Goal: Information Seeking & Learning: Learn about a topic

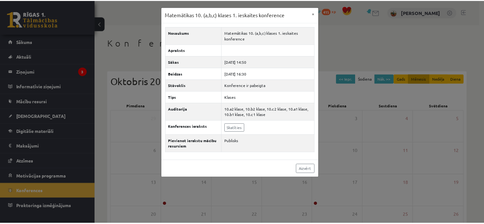
scroll to position [64, 0]
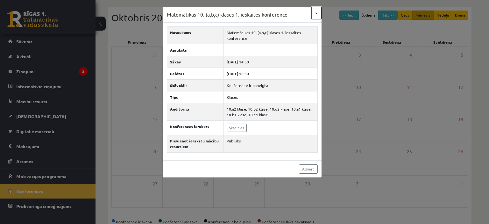
click at [319, 14] on button "×" at bounding box center [316, 13] width 10 height 12
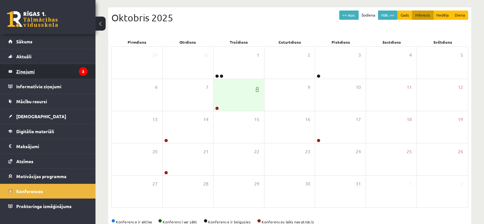
click at [34, 73] on legend "Ziņojumi 3" at bounding box center [51, 71] width 71 height 15
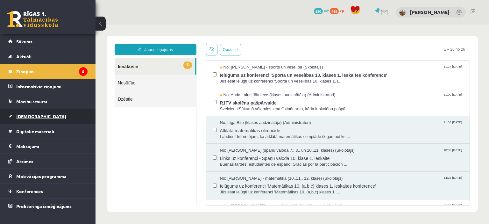
click at [23, 117] on span "[DEMOGRAPHIC_DATA]" at bounding box center [41, 116] width 50 height 6
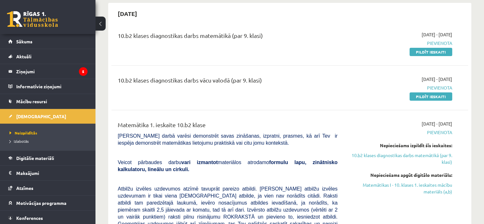
scroll to position [64, 0]
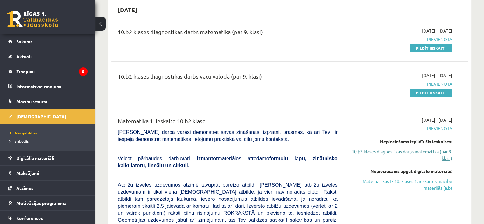
click at [378, 151] on link "10.b2 klases diagnostikas darbs matemātikā (par 9. klasi)" at bounding box center [399, 154] width 105 height 13
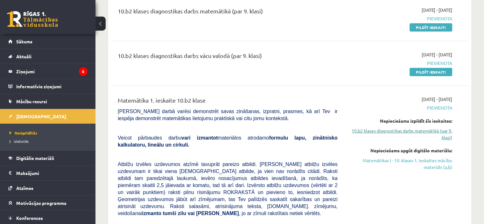
click at [384, 132] on link "10.b2 klases diagnostikas darbs matemātikā (par 9. klasi)" at bounding box center [399, 133] width 105 height 13
click at [380, 129] on link "10.b2 klases diagnostikas darbs matemātikā (par 9. klasi)" at bounding box center [399, 133] width 105 height 13
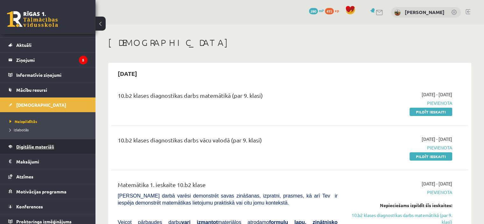
scroll to position [15, 0]
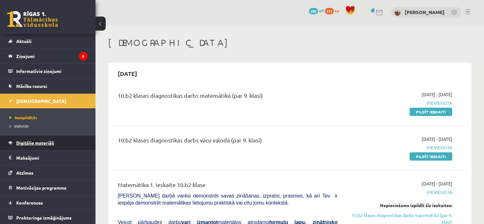
click at [41, 144] on span "Digitālie materiāli" at bounding box center [35, 143] width 38 height 6
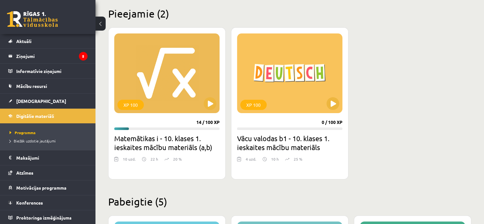
scroll to position [191, 0]
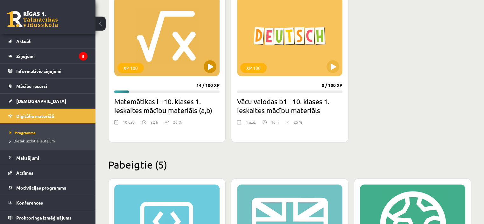
click at [148, 46] on div "XP 100" at bounding box center [166, 36] width 105 height 80
click at [175, 68] on div "XP 100" at bounding box center [166, 36] width 105 height 80
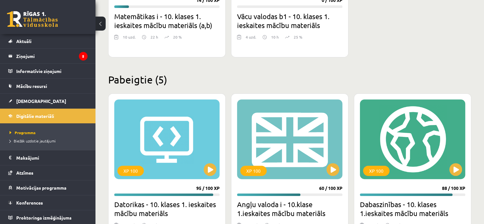
scroll to position [318, 0]
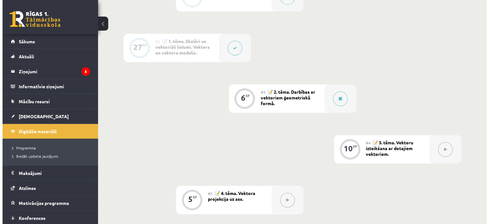
scroll to position [191, 0]
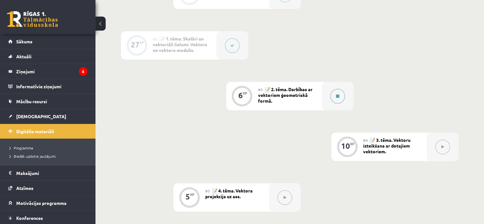
click at [327, 106] on div at bounding box center [338, 96] width 32 height 28
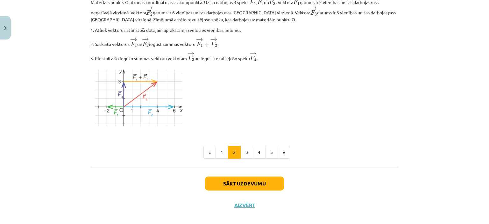
scroll to position [796, 0]
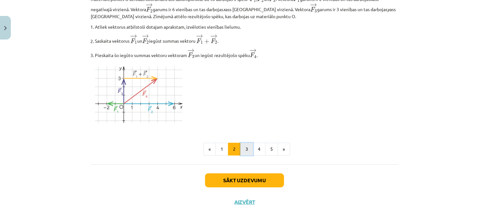
click at [248, 151] on button "3" at bounding box center [246, 149] width 13 height 13
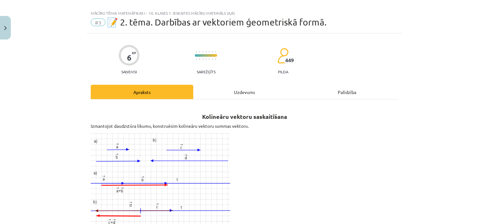
scroll to position [0, 0]
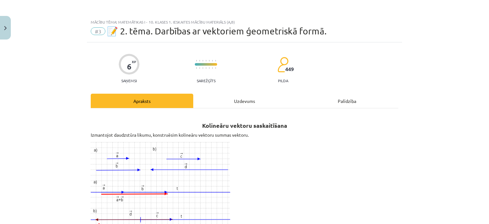
click at [243, 98] on div "Uzdevums" at bounding box center [244, 101] width 103 height 14
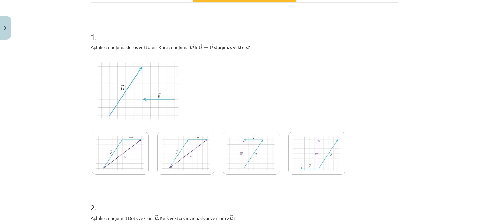
scroll to position [111, 0]
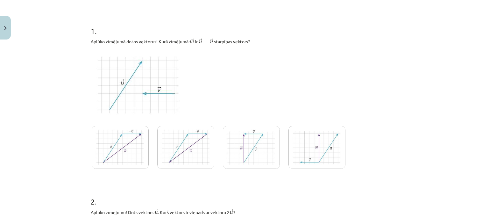
click at [256, 146] on img at bounding box center [251, 147] width 57 height 43
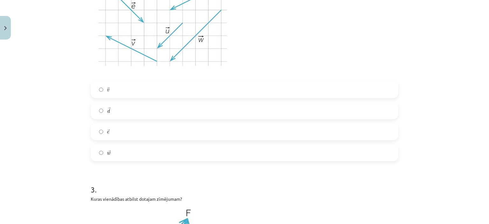
scroll to position [366, 0]
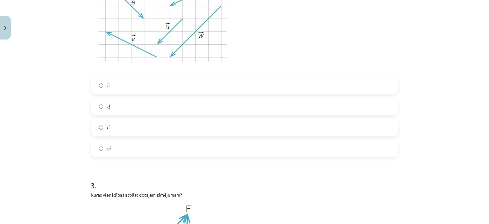
click at [147, 150] on label "→ w w →" at bounding box center [244, 148] width 306 height 16
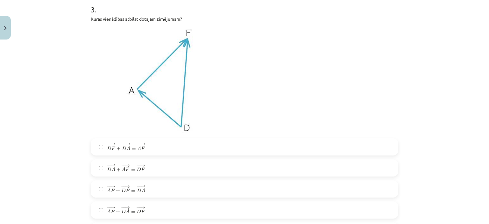
scroll to position [557, 0]
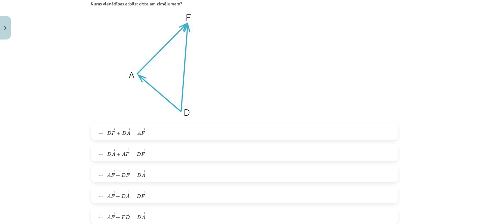
click at [142, 133] on label "− − → D F + − − → D A = − − → A F D F → + D A → = A F →" at bounding box center [244, 132] width 306 height 16
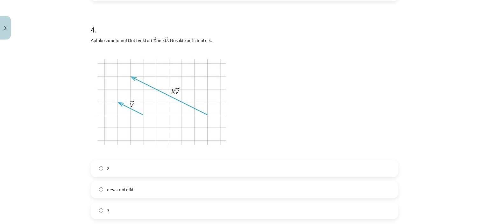
scroll to position [812, 0]
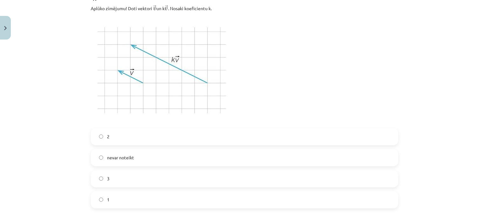
click at [128, 137] on label "2" at bounding box center [244, 137] width 306 height 16
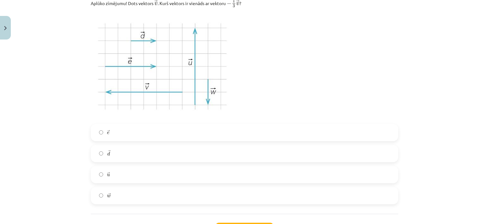
scroll to position [1067, 0]
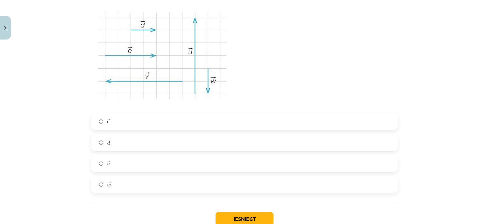
click at [117, 159] on label "→ u u →" at bounding box center [244, 164] width 306 height 16
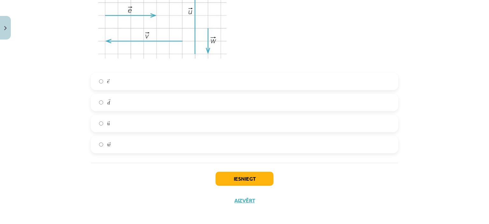
scroll to position [1110, 0]
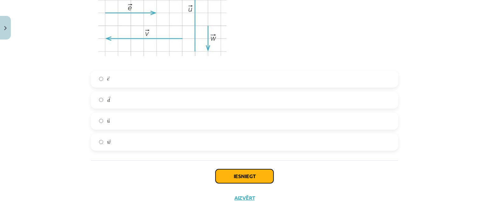
click at [251, 175] on button "Iesniegt" at bounding box center [245, 176] width 58 height 14
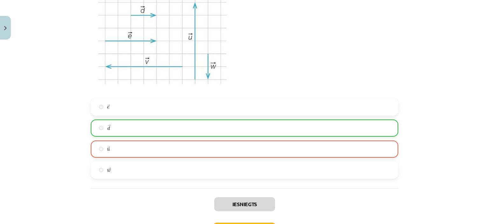
scroll to position [1130, 0]
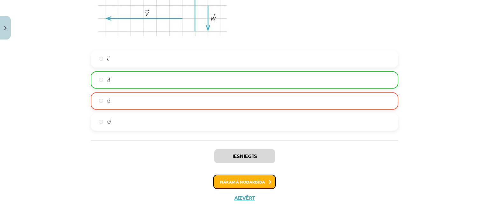
click at [246, 184] on button "Nākamā nodarbība" at bounding box center [244, 182] width 62 height 15
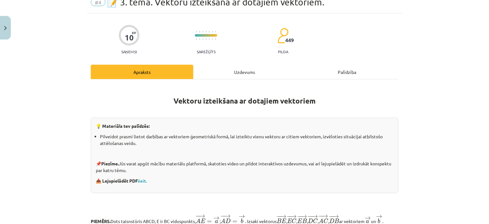
scroll to position [16, 0]
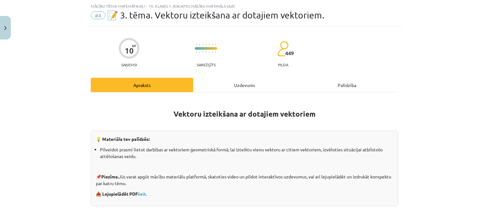
click at [241, 82] on div "Uzdevums" at bounding box center [244, 85] width 103 height 14
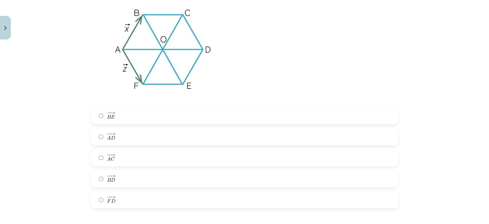
scroll to position [175, 0]
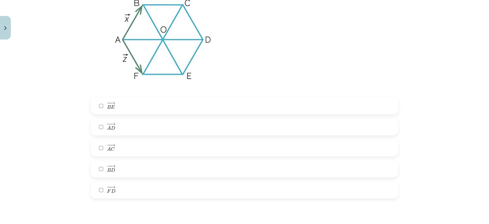
click at [127, 149] on label "− − → A C A C →" at bounding box center [244, 148] width 306 height 16
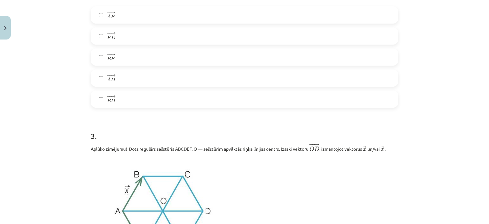
scroll to position [494, 0]
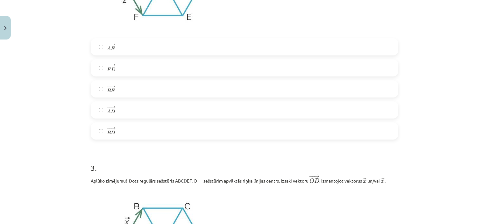
click at [141, 93] on label "− − → B E B E →" at bounding box center [244, 89] width 306 height 16
click at [131, 115] on label "− − → A D A D →" at bounding box center [244, 110] width 306 height 16
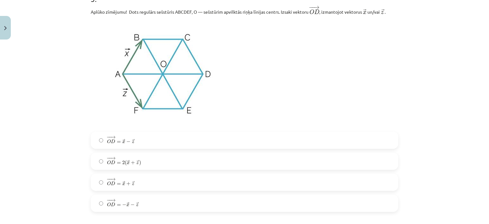
scroll to position [717, 0]
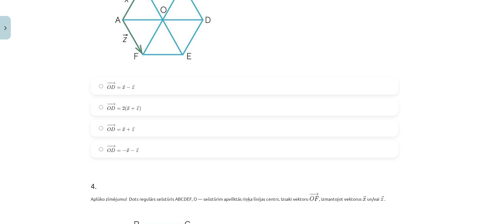
click at [142, 125] on label "− − → O D = → x + → z O D → = x → + z →" at bounding box center [244, 128] width 306 height 16
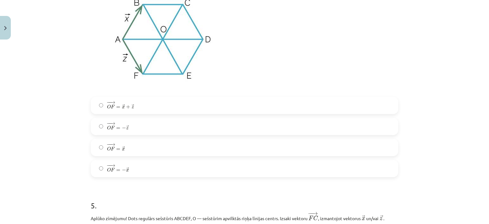
scroll to position [940, 0]
click at [149, 106] on label "− − → O F = → x + → z O F → = x → + z →" at bounding box center [244, 104] width 306 height 16
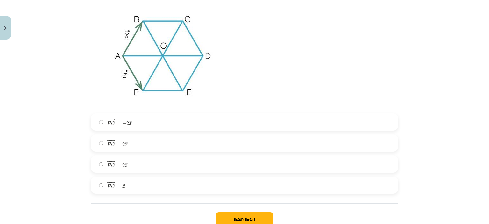
click at [136, 137] on label "− − → F C = 2 → x F C → = 2 x →" at bounding box center [244, 143] width 306 height 16
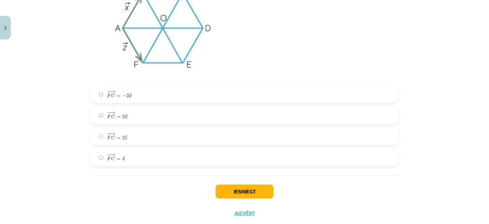
scroll to position [1194, 0]
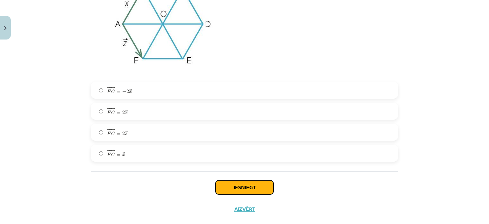
click at [234, 188] on button "Iesniegt" at bounding box center [245, 187] width 58 height 14
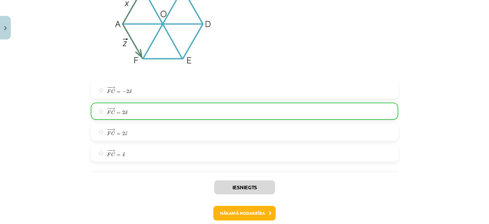
scroll to position [1226, 0]
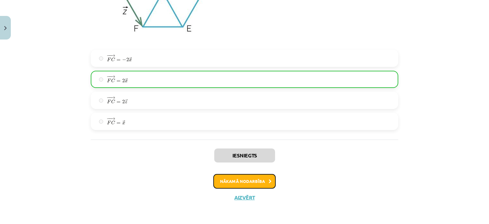
click at [256, 183] on button "Nākamā nodarbība" at bounding box center [244, 181] width 62 height 15
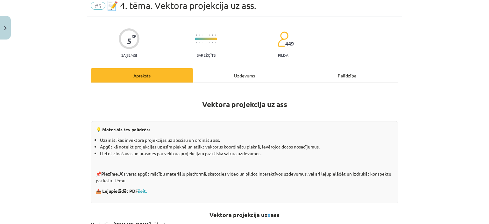
scroll to position [16, 0]
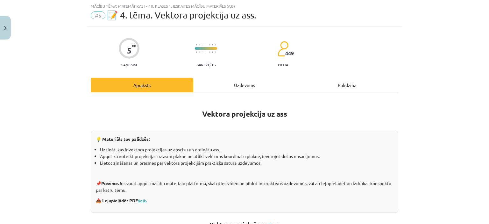
click at [242, 83] on div "Uzdevums" at bounding box center [244, 85] width 103 height 14
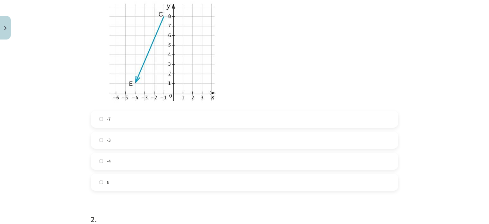
scroll to position [175, 0]
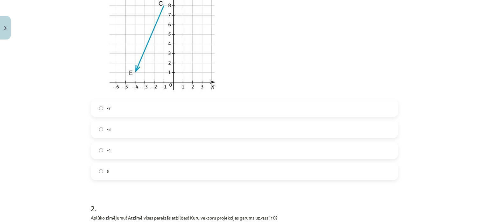
click at [144, 143] on label "-4" at bounding box center [244, 150] width 306 height 16
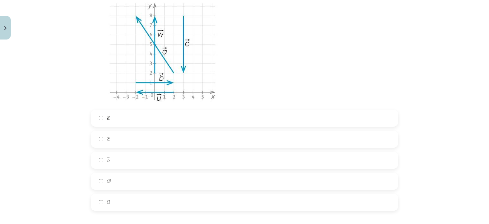
scroll to position [494, 0]
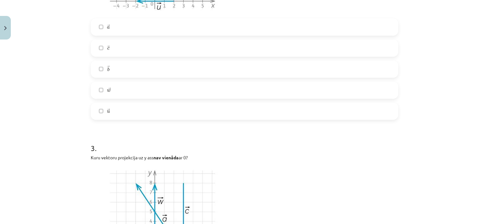
click at [170, 70] on label "→ b b →" at bounding box center [244, 69] width 306 height 16
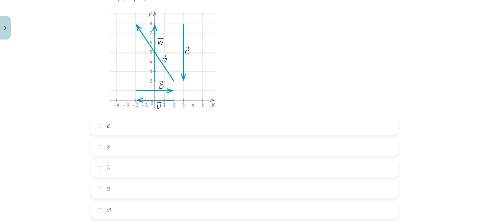
click at [129, 147] on label "→ c c →" at bounding box center [244, 147] width 306 height 16
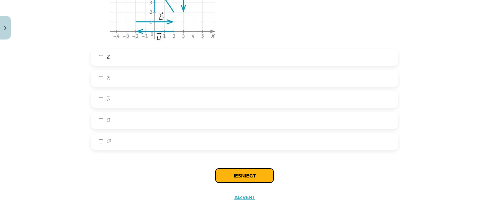
drag, startPoint x: 242, startPoint y: 175, endPoint x: 239, endPoint y: 180, distance: 5.3
click at [242, 175] on button "Iesniegt" at bounding box center [245, 175] width 58 height 14
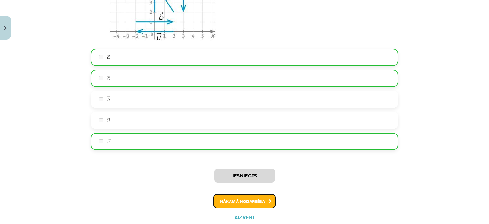
click at [243, 202] on button "Nākamā nodarbība" at bounding box center [244, 201] width 62 height 15
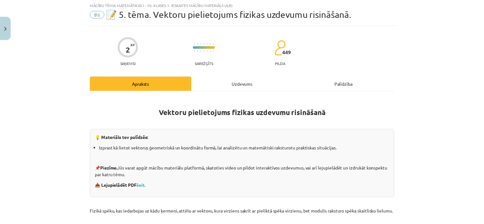
scroll to position [16, 0]
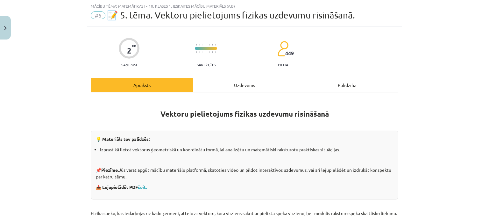
click at [246, 84] on div "Uzdevums" at bounding box center [244, 85] width 103 height 14
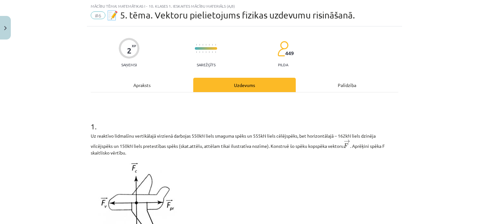
click at [126, 89] on div "Apraksts" at bounding box center [142, 85] width 103 height 14
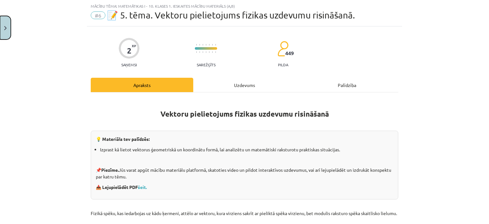
click at [9, 26] on button "Close" at bounding box center [5, 28] width 11 height 24
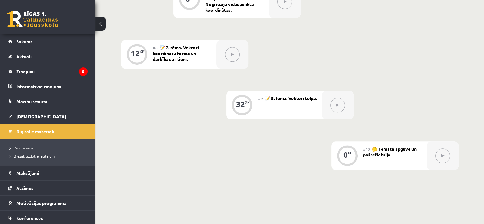
scroll to position [458, 0]
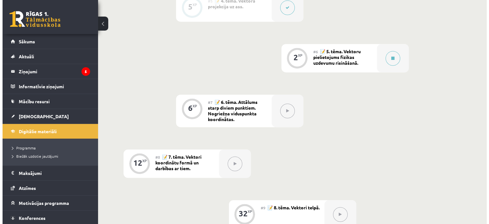
scroll to position [395, 0]
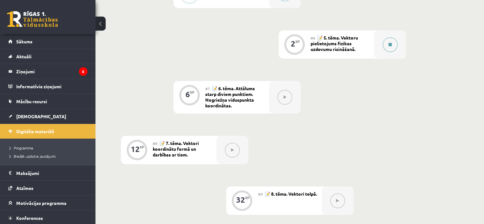
click at [381, 57] on div at bounding box center [391, 44] width 32 height 28
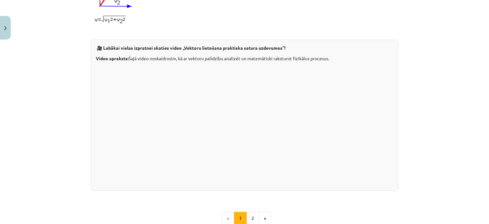
scroll to position [674, 0]
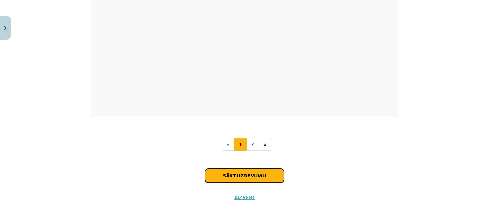
click at [251, 174] on button "Sākt uzdevumu" at bounding box center [244, 175] width 79 height 14
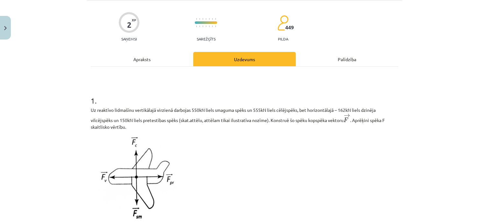
scroll to position [143, 0]
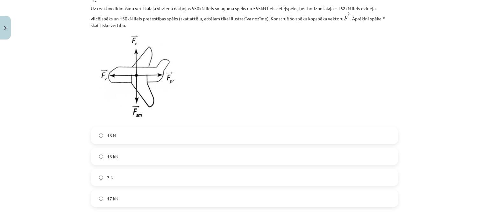
click at [130, 155] on label "13 kN" at bounding box center [244, 156] width 306 height 16
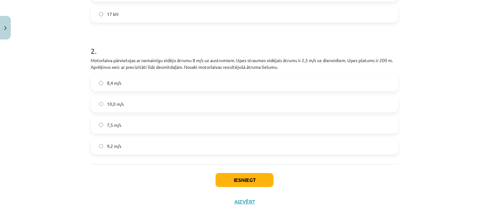
scroll to position [332, 0]
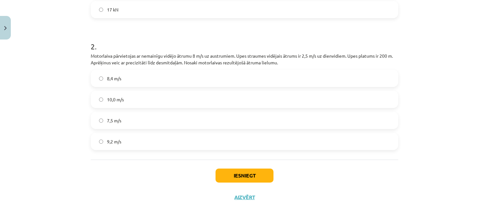
click at [144, 107] on label "10,0 m/s" at bounding box center [244, 99] width 306 height 16
click at [229, 174] on button "Iesniegt" at bounding box center [245, 175] width 58 height 14
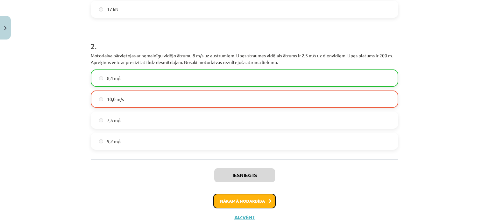
click at [253, 201] on button "Nākamā nodarbība" at bounding box center [244, 201] width 62 height 15
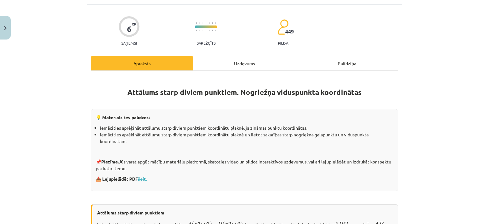
click at [252, 65] on div "Uzdevums" at bounding box center [244, 63] width 103 height 14
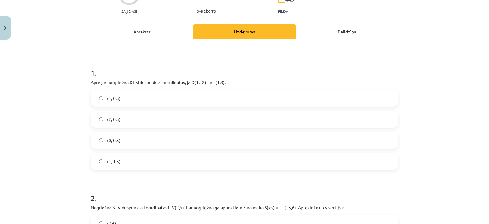
click at [153, 119] on label "(2; 0,5)" at bounding box center [244, 119] width 306 height 16
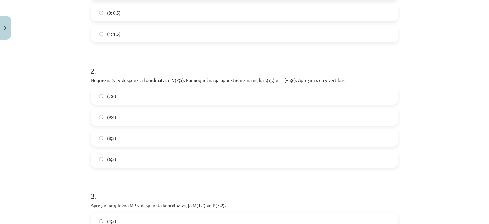
click at [165, 134] on label "(8;5)" at bounding box center [244, 138] width 306 height 16
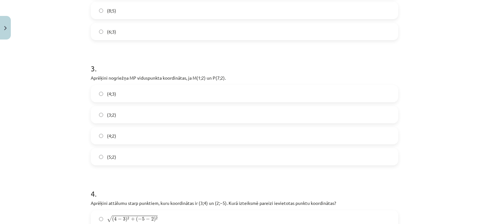
click at [181, 96] on label "(4;3)" at bounding box center [244, 94] width 306 height 16
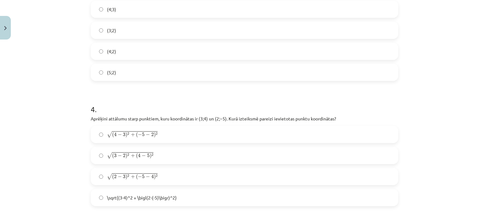
scroll to position [430, 0]
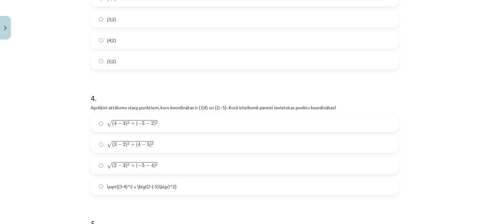
click at [181, 146] on label "√ ( 3 − 2 ) 2 + ( 4 − 5 ) 2 ( 3 − 2 ) 2 + ( 4 − 5 ) 2" at bounding box center [244, 144] width 306 height 16
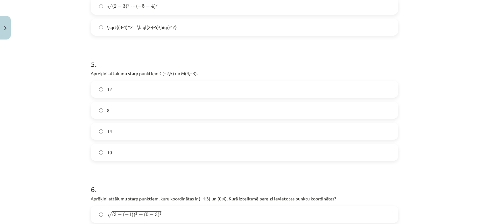
click at [177, 112] on label "8" at bounding box center [244, 110] width 306 height 16
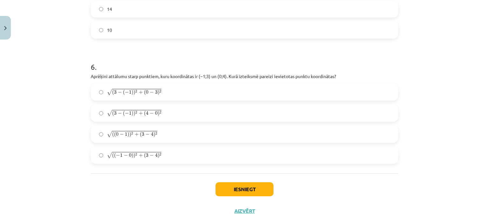
scroll to position [717, 0]
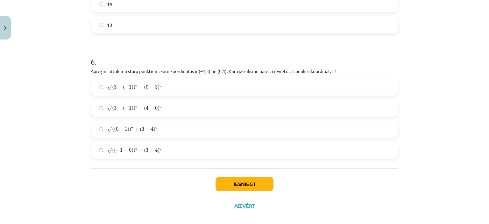
click at [188, 132] on label "√ ( ( 0 − 1 ) ) 2 + ( 3 − 4 ) 2 ( ( 0 − 1 ) ) 2 + ( 3 − 4 ) 2" at bounding box center [244, 129] width 306 height 16
click at [247, 181] on button "Iesniegt" at bounding box center [245, 184] width 58 height 14
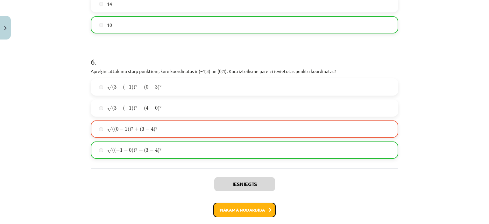
click at [232, 207] on button "Nākamā nodarbība" at bounding box center [244, 210] width 62 height 15
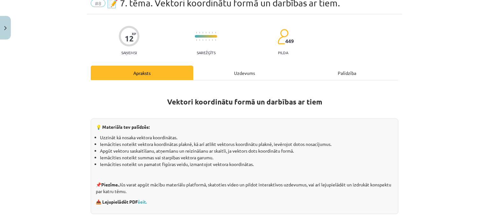
scroll to position [16, 0]
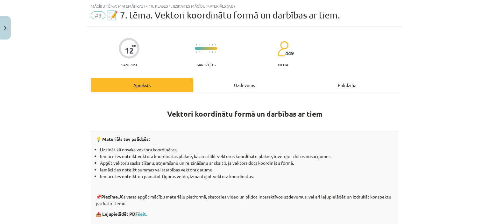
click at [246, 86] on div "Uzdevums" at bounding box center [244, 85] width 103 height 14
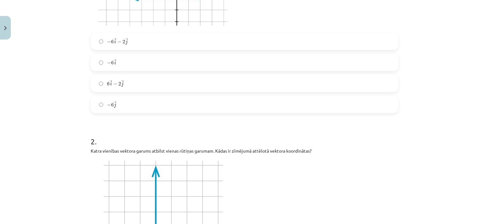
scroll to position [239, 0]
click at [205, 85] on label "6 → i − 2 → j 6 i → − 2 j →" at bounding box center [244, 83] width 306 height 16
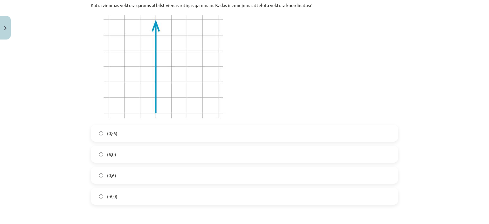
scroll to position [398, 0]
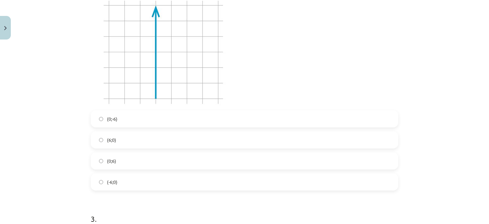
click at [182, 135] on label "(6;0)" at bounding box center [244, 140] width 306 height 16
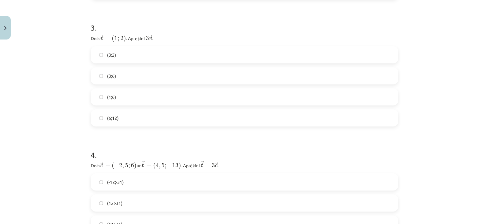
click at [176, 57] on label "(3;2)" at bounding box center [244, 55] width 306 height 16
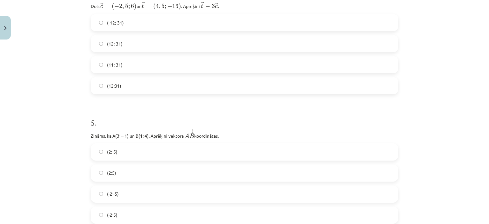
click at [169, 88] on label "(12;31)" at bounding box center [244, 86] width 306 height 16
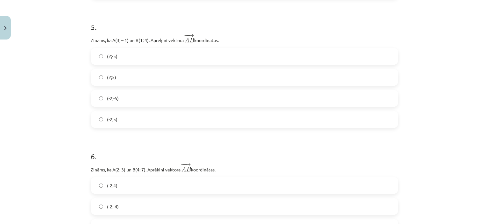
click at [179, 112] on label "(-2;5)" at bounding box center [244, 119] width 306 height 16
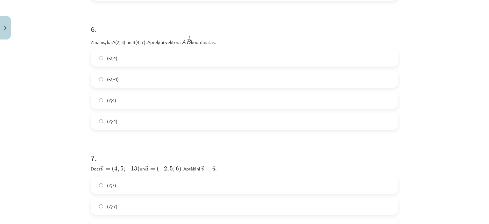
click at [174, 83] on label "(-2;-4)" at bounding box center [244, 79] width 306 height 16
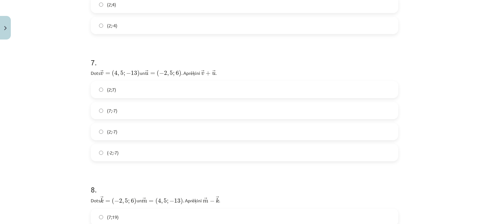
click at [165, 108] on label "(7;-7)" at bounding box center [244, 111] width 306 height 16
click at [181, 109] on label "(-7;-19)" at bounding box center [244, 111] width 306 height 16
drag, startPoint x: 172, startPoint y: 86, endPoint x: 171, endPoint y: 90, distance: 4.8
click at [171, 85] on label "5 √ 2 5 2" at bounding box center [244, 90] width 306 height 16
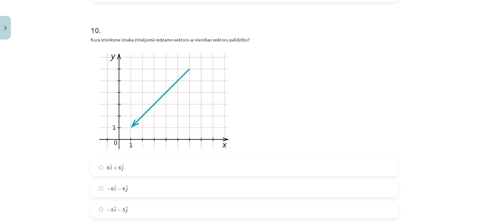
scroll to position [1513, 0]
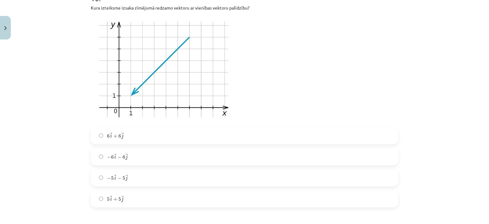
click at [170, 160] on label "− 6 → i − 6 → j − 6 i → − 6 j →" at bounding box center [244, 157] width 306 height 16
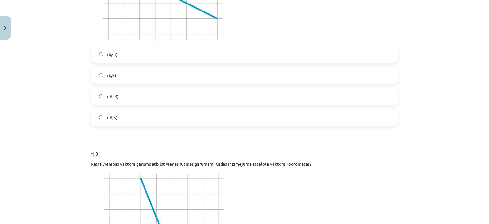
click at [162, 92] on label "(-6:-3)" at bounding box center [244, 97] width 306 height 16
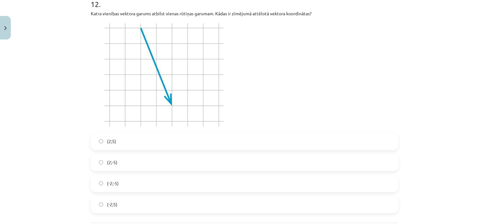
scroll to position [2022, 0]
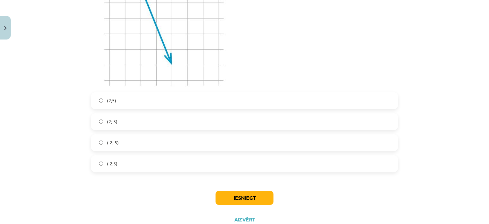
click at [159, 149] on label "(-2;-5)" at bounding box center [244, 143] width 306 height 16
click at [256, 199] on button "Iesniegt" at bounding box center [245, 198] width 58 height 14
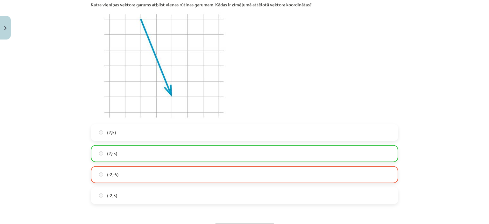
scroll to position [2054, 0]
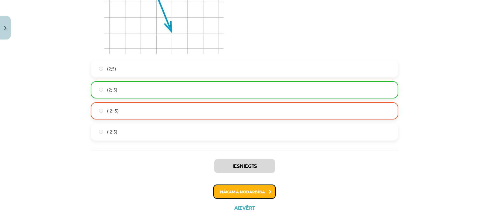
click at [262, 197] on button "Nākamā nodarbība" at bounding box center [244, 191] width 62 height 15
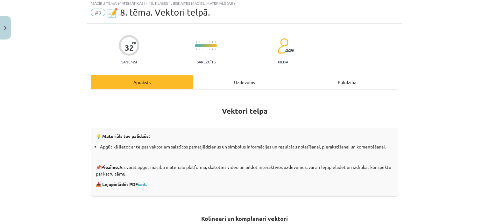
scroll to position [16, 0]
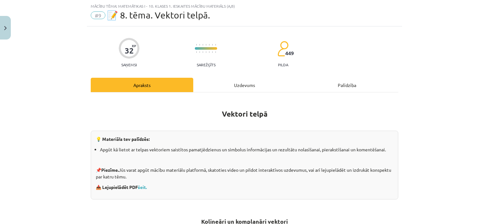
drag, startPoint x: 254, startPoint y: 88, endPoint x: 247, endPoint y: 96, distance: 10.4
click at [254, 88] on div "Uzdevums" at bounding box center [244, 85] width 103 height 14
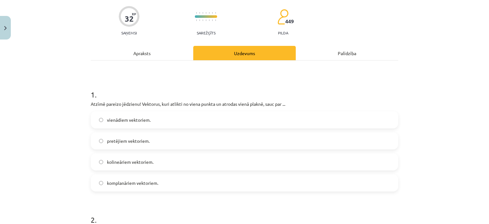
click at [181, 139] on label "pretējiem vektoriem." at bounding box center [244, 141] width 306 height 16
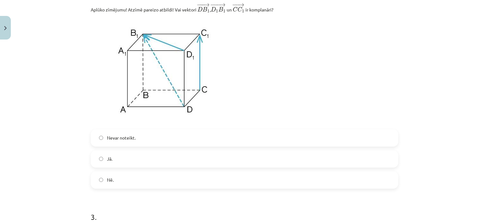
click at [167, 159] on label "Jā." at bounding box center [244, 159] width 306 height 16
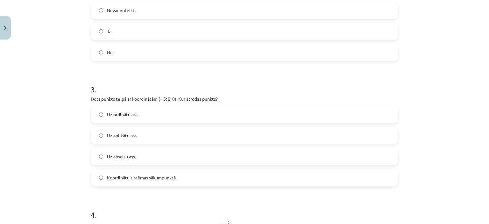
click at [170, 150] on label "Uz abscisu ass." at bounding box center [244, 157] width 306 height 16
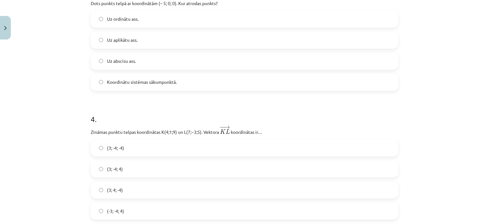
click at [166, 171] on label "(3; -4; 4)" at bounding box center [244, 169] width 306 height 16
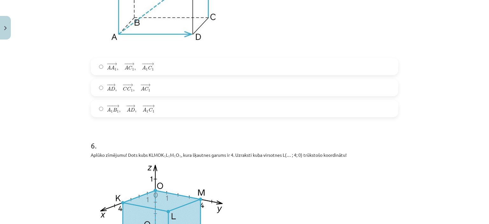
click at [195, 96] on label "− − → A D , − − → C C 1 , − − → A C 1 A D → , C C 1 → , A C 1 →" at bounding box center [244, 88] width 306 height 16
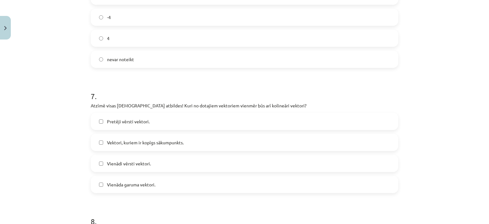
click at [130, 52] on label "nevar noteikt" at bounding box center [244, 59] width 306 height 16
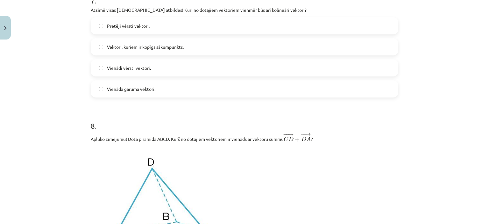
click at [168, 54] on label "Vektori, kuriem ir kopīgs sākumpunkts." at bounding box center [244, 47] width 306 height 16
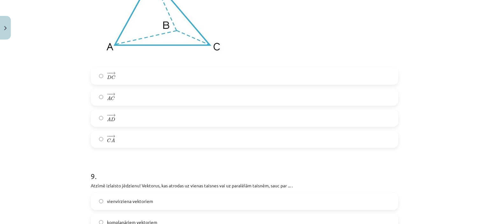
click at [151, 96] on label "− − → A C A C →" at bounding box center [244, 97] width 306 height 16
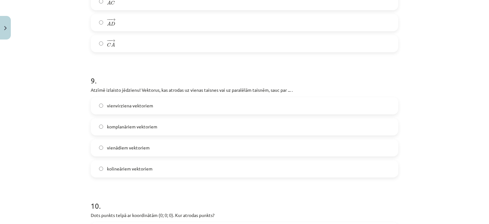
click at [158, 127] on label "komplanāriem vektoriem" at bounding box center [244, 127] width 306 height 16
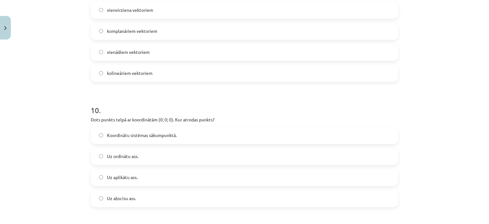
scroll to position [1608, 0]
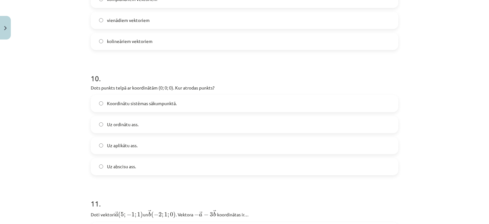
click at [159, 133] on div "Uz ordinātu ass." at bounding box center [245, 124] width 308 height 17
click at [177, 149] on label "Uz aplikātu ass." at bounding box center [244, 146] width 306 height 16
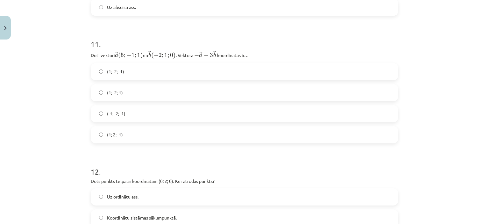
click at [162, 119] on label "(-1; -2; -1)" at bounding box center [244, 114] width 306 height 16
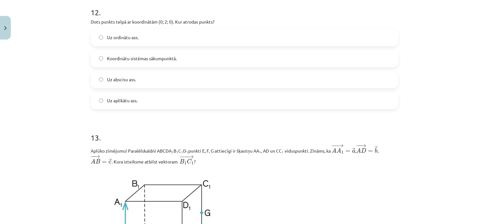
drag, startPoint x: 154, startPoint y: 82, endPoint x: 169, endPoint y: 109, distance: 30.8
click at [154, 82] on label "Uz abscisu ass." at bounding box center [244, 80] width 306 height 16
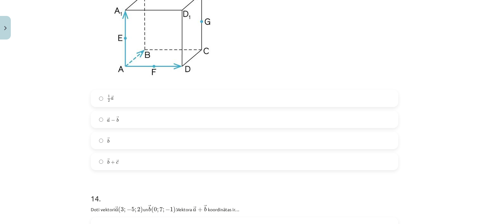
click at [147, 125] on label "→ a − → b a → − b →" at bounding box center [244, 119] width 306 height 16
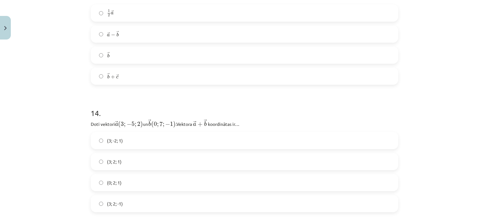
scroll to position [2309, 0]
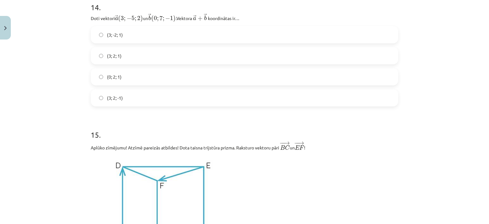
drag, startPoint x: 123, startPoint y: 70, endPoint x: 155, endPoint y: 128, distance: 66.4
click at [122, 70] on div "(3; -2; 1) (3; 2; 1) (0; 2; 1) (3; 2; -1)" at bounding box center [245, 66] width 308 height 80
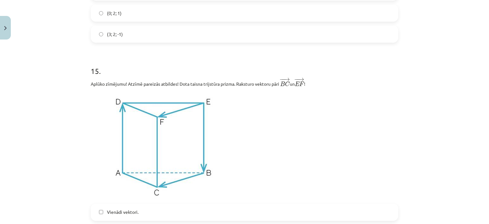
click at [140, 10] on label "(0; 2; 1)" at bounding box center [244, 13] width 306 height 16
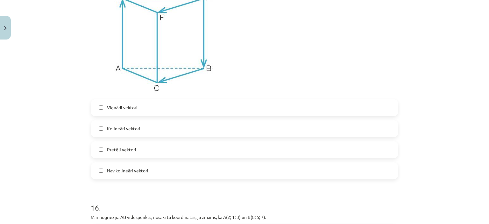
scroll to position [2500, 0]
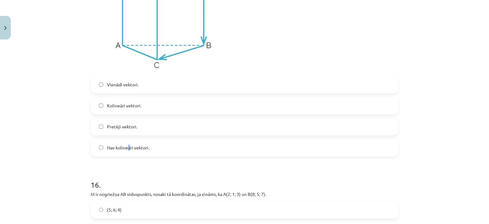
click at [126, 139] on div "Vienādi vektori. Kolineāri vektori. Pretēji vektori. Nav kolineāri vektori." at bounding box center [245, 116] width 308 height 80
click at [151, 132] on label "Pretēji vektori." at bounding box center [244, 127] width 306 height 16
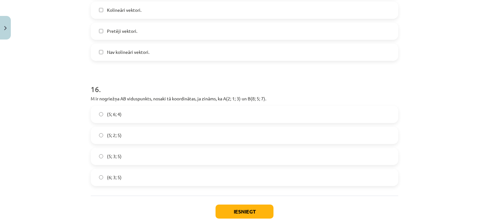
click at [136, 138] on label "(5; 2; 5)" at bounding box center [244, 135] width 306 height 16
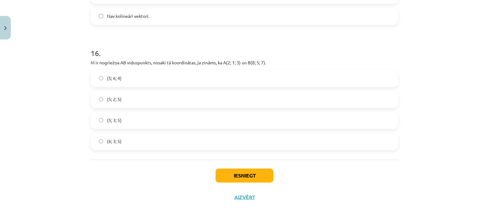
scroll to position [2634, 0]
click at [270, 175] on button "Iesniegt" at bounding box center [245, 175] width 58 height 14
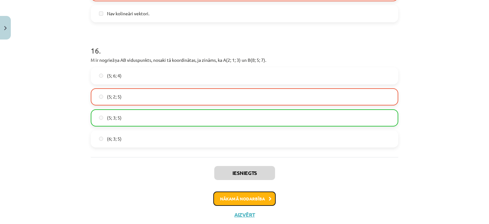
click at [259, 202] on button "Nākamā nodarbība" at bounding box center [244, 198] width 62 height 15
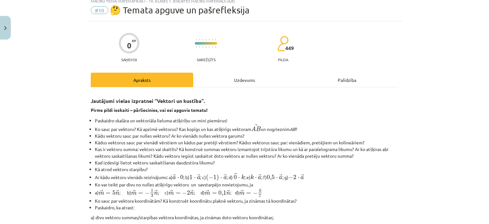
scroll to position [16, 0]
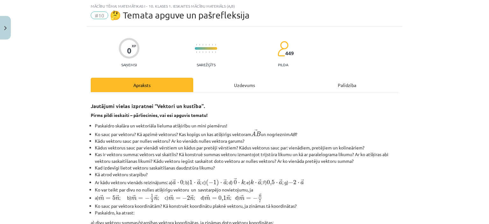
click at [235, 83] on div "Uzdevums" at bounding box center [244, 85] width 103 height 14
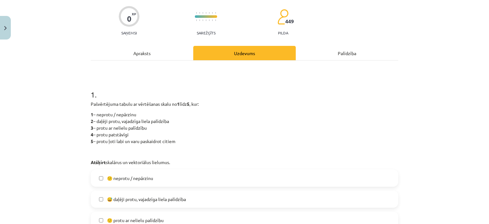
scroll to position [111, 0]
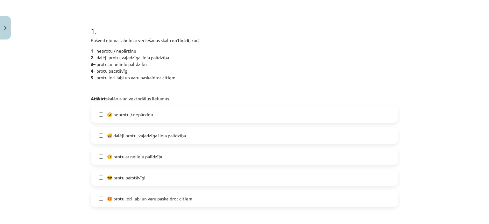
click at [179, 112] on label "😕 neprotu / nepārzinu" at bounding box center [244, 114] width 306 height 16
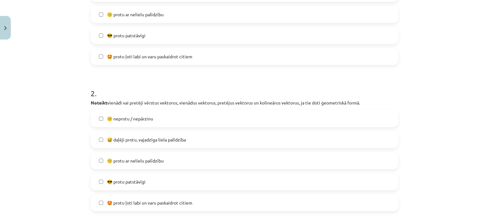
scroll to position [271, 0]
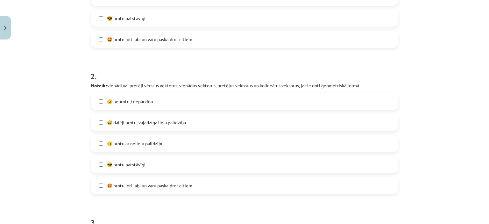
click at [173, 102] on label "😕 neprotu / nepārzinu" at bounding box center [244, 101] width 306 height 16
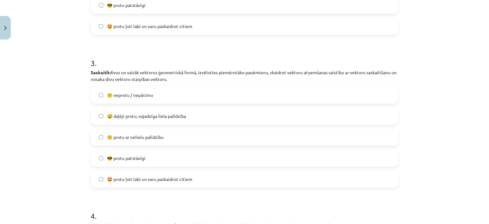
click at [170, 90] on label "😕 neprotu / nepārzinu" at bounding box center [244, 95] width 306 height 16
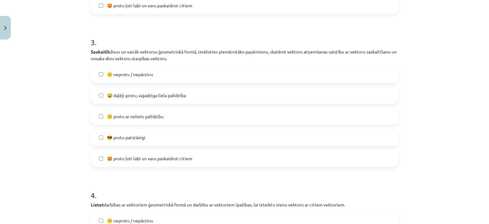
scroll to position [494, 0]
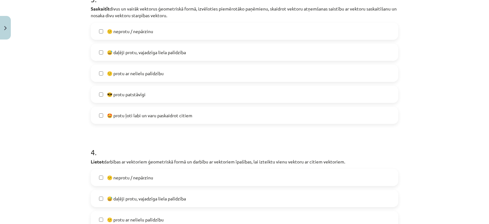
click at [161, 175] on label "😕 neprotu / nepārzinu" at bounding box center [244, 177] width 306 height 16
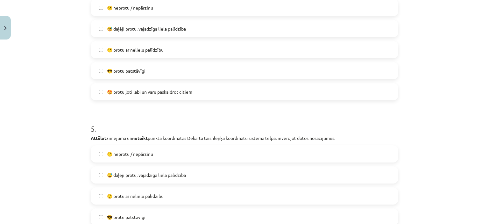
scroll to position [685, 0]
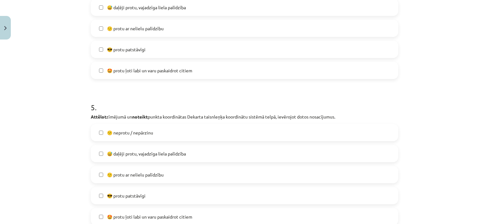
click at [157, 125] on label "😕 neprotu / nepārzinu" at bounding box center [244, 133] width 306 height 16
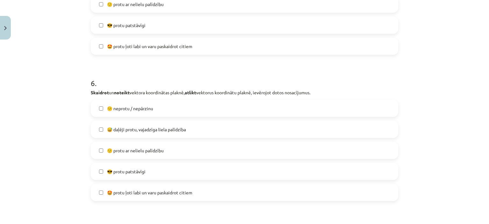
scroll to position [908, 0]
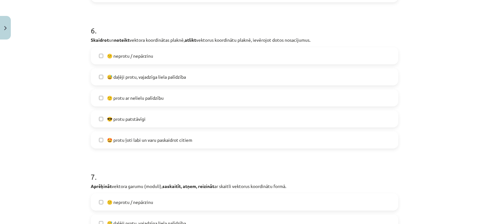
click at [127, 53] on span "😕 neprotu / nepārzinu" at bounding box center [130, 56] width 46 height 7
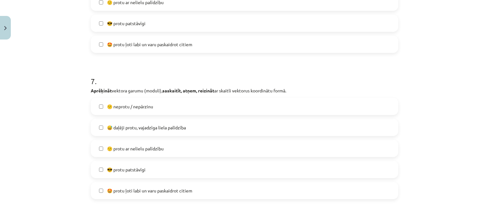
click at [175, 99] on label "😕 neprotu / nepārzinu" at bounding box center [244, 106] width 306 height 16
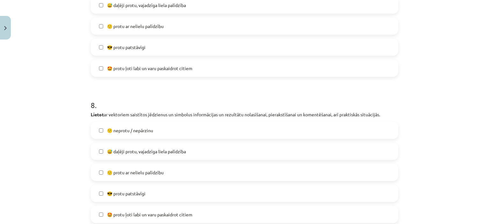
scroll to position [1131, 0]
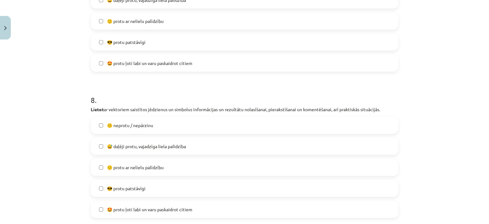
click at [168, 129] on label "😕 neprotu / nepārzinu" at bounding box center [244, 125] width 306 height 16
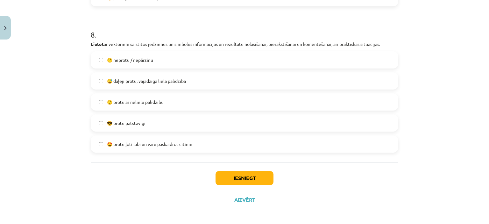
scroll to position [1198, 0]
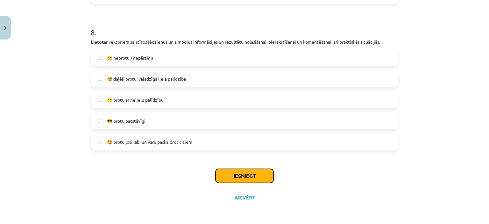
click at [246, 179] on button "Iesniegt" at bounding box center [245, 176] width 58 height 14
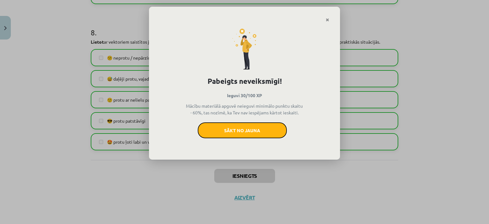
click at [260, 131] on button "Sākt no jauna" at bounding box center [242, 130] width 89 height 16
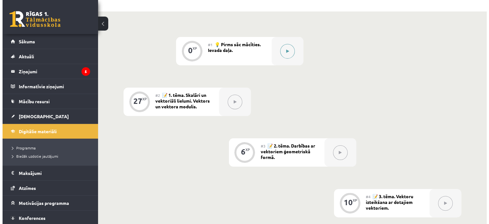
scroll to position [133, 0]
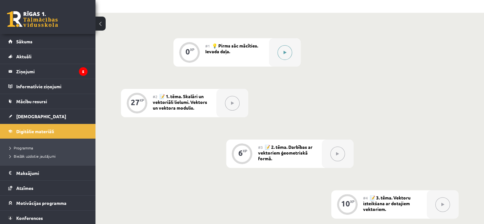
click at [280, 56] on button at bounding box center [285, 52] width 15 height 15
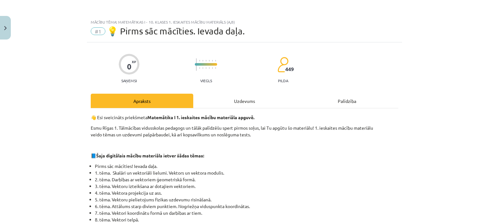
click at [235, 102] on div "Uzdevums" at bounding box center [244, 101] width 103 height 14
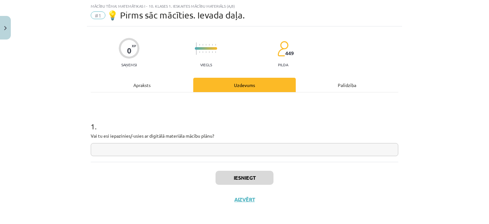
scroll to position [18, 0]
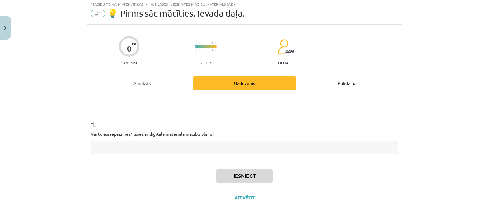
click at [213, 141] on input "text" at bounding box center [245, 147] width 308 height 13
type input "**"
click at [243, 181] on button "Iesniegt" at bounding box center [245, 176] width 58 height 14
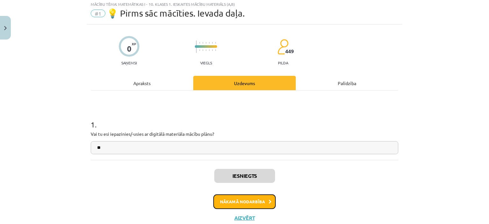
click at [260, 201] on button "Nākamā nodarbība" at bounding box center [244, 201] width 62 height 15
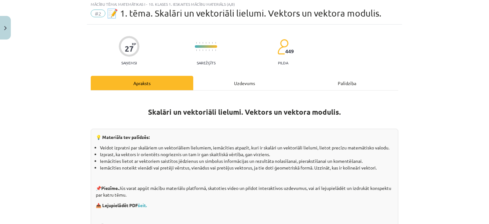
scroll to position [16, 0]
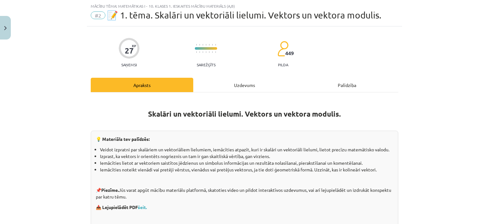
drag, startPoint x: 238, startPoint y: 85, endPoint x: 235, endPoint y: 88, distance: 4.1
click at [238, 85] on div "Uzdevums" at bounding box center [244, 85] width 103 height 14
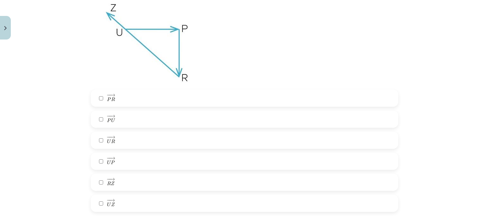
scroll to position [143, 0]
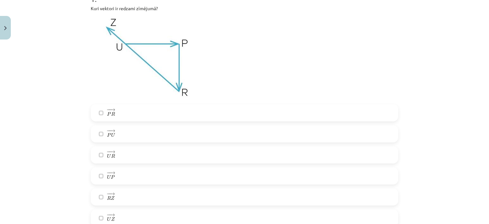
click at [126, 196] on label "− − → R Z R Z →" at bounding box center [244, 197] width 306 height 16
click at [134, 170] on label "− − → U P U P →" at bounding box center [244, 176] width 306 height 16
click at [129, 114] on label "− − → P R P R →" at bounding box center [244, 113] width 306 height 16
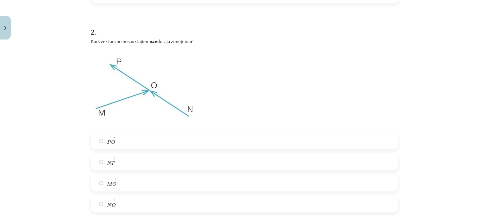
scroll to position [398, 0]
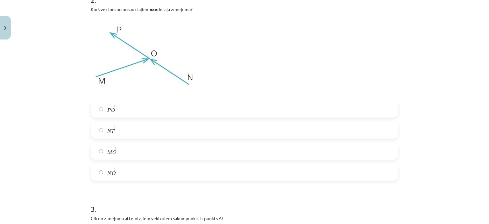
click at [112, 108] on span "→" at bounding box center [112, 106] width 5 height 3
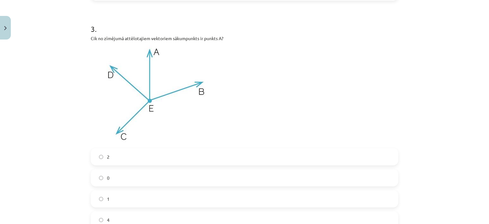
scroll to position [589, 0]
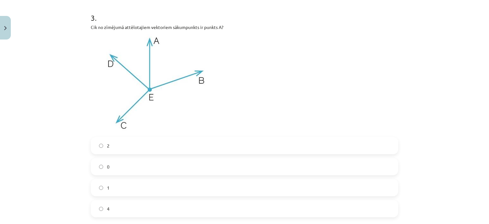
click at [107, 166] on label "0" at bounding box center [244, 167] width 306 height 16
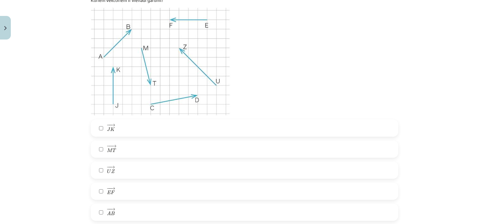
scroll to position [876, 0]
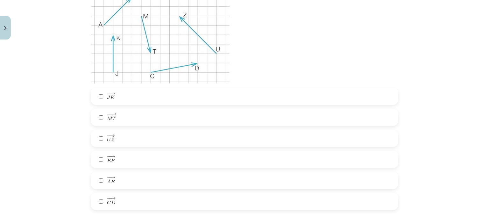
click at [128, 156] on label "− − → E F E F →" at bounding box center [244, 159] width 306 height 16
click at [124, 137] on label "− − → U Z U Z →" at bounding box center [244, 138] width 306 height 16
click at [132, 117] on label "− − → M T M T →" at bounding box center [244, 117] width 306 height 16
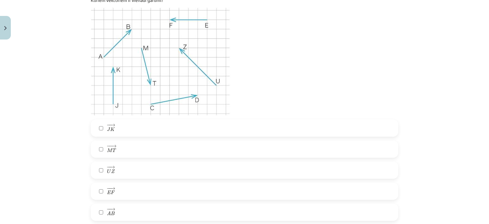
click at [125, 125] on label "− − → J K J K →" at bounding box center [244, 128] width 306 height 16
click at [126, 147] on label "− − → M T M T →" at bounding box center [244, 149] width 306 height 16
click at [128, 163] on label "− − → U Z U Z →" at bounding box center [244, 170] width 306 height 16
click at [126, 189] on label "− − → E F E F →" at bounding box center [244, 191] width 306 height 16
click at [131, 212] on label "− − → A B A B →" at bounding box center [244, 212] width 306 height 16
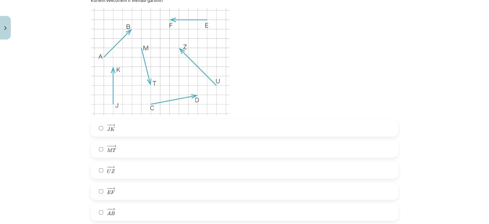
click at [126, 184] on label "− − → E F E F →" at bounding box center [244, 191] width 306 height 16
click at [122, 149] on label "− − → M T M T →" at bounding box center [244, 149] width 306 height 16
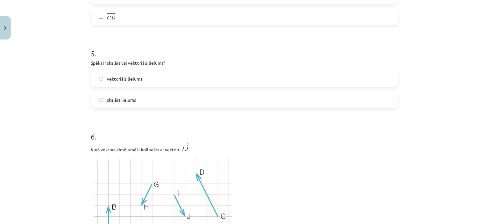
scroll to position [1099, 0]
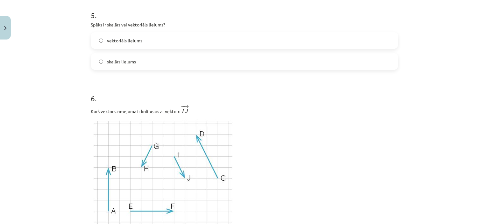
click at [129, 38] on span "vektoriāls lielums" at bounding box center [124, 40] width 35 height 7
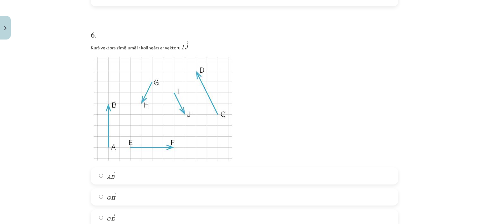
scroll to position [1194, 0]
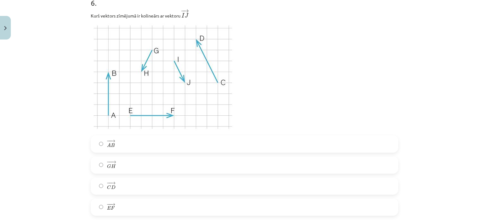
click at [134, 202] on label "− − → E F E F →" at bounding box center [244, 207] width 306 height 16
click at [141, 144] on label "− − → A B A B →" at bounding box center [244, 144] width 306 height 16
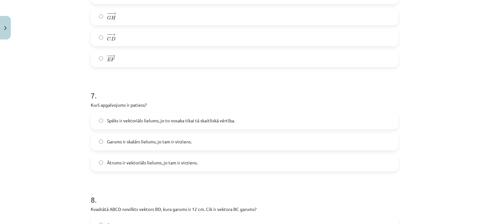
scroll to position [1354, 0]
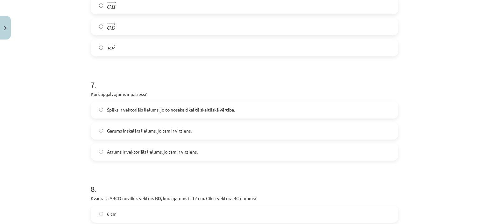
click at [106, 127] on label "Garums ir skalārs lielums, jo tam ir virziens." at bounding box center [244, 131] width 306 height 16
click at [122, 105] on label "Spēks ir vektoriāls lielums, jo to nosaka tikai tā skaitliskā vērtība." at bounding box center [244, 110] width 306 height 16
click at [205, 133] on label "Garums ir skalārs lielums, jo tam ir virziens." at bounding box center [244, 131] width 306 height 16
click at [137, 148] on label "Ātrums ir vektoriāls lielums, jo tam ir virziens." at bounding box center [244, 152] width 306 height 16
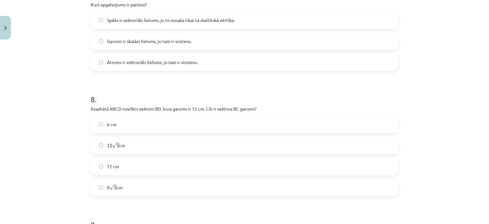
scroll to position [1449, 0]
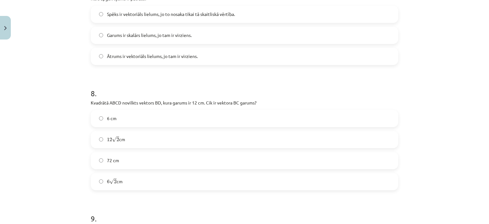
click at [212, 113] on label "6 cm" at bounding box center [244, 119] width 306 height 16
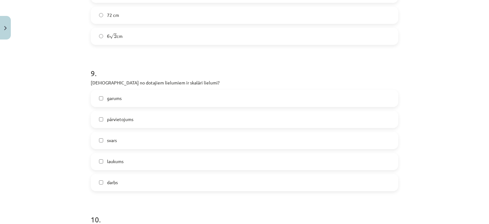
scroll to position [1608, 0]
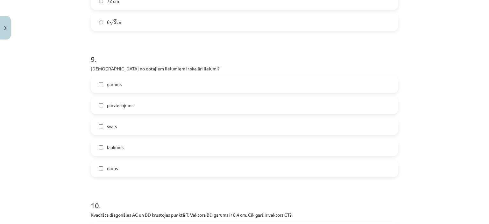
click at [141, 84] on label "garums" at bounding box center [244, 84] width 306 height 16
click at [143, 147] on label "laukums" at bounding box center [244, 147] width 306 height 16
click at [130, 171] on label "darbs" at bounding box center [244, 169] width 306 height 16
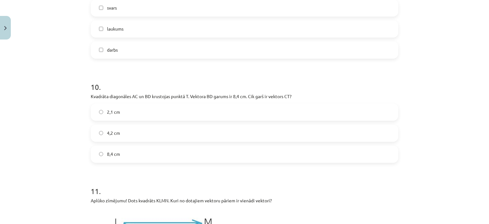
scroll to position [1736, 0]
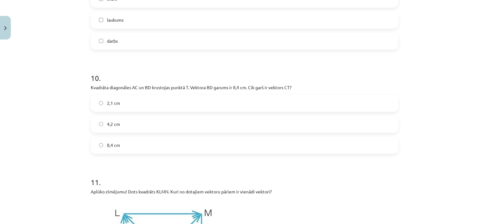
click at [130, 101] on label "2,1 cm" at bounding box center [244, 103] width 306 height 16
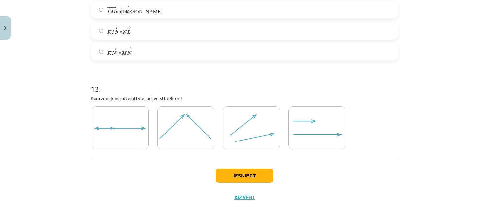
scroll to position [2034, 0]
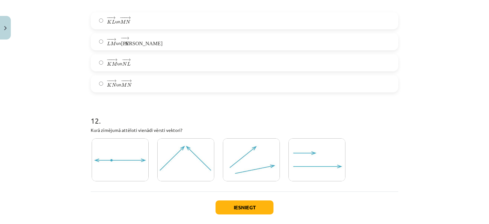
click at [246, 156] on img at bounding box center [251, 159] width 57 height 43
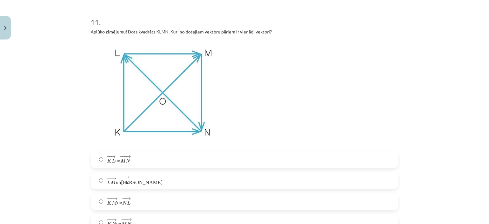
scroll to position [1907, 0]
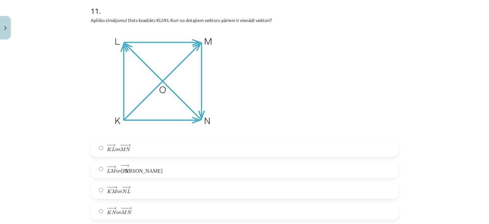
click at [125, 168] on span "К N" at bounding box center [125, 171] width 8 height 6
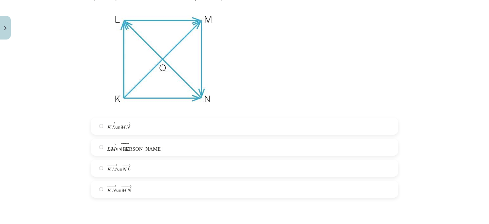
scroll to position [1939, 0]
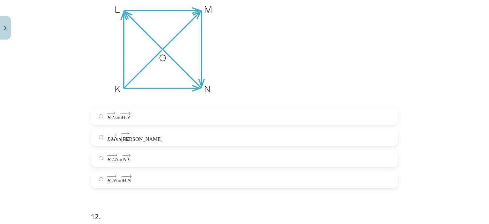
click at [133, 153] on label "− −− → K M K M → un − − → N L N L →" at bounding box center [244, 158] width 306 height 16
click at [129, 145] on label "− − → L M L M → un − − → К N К N →" at bounding box center [244, 137] width 306 height 16
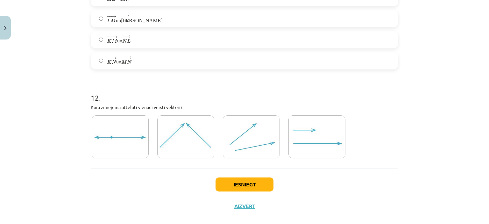
scroll to position [2066, 0]
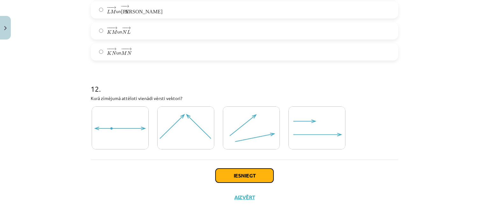
click at [254, 177] on button "Iesniegt" at bounding box center [245, 175] width 58 height 14
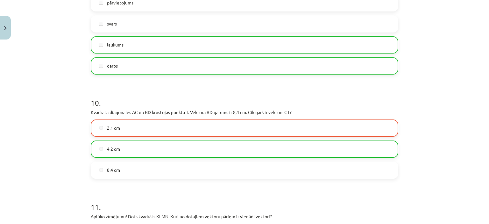
scroll to position [2086, 0]
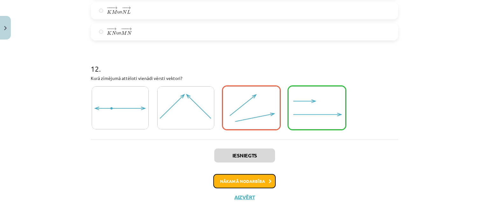
click at [246, 182] on button "Nākamā nodarbība" at bounding box center [244, 181] width 62 height 15
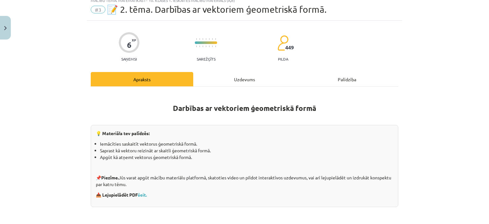
scroll to position [16, 0]
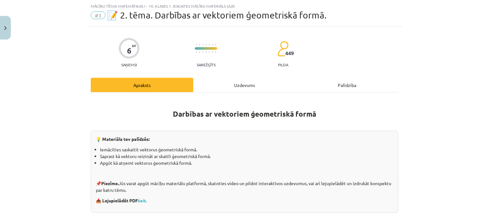
click at [242, 86] on div "Uzdevums" at bounding box center [244, 85] width 103 height 14
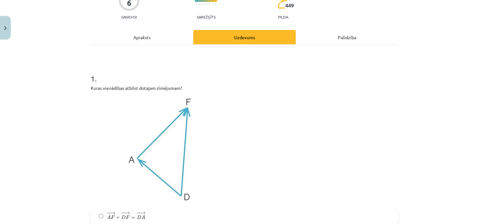
scroll to position [127, 0]
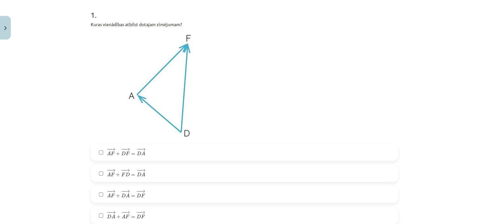
click at [144, 208] on label "− − → D A + − − → A F = − − → D F D A → + A F → = D F →" at bounding box center [244, 215] width 306 height 16
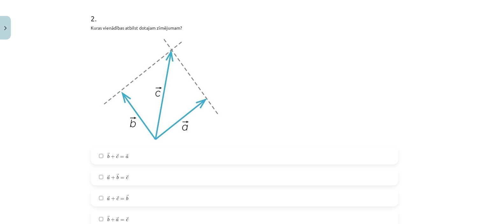
scroll to position [414, 0]
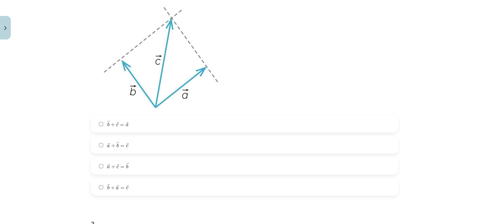
click at [126, 185] on span "→ c" at bounding box center [127, 187] width 3 height 4
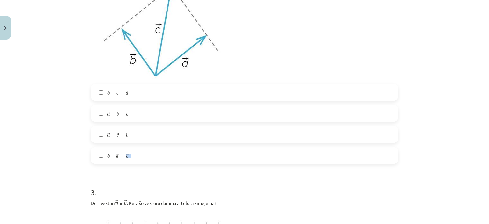
scroll to position [446, 0]
click at [113, 155] on span "→ b + → a = → c" at bounding box center [118, 155] width 22 height 6
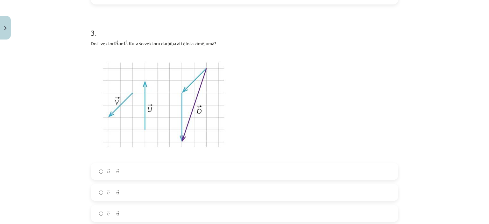
scroll to position [637, 0]
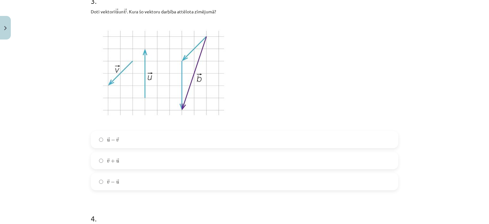
click at [132, 161] on label "→ v + → u v → + u →" at bounding box center [244, 161] width 306 height 16
click at [120, 178] on label "→ v − → u v → − u →" at bounding box center [244, 182] width 306 height 16
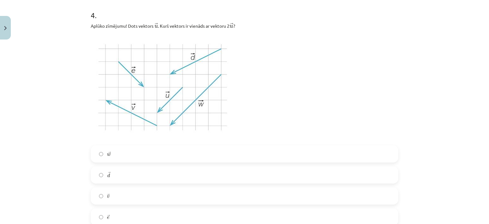
scroll to position [860, 0]
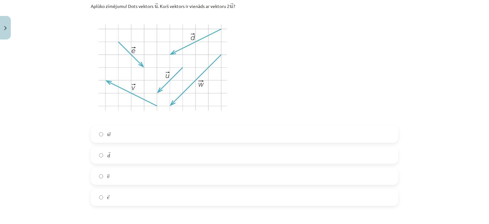
click at [134, 129] on label "→ w w →" at bounding box center [244, 134] width 306 height 16
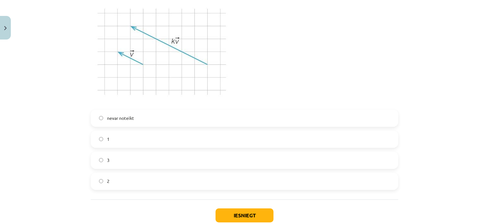
scroll to position [1083, 0]
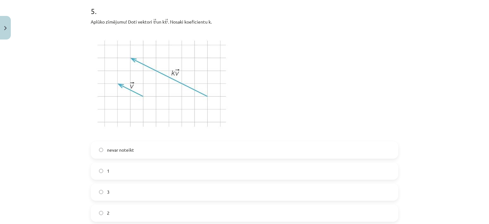
click at [114, 191] on label "3" at bounding box center [244, 192] width 306 height 16
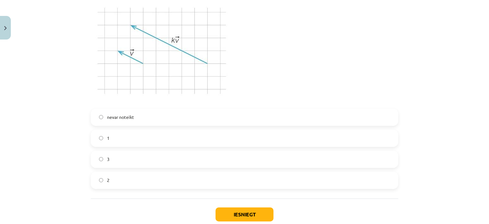
scroll to position [1147, 0]
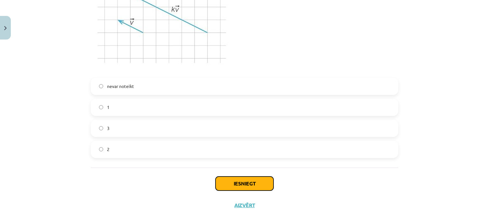
click at [238, 183] on button "Iesniegt" at bounding box center [245, 183] width 58 height 14
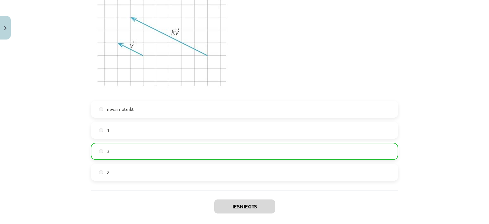
scroll to position [1174, 0]
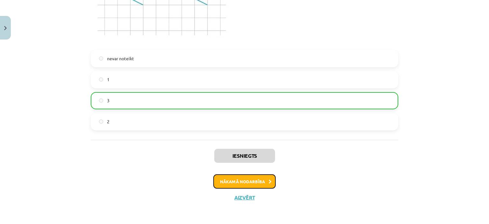
click at [259, 177] on button "Nākamā nodarbība" at bounding box center [244, 181] width 62 height 15
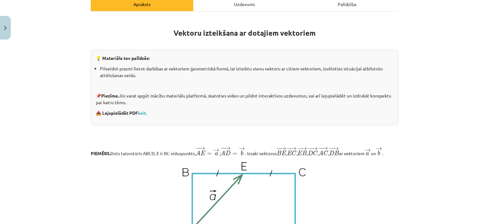
scroll to position [16, 0]
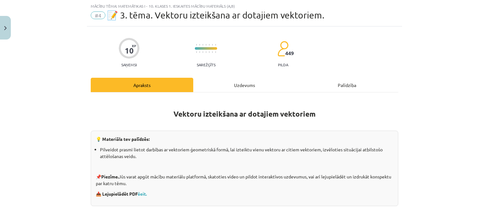
click at [246, 84] on div "Uzdevums" at bounding box center [244, 85] width 103 height 14
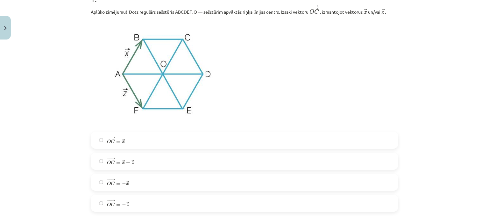
scroll to position [175, 0]
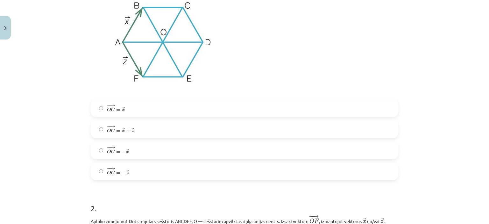
click at [150, 109] on label "− − → O C = → x O C → = x →" at bounding box center [244, 108] width 306 height 16
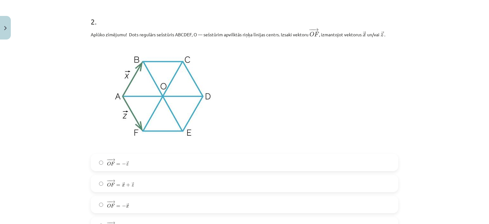
scroll to position [430, 0]
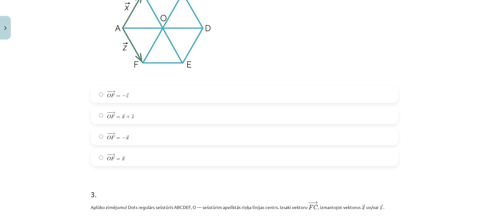
click at [149, 116] on label "− − → O F = → x + → z O F → = x → + z →" at bounding box center [244, 115] width 306 height 16
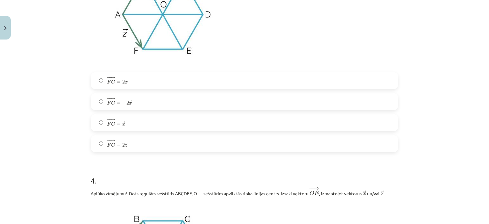
click at [160, 126] on label "− − → F C = → x F C → = x →" at bounding box center [244, 123] width 306 height 16
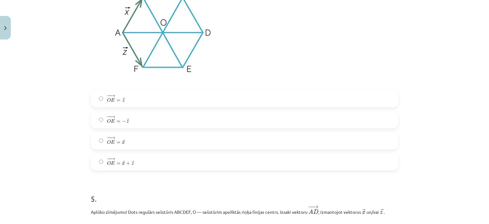
click at [160, 122] on label "− − → O E = − → z O E → = − z →" at bounding box center [244, 120] width 306 height 16
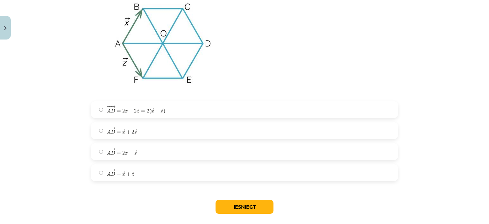
scroll to position [1171, 0]
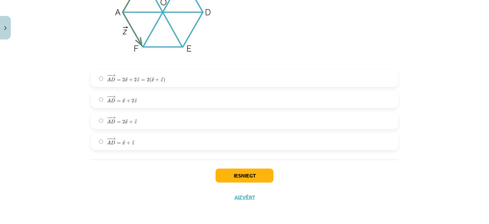
click at [162, 120] on label "− − → A D = 2 → x + → z A D → = 2 x → + z →" at bounding box center [244, 120] width 306 height 16
click at [242, 174] on button "Iesniegt" at bounding box center [245, 175] width 58 height 14
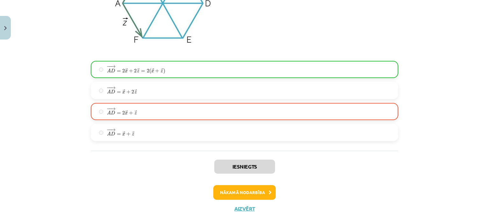
scroll to position [1178, 0]
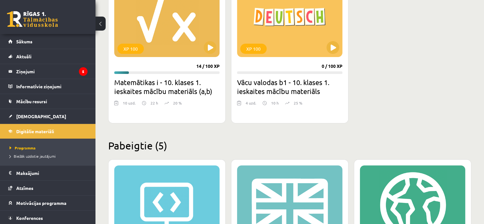
scroll to position [191, 0]
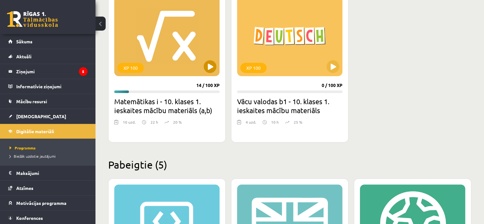
click at [178, 49] on div "XP 100" at bounding box center [166, 36] width 105 height 80
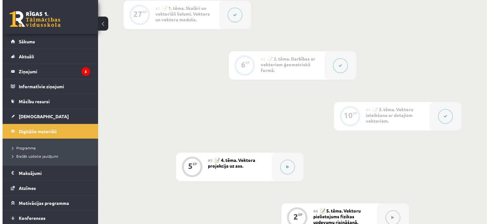
scroll to position [223, 0]
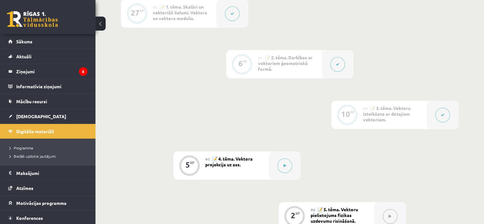
click at [437, 122] on button at bounding box center [443, 115] width 15 height 15
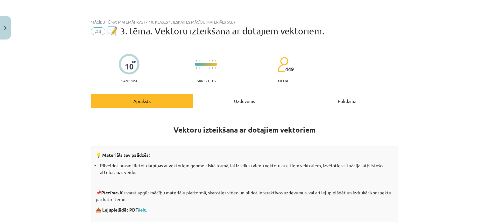
click at [245, 102] on div "Uzdevums" at bounding box center [244, 101] width 103 height 14
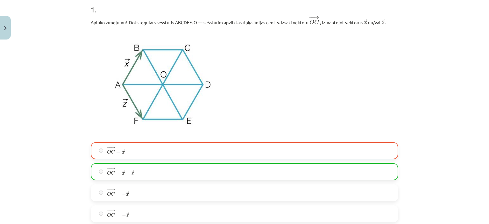
scroll to position [143, 0]
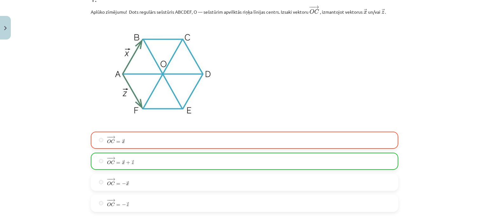
click at [193, 135] on label "− − → O C = → x O C → = x →" at bounding box center [244, 140] width 306 height 16
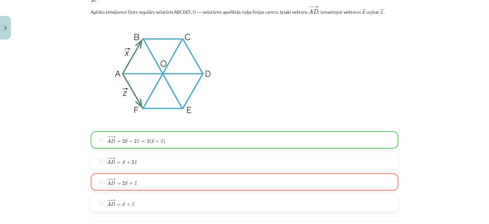
scroll to position [1191, 0]
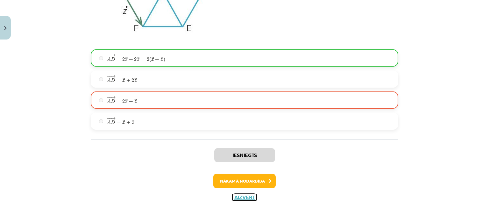
click at [243, 197] on button "Aizvērt" at bounding box center [244, 197] width 24 height 6
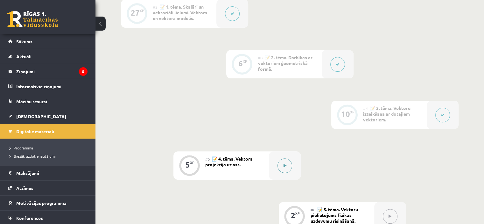
click at [276, 175] on div at bounding box center [285, 165] width 32 height 28
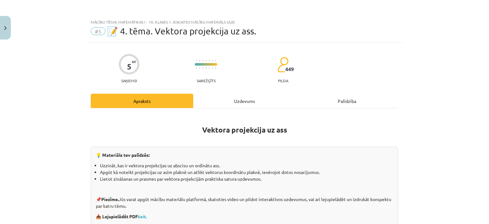
click at [247, 101] on div "Uzdevums" at bounding box center [244, 101] width 103 height 14
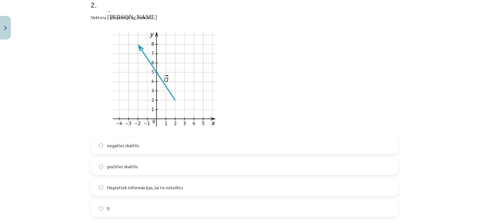
scroll to position [398, 0]
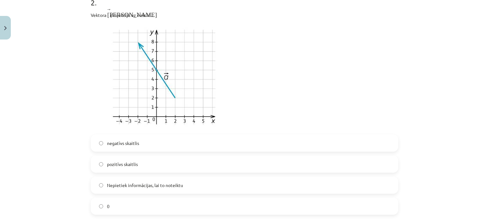
click at [170, 171] on label "pozitīvs skaitlis" at bounding box center [244, 164] width 306 height 16
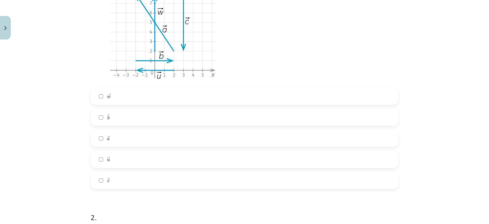
scroll to position [207, 0]
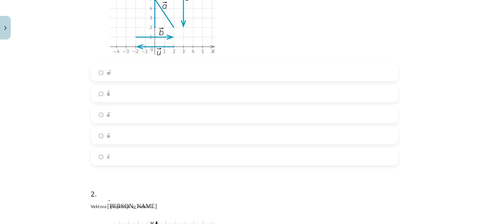
click at [124, 110] on label "→ a a →" at bounding box center [244, 115] width 306 height 16
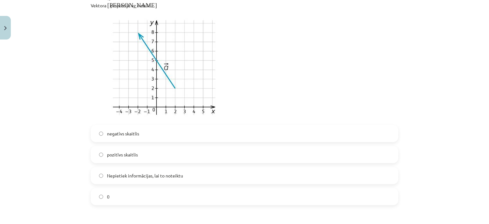
scroll to position [398, 0]
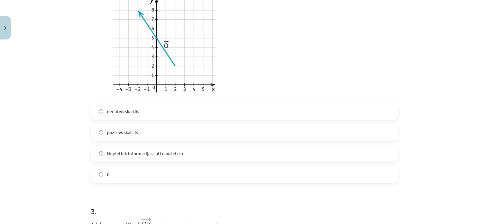
click at [127, 173] on label "0" at bounding box center [244, 174] width 306 height 16
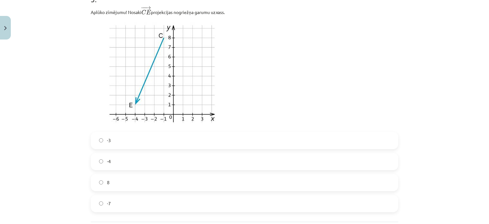
scroll to position [653, 0]
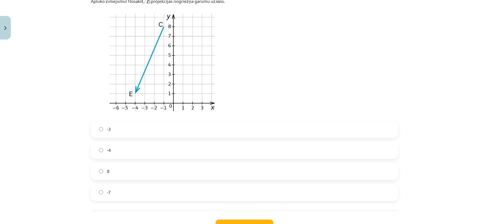
click at [134, 133] on label "-3" at bounding box center [244, 129] width 306 height 16
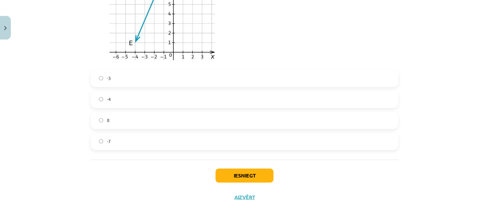
scroll to position [704, 0]
click at [247, 174] on button "Iesniegt" at bounding box center [245, 175] width 58 height 14
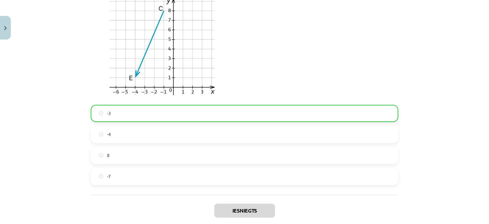
scroll to position [724, 0]
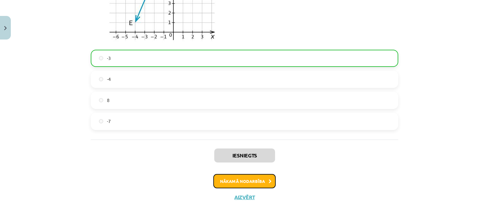
click at [250, 182] on button "Nākamā nodarbība" at bounding box center [244, 181] width 62 height 15
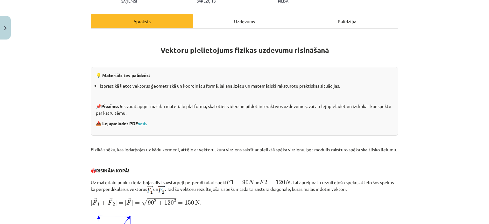
scroll to position [48, 0]
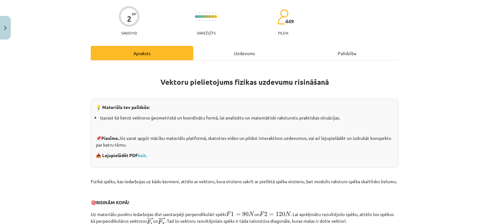
click at [243, 51] on div "Uzdevums" at bounding box center [244, 53] width 103 height 14
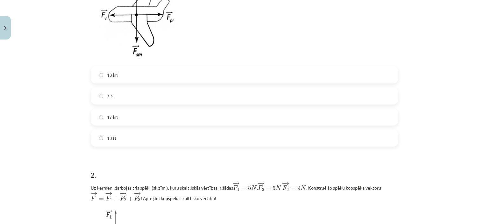
scroll to position [239, 0]
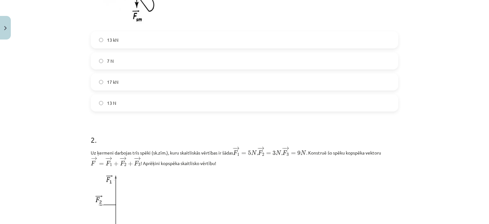
click at [211, 57] on label "7 N" at bounding box center [244, 61] width 306 height 16
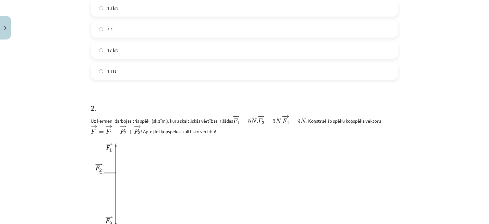
scroll to position [398, 0]
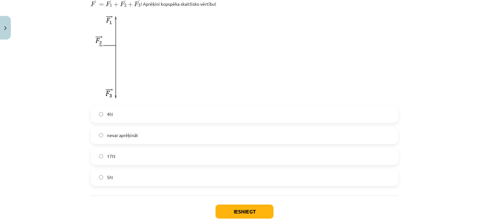
click at [187, 119] on label "4N" at bounding box center [244, 114] width 306 height 16
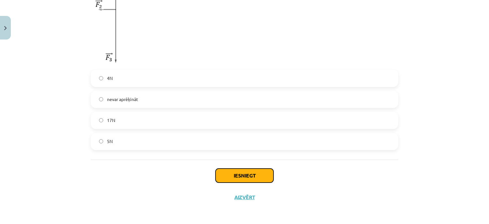
click at [255, 175] on button "Iesniegt" at bounding box center [245, 175] width 58 height 14
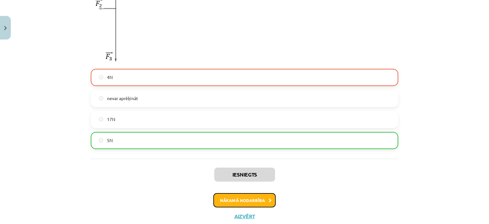
click at [253, 202] on button "Nākamā nodarbība" at bounding box center [244, 200] width 62 height 15
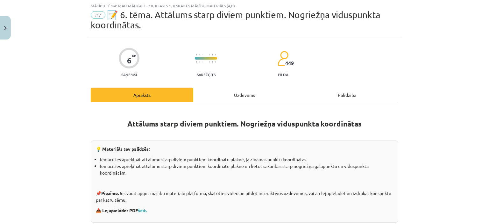
scroll to position [16, 0]
click at [246, 95] on div "Uzdevums" at bounding box center [244, 95] width 103 height 14
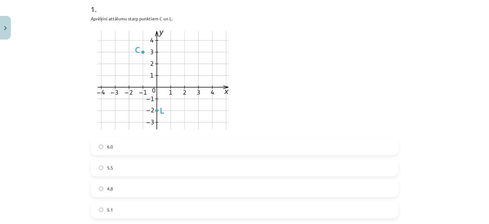
scroll to position [207, 0]
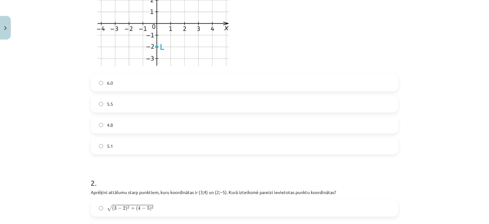
click at [189, 105] on label "5.5" at bounding box center [244, 104] width 306 height 16
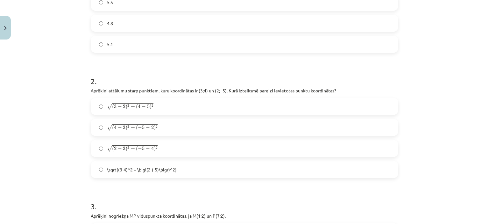
scroll to position [334, 0]
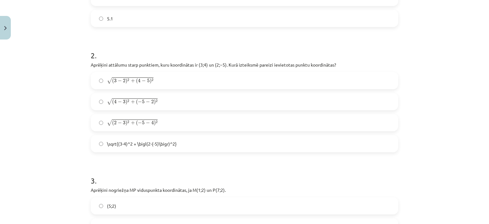
click at [189, 105] on label "√ ( 4 − 3 ) 2 + ( − 5 − 2 ) 2 ( 4 − 3 ) 2 + ( − 5 − 2 ) 2" at bounding box center [244, 102] width 306 height 16
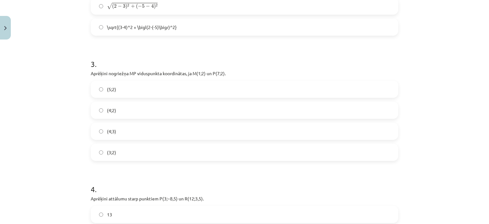
scroll to position [462, 0]
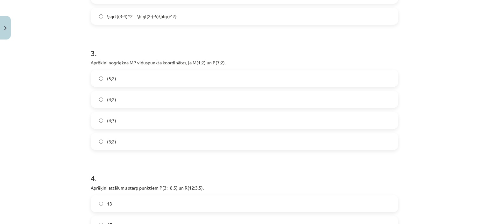
click at [189, 105] on label "(4;2)" at bounding box center [244, 99] width 306 height 16
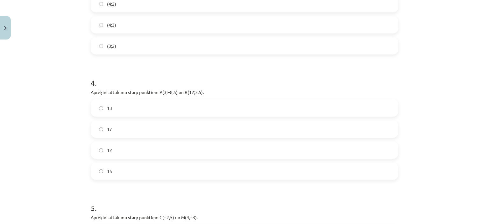
scroll to position [589, 0]
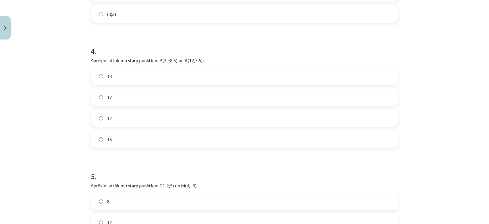
click at [189, 105] on div "17" at bounding box center [245, 97] width 308 height 17
click at [191, 100] on label "17" at bounding box center [244, 97] width 306 height 16
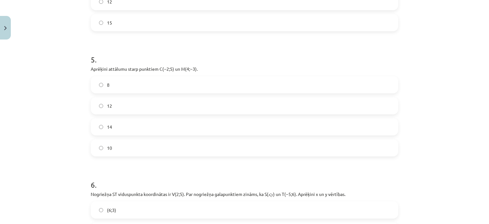
scroll to position [780, 0]
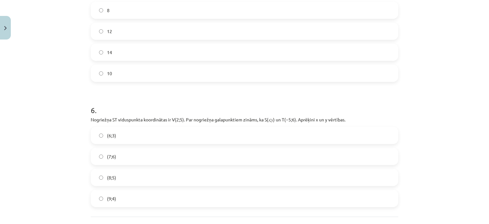
click at [202, 43] on div "8 12 14 10" at bounding box center [245, 42] width 308 height 80
click at [197, 46] on label "14" at bounding box center [244, 52] width 306 height 16
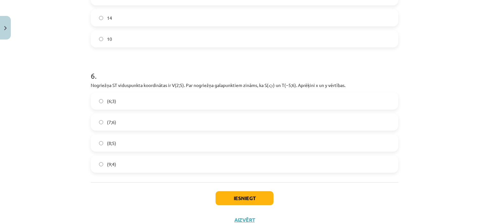
scroll to position [837, 0]
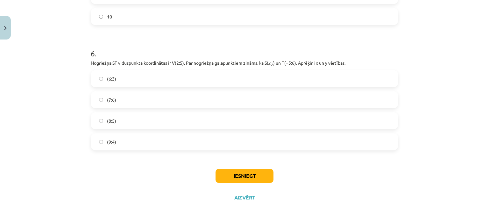
click at [183, 102] on label "(7;6)" at bounding box center [244, 100] width 306 height 16
click at [249, 173] on button "Iesniegt" at bounding box center [245, 176] width 58 height 14
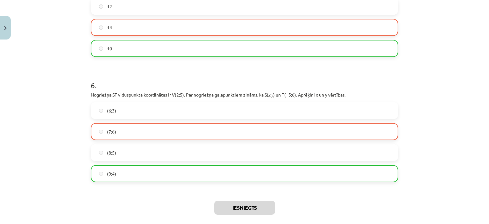
scroll to position [857, 0]
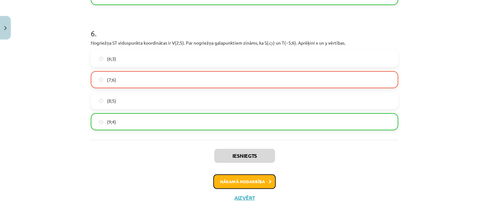
click at [259, 178] on button "Nākamā nodarbība" at bounding box center [244, 181] width 62 height 15
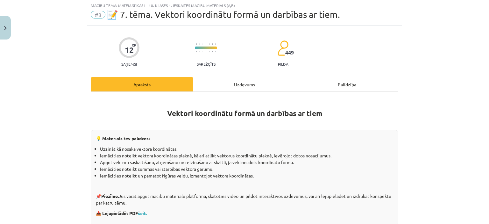
scroll to position [16, 0]
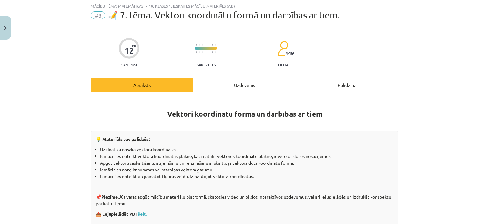
click at [239, 86] on div "Uzdevums" at bounding box center [244, 85] width 103 height 14
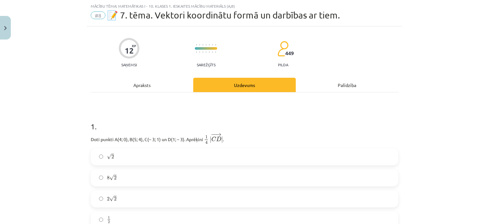
scroll to position [111, 0]
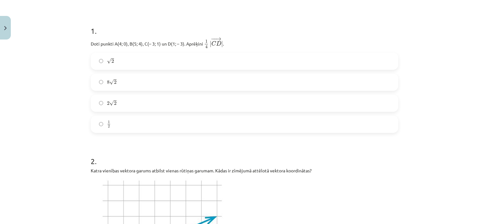
click at [212, 58] on label "√ 2 2" at bounding box center [244, 61] width 306 height 16
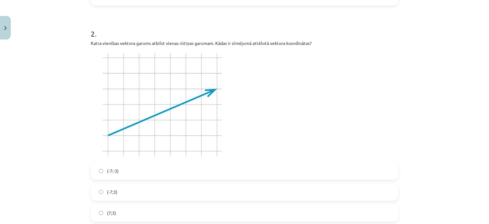
scroll to position [271, 0]
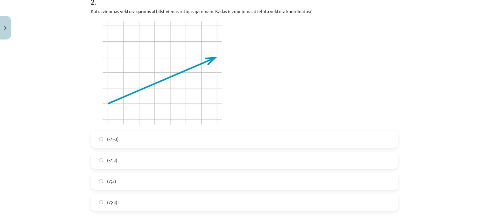
click at [120, 199] on label "(7;-3)" at bounding box center [244, 202] width 306 height 16
click at [118, 179] on label "(7;3)" at bounding box center [244, 181] width 306 height 16
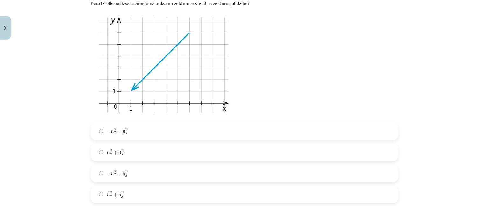
scroll to position [526, 0]
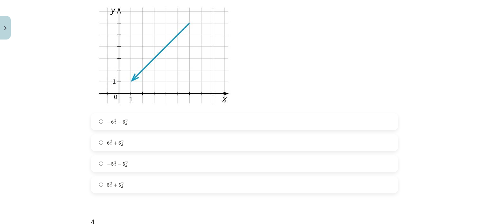
click at [141, 122] on label "− 6 → i − 6 → j − 6 i → − 6 j →" at bounding box center [244, 122] width 306 height 16
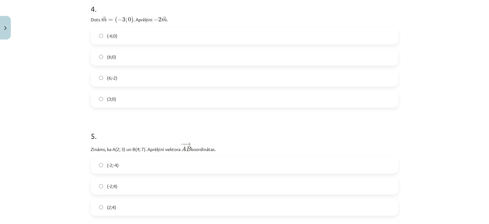
scroll to position [717, 0]
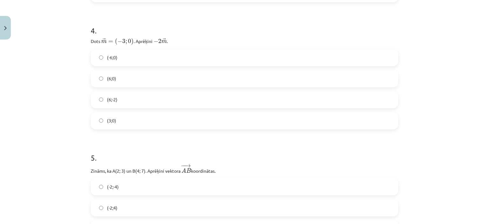
click at [134, 79] on label "(6;0)" at bounding box center [244, 79] width 306 height 16
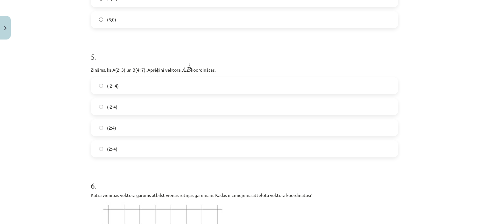
scroll to position [844, 0]
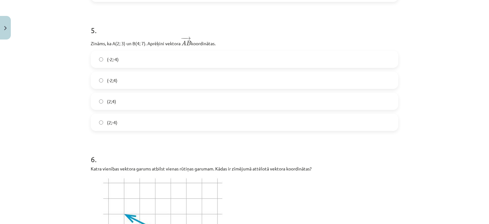
click at [133, 118] on label "(2;-4)" at bounding box center [244, 122] width 306 height 16
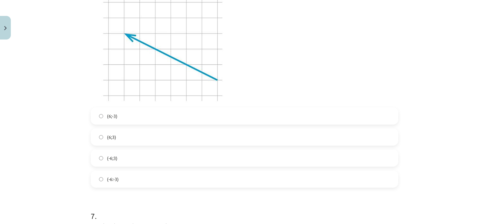
scroll to position [1035, 0]
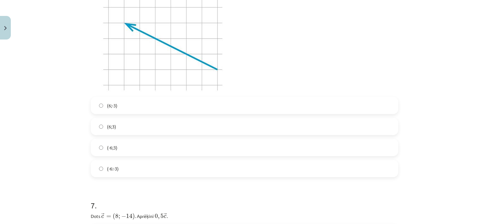
click at [133, 175] on label "(-6:-3)" at bounding box center [244, 169] width 306 height 16
click at [134, 172] on label "(-6:-3)" at bounding box center [244, 169] width 306 height 16
click at [132, 122] on label "(6;3)" at bounding box center [244, 126] width 306 height 16
click at [129, 102] on label "(6;-3)" at bounding box center [244, 105] width 306 height 16
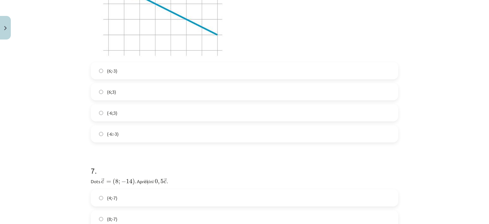
scroll to position [1099, 0]
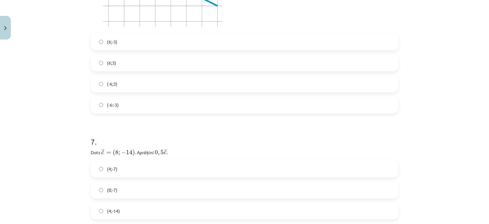
click at [135, 61] on label "(6;3)" at bounding box center [244, 63] width 306 height 16
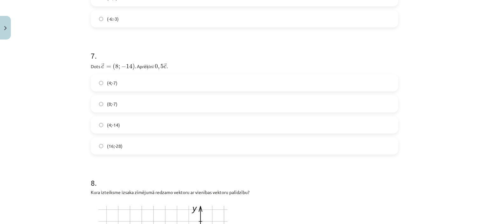
scroll to position [1194, 0]
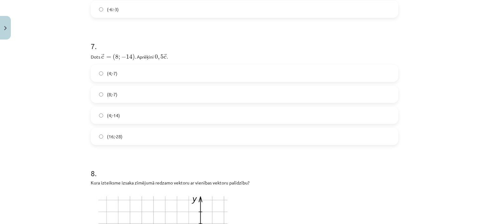
click at [129, 117] on label "(4;-14)" at bounding box center [244, 115] width 306 height 16
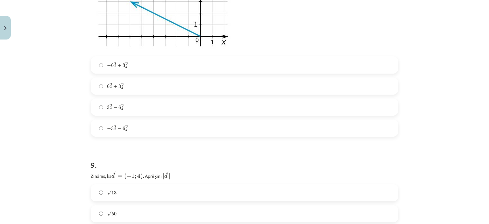
scroll to position [1449, 0]
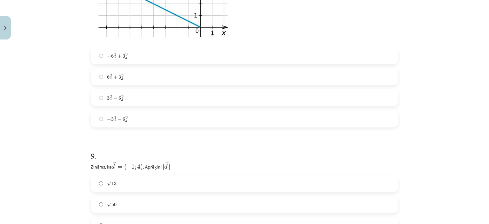
click at [128, 97] on label "3 → i − 6 → j 3 i → − 6 j →" at bounding box center [244, 98] width 306 height 16
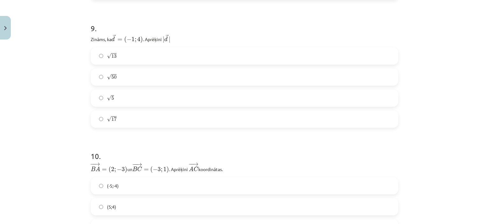
click at [128, 97] on label "√ 5 5" at bounding box center [244, 98] width 306 height 16
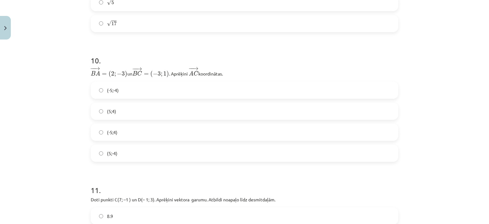
scroll to position [1736, 0]
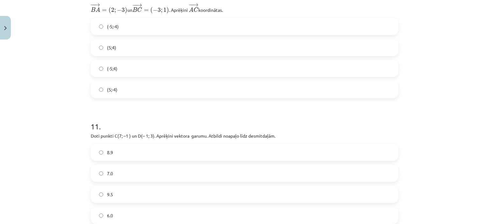
click at [130, 88] on label "(5;-4)" at bounding box center [244, 90] width 306 height 16
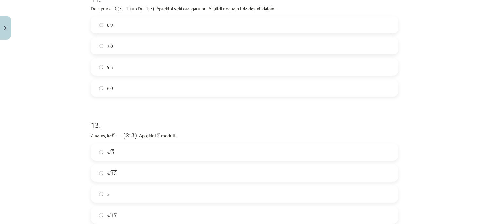
click at [130, 88] on label "6.0" at bounding box center [244, 88] width 306 height 16
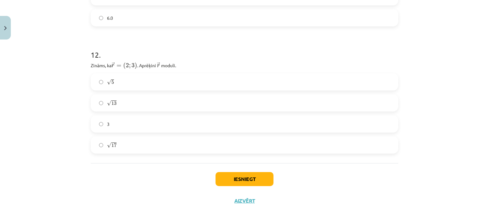
scroll to position [1935, 0]
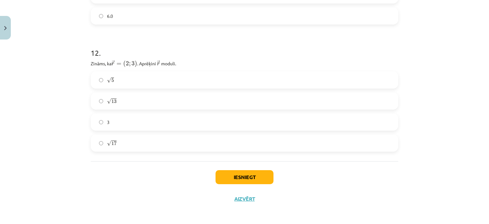
click at [124, 142] on label "√ 17 17" at bounding box center [244, 143] width 306 height 16
click at [173, 120] on label "3" at bounding box center [244, 122] width 306 height 16
click at [231, 178] on button "Iesniegt" at bounding box center [245, 177] width 58 height 14
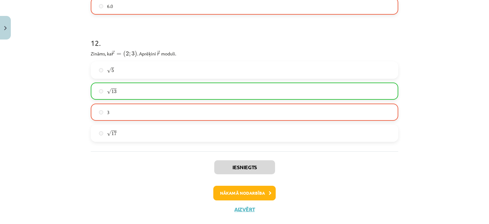
scroll to position [1955, 0]
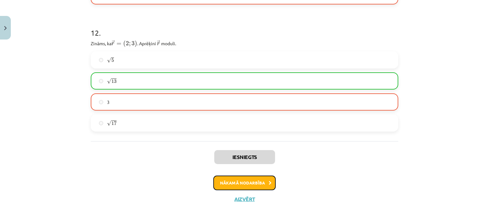
click at [251, 184] on button "Nākamā nodarbība" at bounding box center [244, 182] width 62 height 15
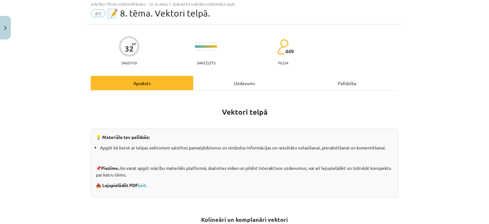
scroll to position [16, 0]
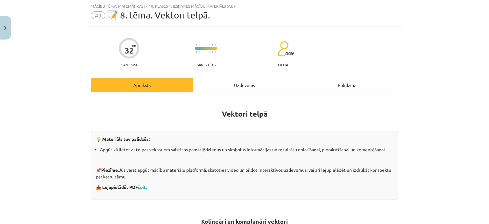
click at [238, 88] on div "Uzdevums" at bounding box center [244, 85] width 103 height 14
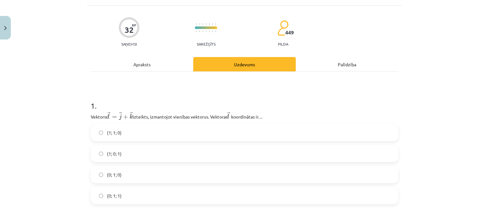
scroll to position [48, 0]
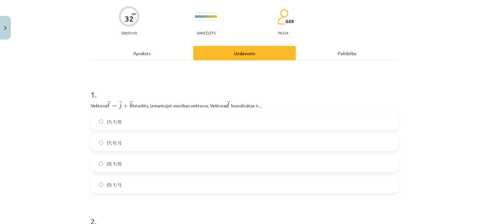
click at [193, 120] on label "(1; 1; 0)" at bounding box center [244, 121] width 306 height 16
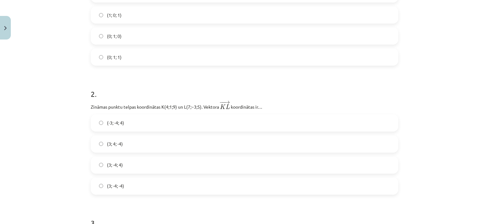
click at [192, 146] on label "(3; 4; -4)" at bounding box center [244, 144] width 306 height 16
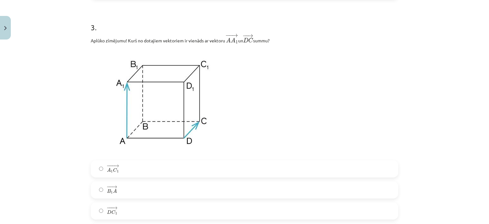
scroll to position [398, 0]
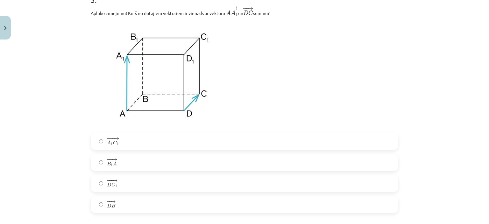
click at [191, 167] on label "− − → B 1 A B 1 A →" at bounding box center [244, 162] width 306 height 16
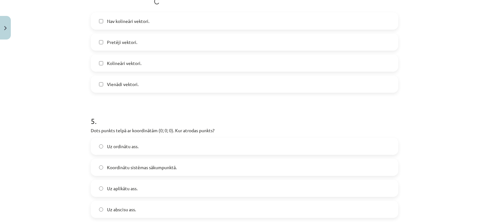
scroll to position [748, 0]
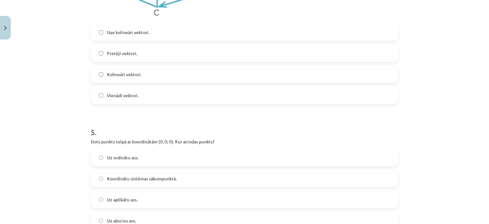
click at [178, 76] on label "Kolineāri vektori." at bounding box center [244, 74] width 306 height 16
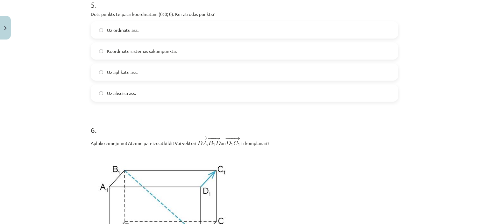
click at [178, 76] on label "Uz aplikātu ass." at bounding box center [244, 72] width 306 height 16
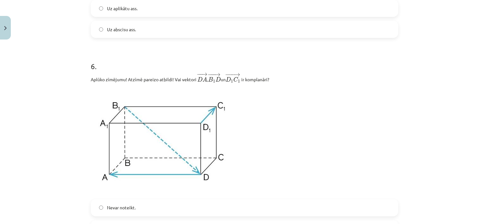
scroll to position [1099, 0]
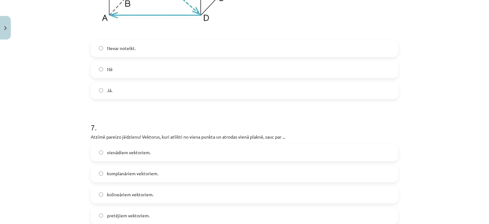
click at [178, 76] on label "Nē" at bounding box center [244, 69] width 306 height 16
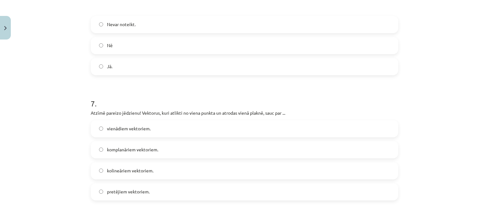
scroll to position [1162, 0]
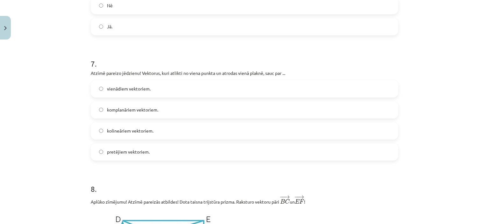
click at [162, 113] on label "komplanāriem vektoriem." at bounding box center [244, 110] width 306 height 16
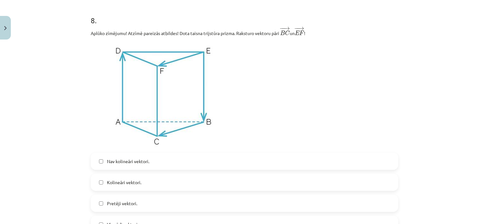
scroll to position [1354, 0]
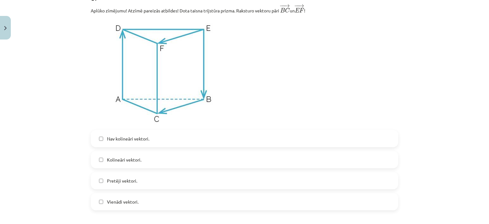
click at [157, 144] on label "Nav kolineāri vektori." at bounding box center [244, 139] width 306 height 16
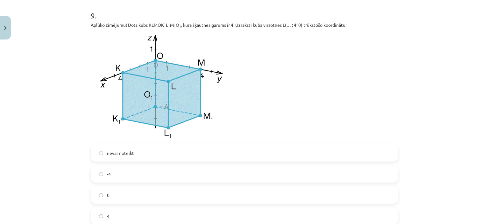
scroll to position [1640, 0]
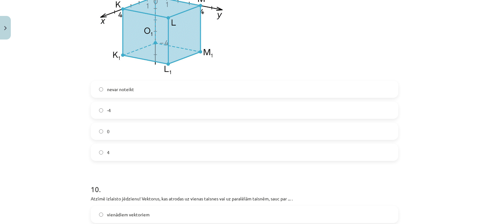
click at [159, 145] on div "nevar noteikt -4 0 4" at bounding box center [245, 121] width 308 height 80
click at [160, 123] on div "nevar noteikt -4 0 4" at bounding box center [245, 121] width 308 height 80
click at [161, 133] on label "0" at bounding box center [244, 131] width 306 height 16
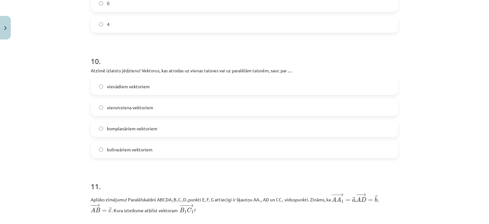
scroll to position [1799, 0]
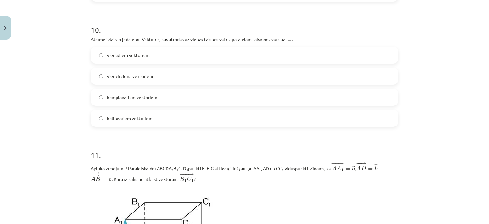
click at [145, 99] on span "komplanāriem vektoriem" at bounding box center [132, 97] width 50 height 7
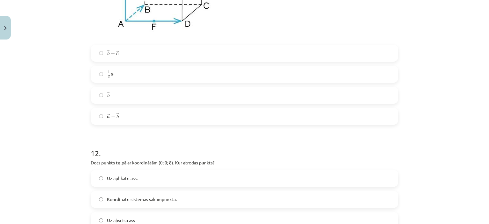
scroll to position [2054, 0]
click at [149, 101] on label "→ b b →" at bounding box center [244, 95] width 306 height 16
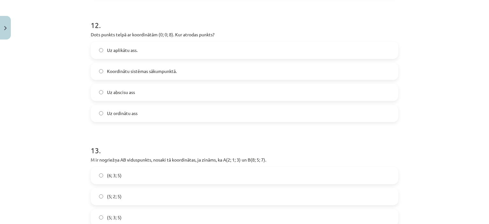
click at [149, 100] on label "Uz abscisu ass" at bounding box center [244, 92] width 306 height 16
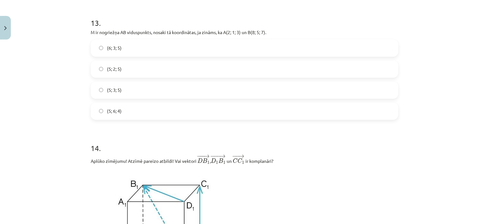
click at [149, 98] on label "(5; 3; 5)" at bounding box center [244, 90] width 306 height 16
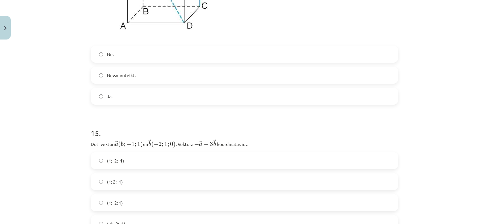
scroll to position [2564, 0]
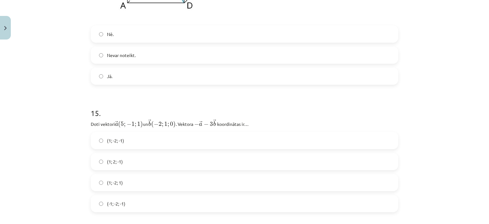
click at [149, 101] on h1 "15 ." at bounding box center [245, 107] width 308 height 20
click at [156, 36] on label "Nē." at bounding box center [244, 34] width 306 height 16
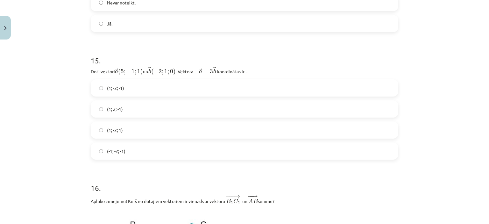
scroll to position [2628, 0]
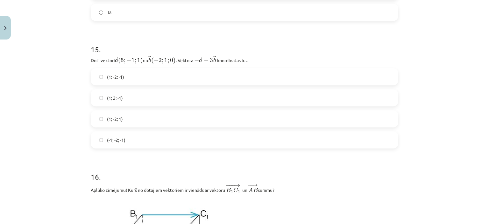
click at [160, 113] on div "(1; -2; -1) (1; 2; -1) (1; -2; 1) (-1; -2; -1)" at bounding box center [245, 108] width 308 height 80
click at [160, 122] on label "(1; -2; 1)" at bounding box center [244, 119] width 306 height 16
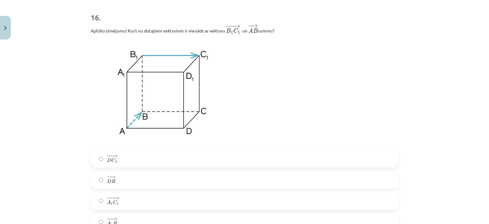
scroll to position [2850, 0]
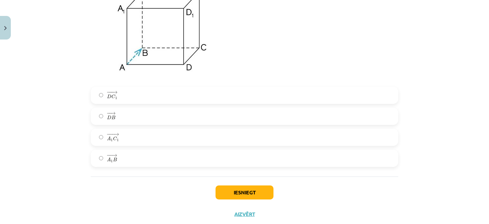
click at [161, 124] on label "− − → D B D B →" at bounding box center [244, 116] width 306 height 16
click at [248, 199] on button "Iesniegt" at bounding box center [245, 192] width 58 height 14
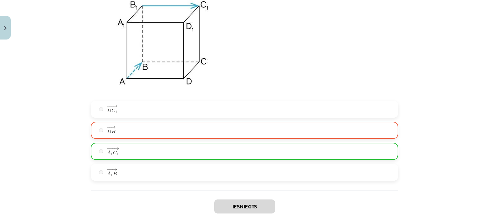
scroll to position [2892, 0]
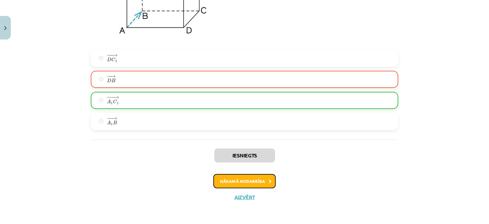
click at [248, 187] on button "Nākamā nodarbība" at bounding box center [244, 181] width 62 height 15
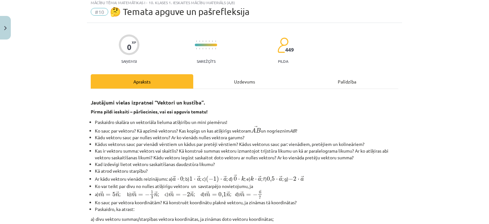
scroll to position [16, 0]
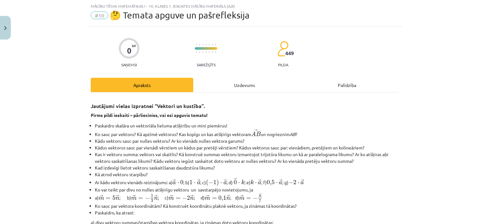
click at [243, 85] on div "Uzdevums" at bounding box center [244, 85] width 103 height 14
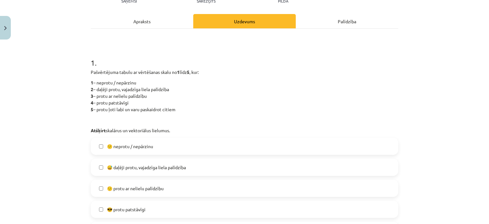
scroll to position [111, 0]
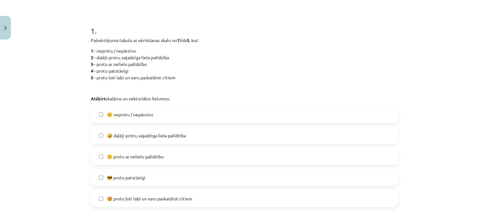
click at [137, 153] on span "🙂 protu ar nelielu palīdzību" at bounding box center [135, 156] width 57 height 7
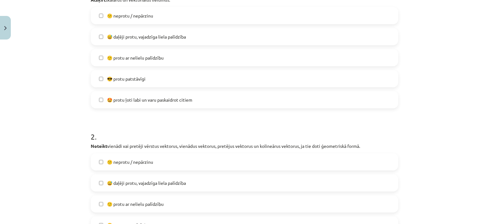
scroll to position [239, 0]
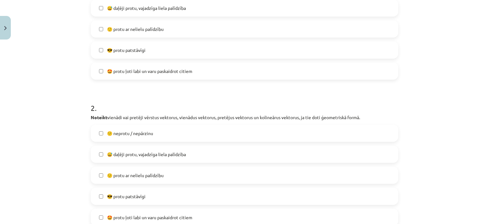
click at [139, 168] on label "🙂 protu ar nelielu palīdzību" at bounding box center [244, 175] width 306 height 16
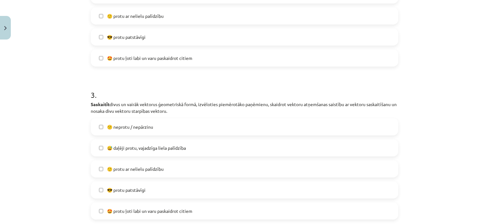
click at [143, 168] on span "🙂 protu ar nelielu palīdzību" at bounding box center [135, 169] width 57 height 7
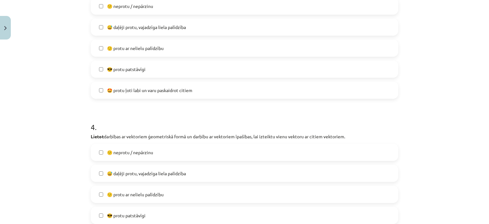
scroll to position [526, 0]
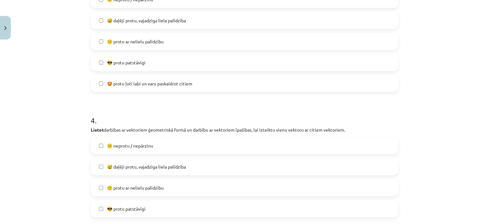
click at [134, 189] on span "🙂 protu ar nelielu palīdzību" at bounding box center [135, 187] width 57 height 7
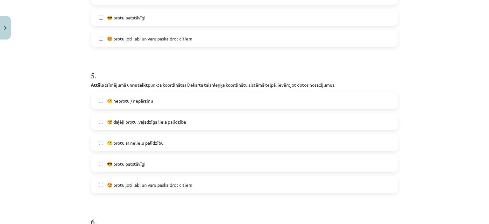
click at [148, 139] on span "🙂 protu ar nelielu palīdzību" at bounding box center [135, 142] width 57 height 7
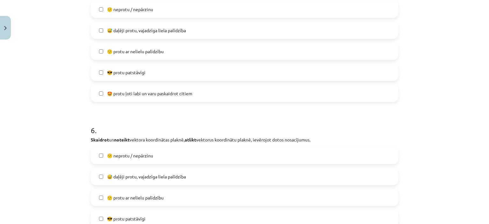
scroll to position [812, 0]
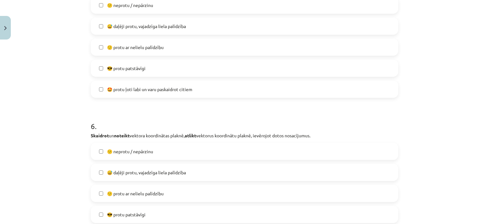
click at [133, 191] on span "🙂 protu ar nelielu palīdzību" at bounding box center [135, 193] width 57 height 7
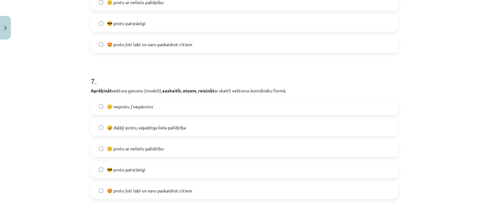
click at [149, 149] on span "🙂 protu ar nelielu palīdzību" at bounding box center [135, 148] width 57 height 7
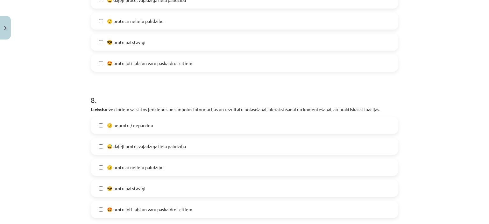
click at [145, 169] on span "🙂 protu ar nelielu palīdzību" at bounding box center [135, 167] width 57 height 7
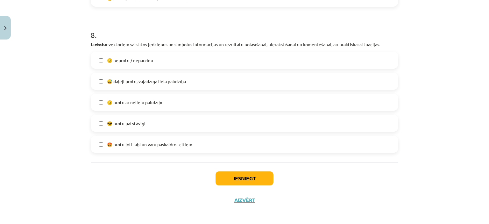
scroll to position [1198, 0]
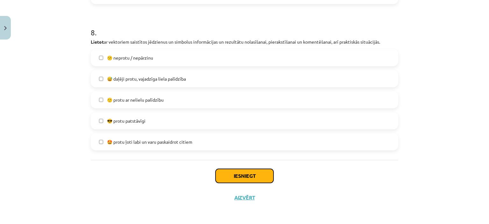
click at [228, 172] on button "Iesniegt" at bounding box center [245, 176] width 58 height 14
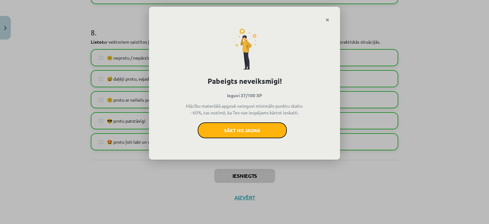
click at [247, 134] on button "Sākt no jauna" at bounding box center [242, 130] width 89 height 16
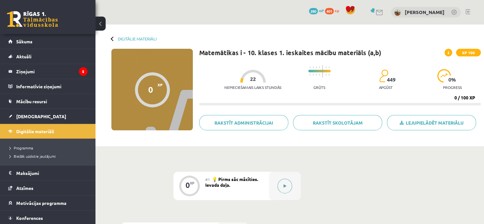
click at [276, 188] on div at bounding box center [285, 186] width 32 height 28
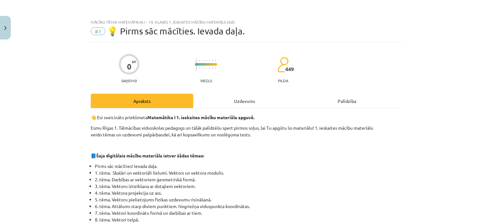
click at [236, 104] on div "Uzdevums" at bounding box center [244, 101] width 103 height 14
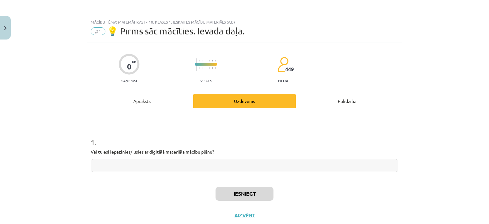
scroll to position [16, 0]
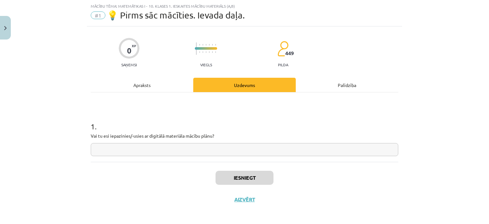
click at [214, 154] on input "text" at bounding box center [245, 149] width 308 height 13
type input "**"
click at [251, 182] on button "Iesniegt" at bounding box center [245, 178] width 58 height 14
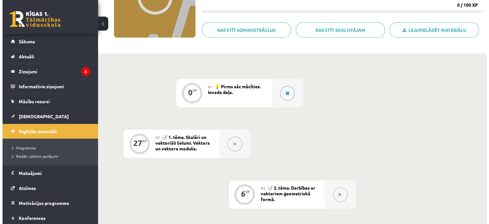
scroll to position [127, 0]
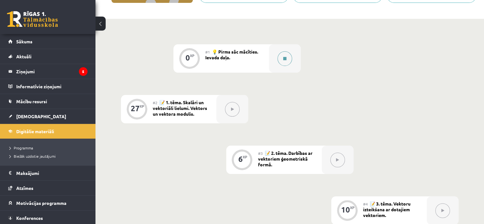
drag, startPoint x: 287, startPoint y: 57, endPoint x: 288, endPoint y: 60, distance: 3.6
click at [288, 60] on button at bounding box center [285, 58] width 15 height 15
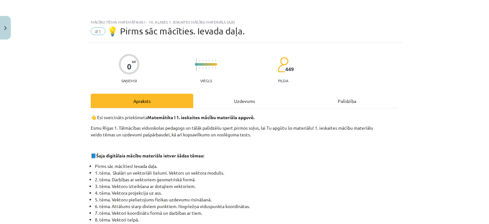
click at [249, 98] on div "Uzdevums" at bounding box center [244, 101] width 103 height 14
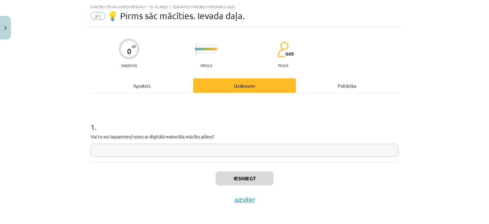
scroll to position [16, 0]
click at [242, 152] on input "text" at bounding box center [245, 149] width 308 height 13
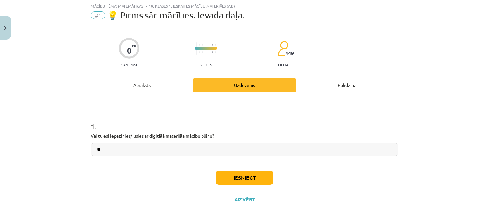
type input "**"
click at [238, 177] on button "Iesniegt" at bounding box center [245, 178] width 58 height 14
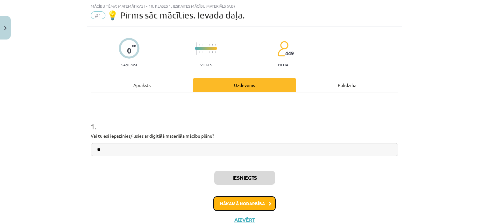
click at [247, 202] on button "Nākamā nodarbība" at bounding box center [244, 203] width 62 height 15
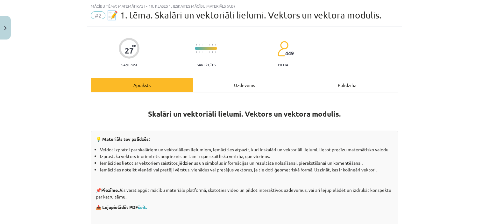
click at [243, 84] on div "Uzdevums" at bounding box center [244, 85] width 103 height 14
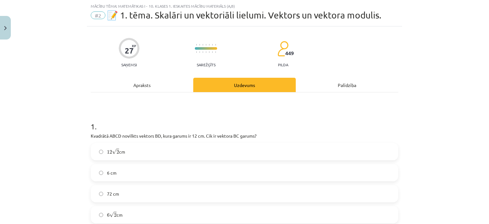
scroll to position [80, 0]
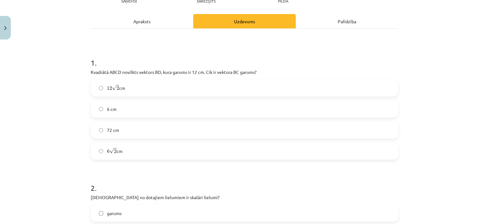
click at [224, 149] on label "6 √ 2 6 2 cm" at bounding box center [244, 151] width 306 height 16
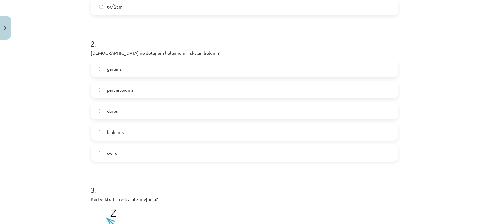
scroll to position [239, 0]
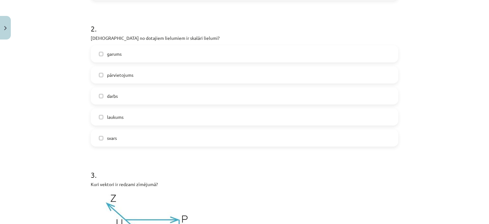
click at [144, 54] on label "garums" at bounding box center [244, 54] width 306 height 16
click at [161, 113] on label "laukums" at bounding box center [244, 117] width 306 height 16
click at [153, 89] on label "darbs" at bounding box center [244, 96] width 306 height 16
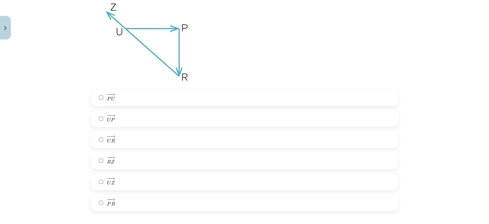
scroll to position [398, 0]
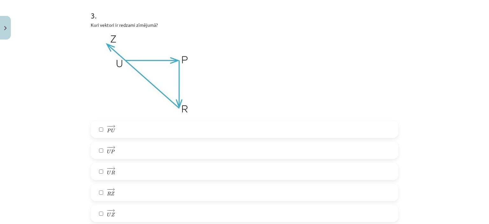
click at [144, 188] on label "− − → R Z R Z →" at bounding box center [244, 192] width 306 height 16
click at [139, 149] on label "− − → U P U P →" at bounding box center [244, 150] width 306 height 16
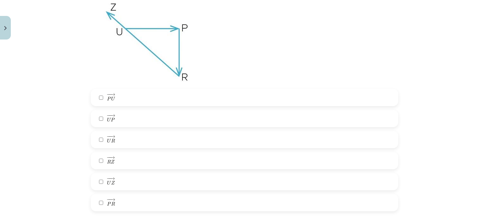
click at [125, 197] on label "− − → P R P R →" at bounding box center [244, 203] width 306 height 16
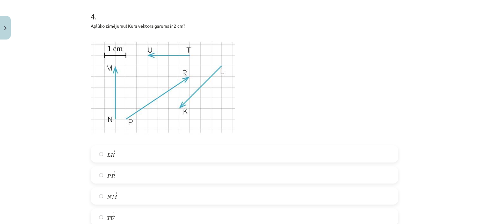
scroll to position [685, 0]
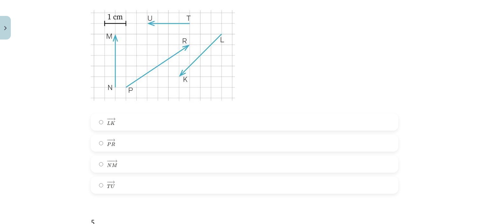
click at [123, 185] on label "− − → T U T U →" at bounding box center [244, 185] width 306 height 16
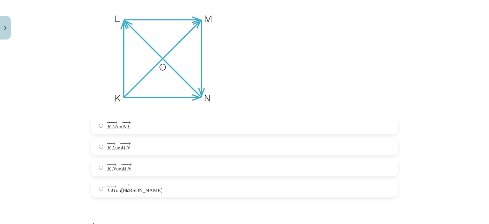
scroll to position [908, 0]
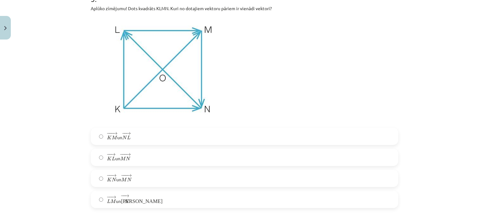
click at [112, 160] on span "L" at bounding box center [114, 158] width 4 height 4
click at [115, 202] on span "− − → L M L M → un − − → К N К N →" at bounding box center [118, 199] width 22 height 10
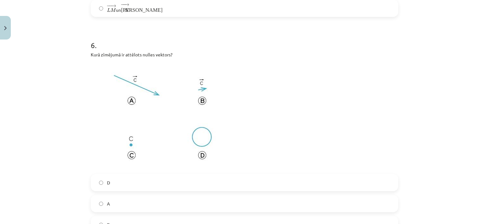
scroll to position [1131, 0]
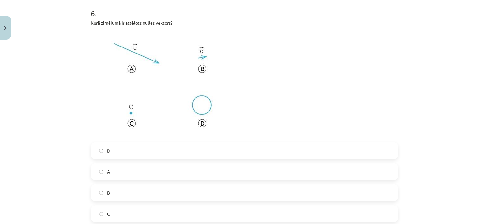
click at [126, 207] on label "C" at bounding box center [244, 214] width 306 height 16
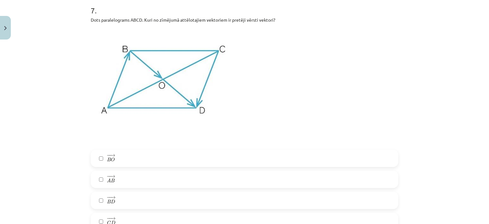
scroll to position [1385, 0]
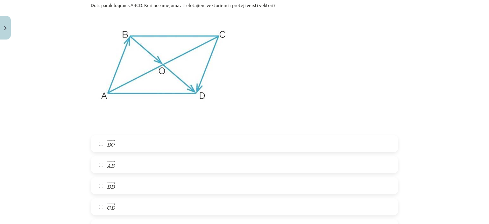
click at [132, 161] on label "− − → A B A B →" at bounding box center [244, 165] width 306 height 16
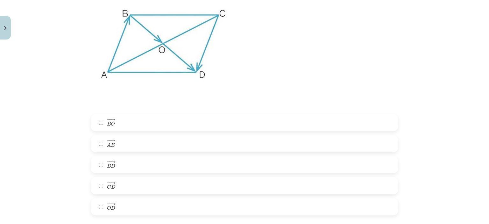
scroll to position [1417, 0]
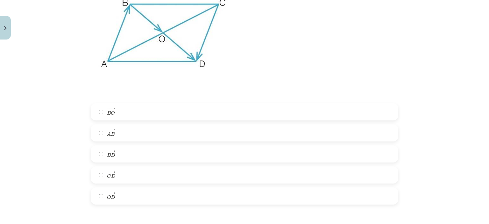
click at [128, 171] on label "− − → C D C D →" at bounding box center [244, 175] width 306 height 16
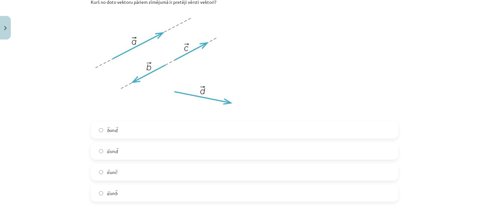
scroll to position [1672, 0]
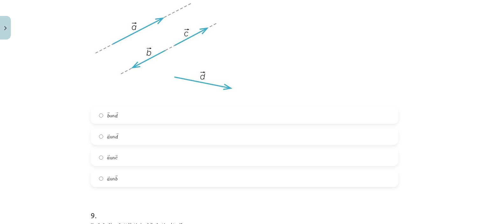
click at [124, 180] on label "→ a a → un → b b →" at bounding box center [244, 178] width 306 height 16
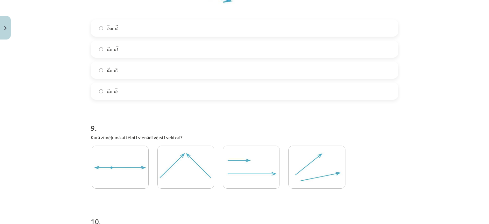
scroll to position [1768, 0]
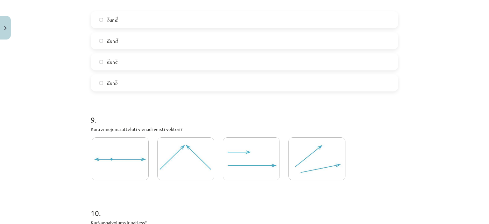
click at [232, 159] on img at bounding box center [251, 158] width 57 height 43
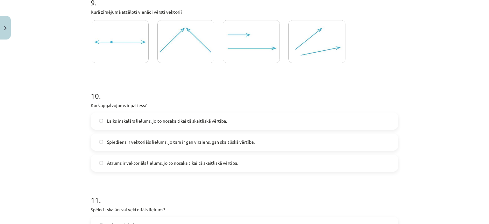
scroll to position [1895, 0]
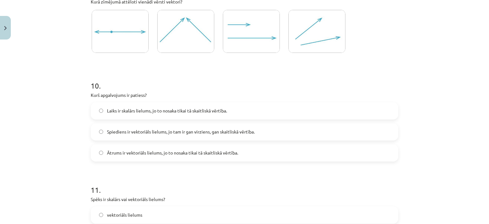
click at [136, 155] on span "Ātrums ir vektoriāls lielums, jo to nosaka tikai tā skaitliskā vērtība." at bounding box center [172, 152] width 131 height 7
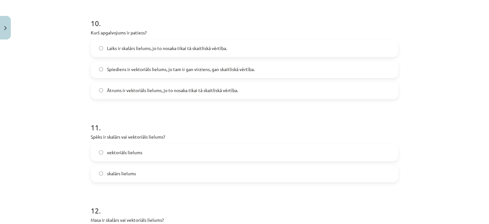
scroll to position [1959, 0]
click at [153, 154] on label "vektoriāls lielums" at bounding box center [244, 151] width 306 height 16
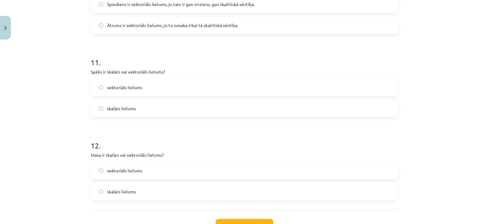
scroll to position [2054, 0]
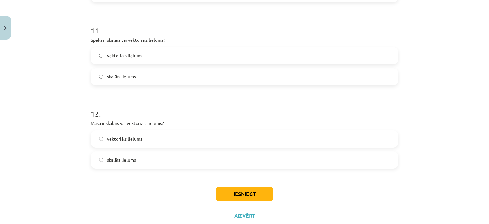
click at [131, 155] on label "skalārs lielums" at bounding box center [244, 160] width 306 height 16
drag, startPoint x: 132, startPoint y: 139, endPoint x: 158, endPoint y: 158, distance: 32.2
click at [132, 139] on span "vektoriāls lielums" at bounding box center [124, 138] width 35 height 7
click at [257, 198] on button "Iesniegt" at bounding box center [245, 194] width 58 height 14
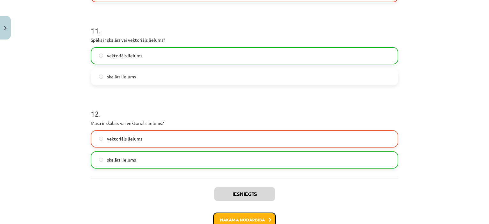
click at [260, 217] on button "Nākamā nodarbība" at bounding box center [244, 219] width 62 height 15
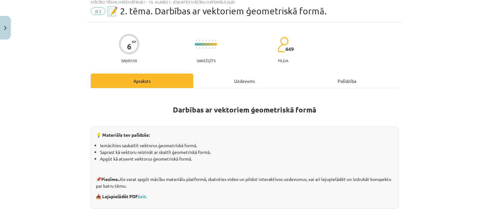
scroll to position [16, 0]
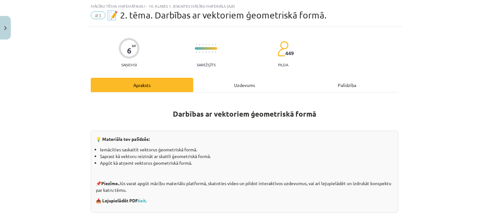
click at [239, 87] on div "Uzdevums" at bounding box center [244, 85] width 103 height 14
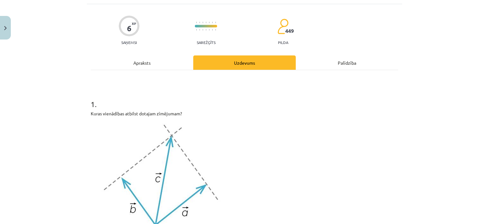
scroll to position [111, 0]
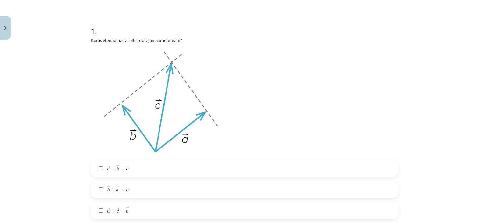
click at [117, 189] on span "→ b + → a = → c" at bounding box center [118, 189] width 22 height 6
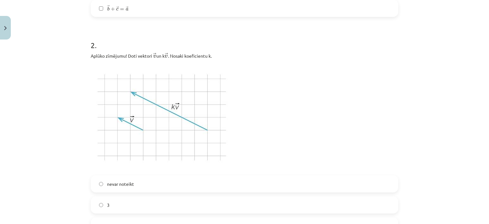
scroll to position [366, 0]
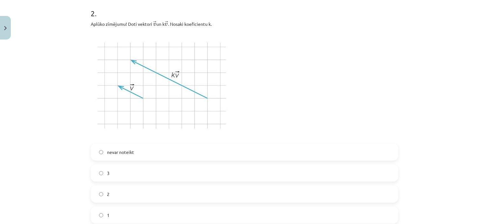
click at [117, 194] on label "2" at bounding box center [244, 194] width 306 height 16
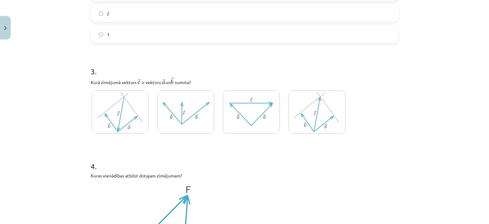
scroll to position [557, 0]
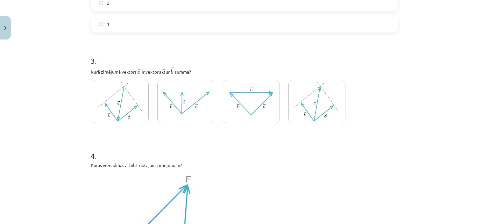
drag, startPoint x: 332, startPoint y: 95, endPoint x: 330, endPoint y: 100, distance: 6.3
click at [333, 95] on img at bounding box center [317, 101] width 57 height 43
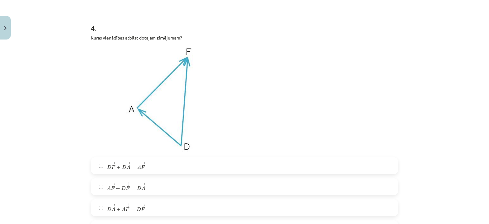
scroll to position [717, 0]
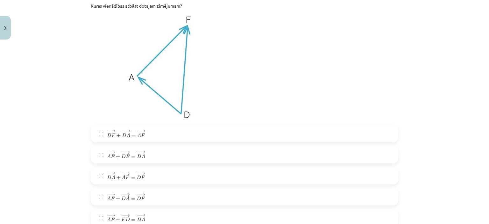
click at [137, 177] on span "D" at bounding box center [139, 177] width 4 height 4
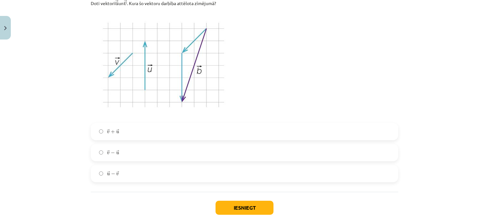
scroll to position [947, 0]
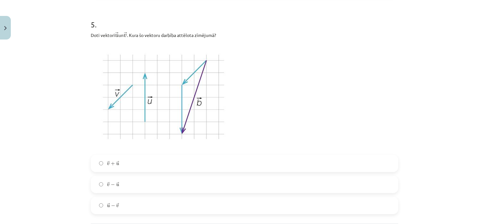
click at [127, 183] on label "→ v − → u v → − u →" at bounding box center [244, 184] width 306 height 16
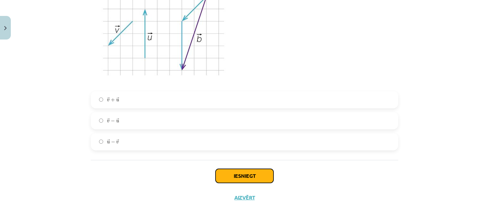
click at [247, 177] on button "Iesniegt" at bounding box center [245, 176] width 58 height 14
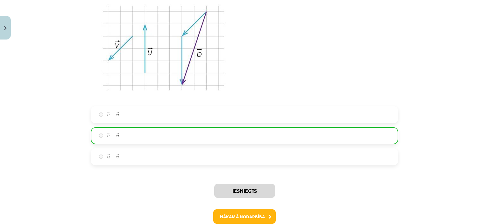
scroll to position [1031, 0]
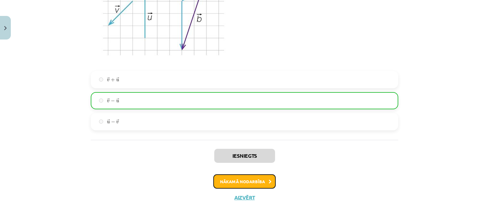
click at [247, 184] on button "Nākamā nodarbība" at bounding box center [244, 181] width 62 height 15
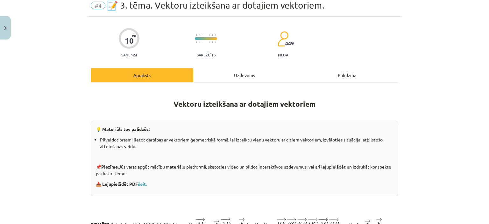
scroll to position [16, 0]
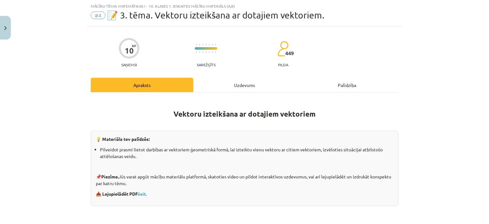
click at [245, 85] on div "Uzdevums" at bounding box center [244, 85] width 103 height 14
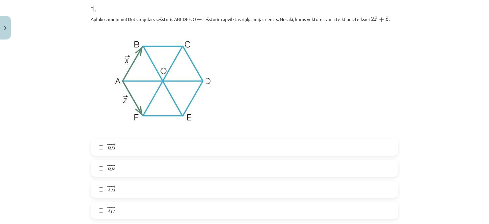
scroll to position [143, 0]
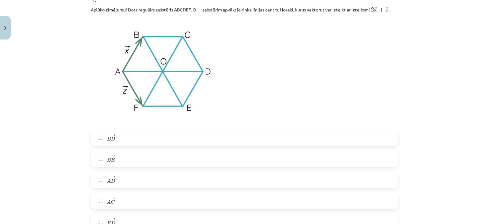
click at [127, 137] on label "− − → B D B D →" at bounding box center [244, 138] width 306 height 16
click at [121, 180] on label "− − → A D A D →" at bounding box center [244, 180] width 306 height 16
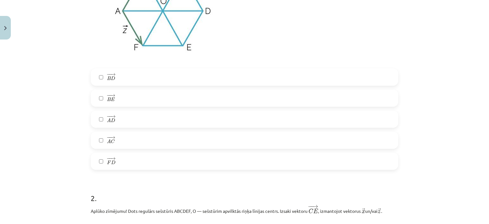
scroll to position [207, 0]
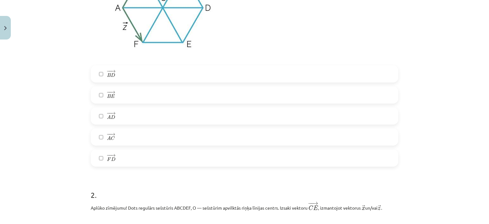
click at [127, 158] on label "− − → F D F D →" at bounding box center [244, 158] width 306 height 16
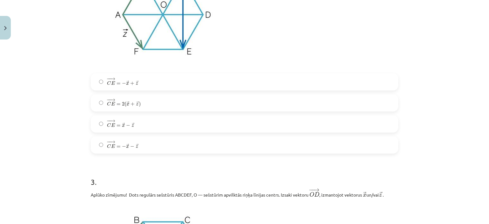
scroll to position [462, 0]
click at [138, 85] on label "− − → C E = − → x + → z C E → = − x → + z →" at bounding box center [244, 81] width 306 height 16
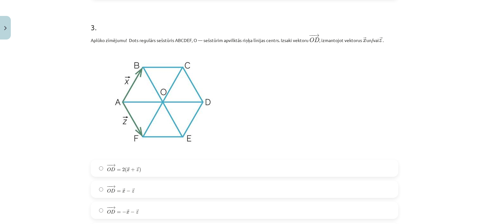
scroll to position [647, 0]
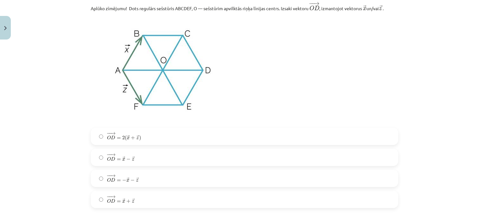
click at [150, 138] on label "− − → O D = 2 ( → x + → z ) O D → = 2 ( x → + z → )" at bounding box center [244, 136] width 306 height 16
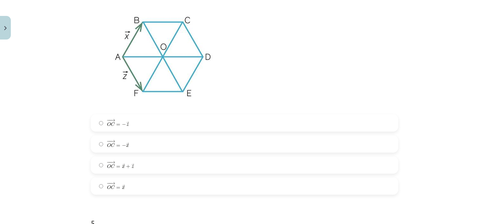
scroll to position [902, 0]
click at [157, 123] on label "− − → O C = − → z O C → = − z →" at bounding box center [244, 123] width 306 height 16
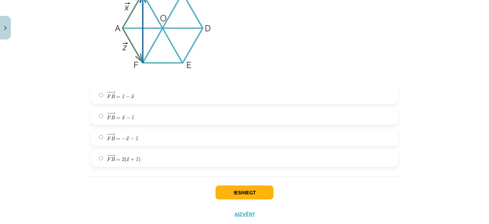
scroll to position [1189, 0]
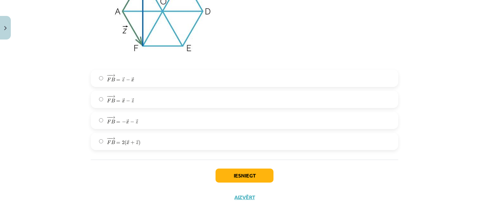
click at [161, 118] on label "− − → F B = − → x − → z F B → = − x → − z →" at bounding box center [244, 120] width 306 height 16
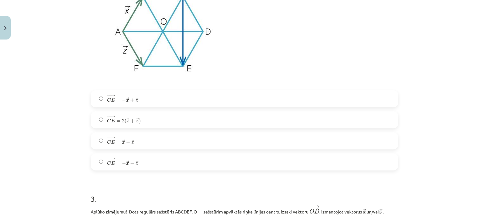
scroll to position [425, 0]
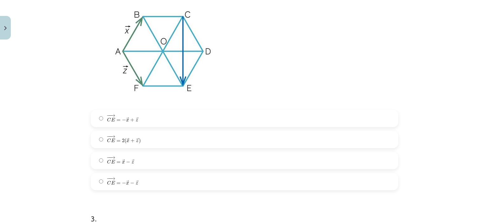
click at [149, 140] on label "− − → C E = 2 ( → x + → z ) C E → = 2 ( x → + z → )" at bounding box center [244, 140] width 306 height 16
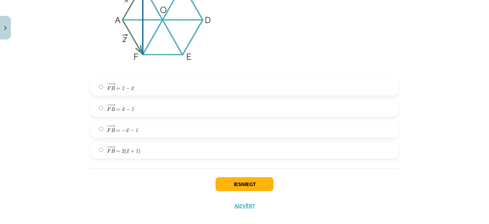
scroll to position [1189, 0]
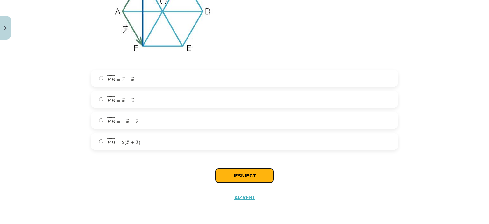
click at [229, 174] on button "Iesniegt" at bounding box center [245, 175] width 58 height 14
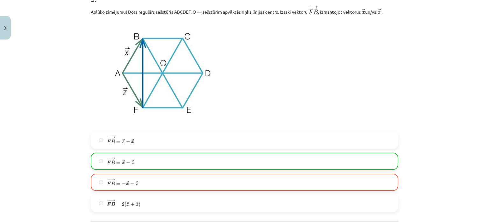
scroll to position [1209, 0]
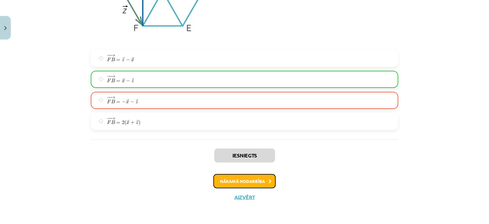
click at [261, 181] on button "Nākamā nodarbība" at bounding box center [244, 181] width 62 height 15
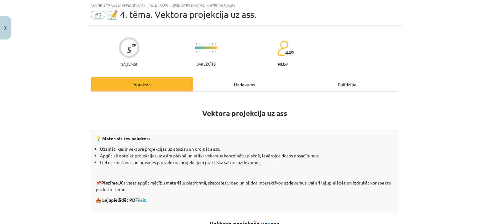
scroll to position [16, 0]
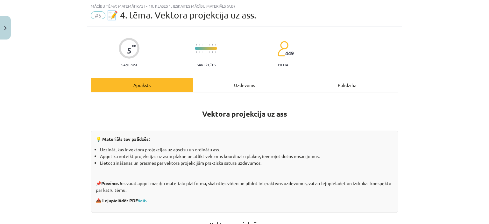
click at [244, 89] on div "Uzdevums" at bounding box center [244, 85] width 103 height 14
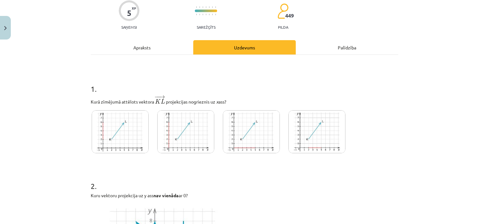
scroll to position [64, 0]
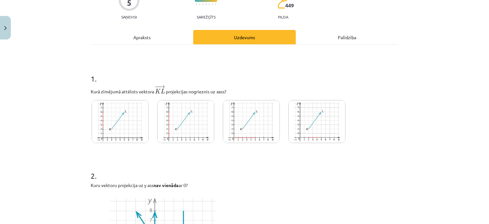
click at [318, 135] on img at bounding box center [317, 121] width 57 height 43
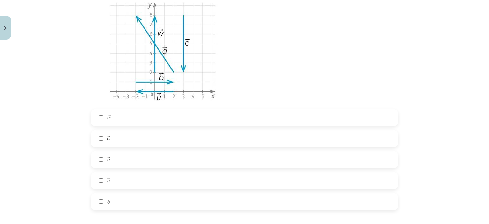
scroll to position [287, 0]
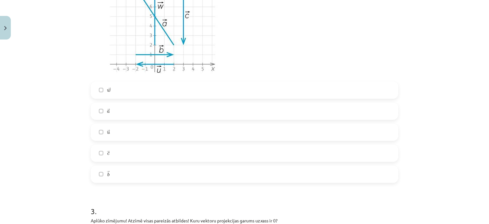
click at [125, 108] on label "→ a a →" at bounding box center [244, 111] width 306 height 16
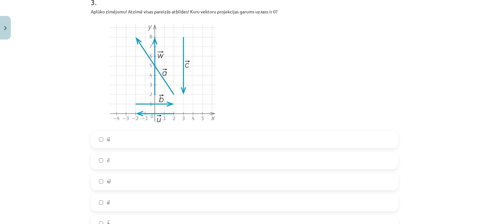
scroll to position [510, 0]
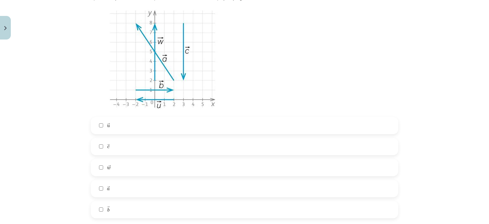
click at [126, 165] on label "→ w w →" at bounding box center [244, 168] width 306 height 16
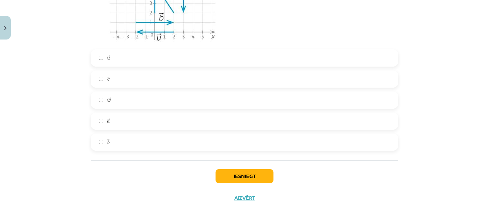
scroll to position [577, 0]
click at [260, 176] on button "Iesniegt" at bounding box center [245, 176] width 58 height 14
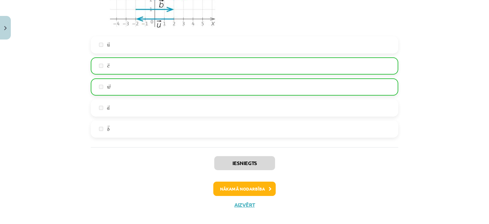
scroll to position [597, 0]
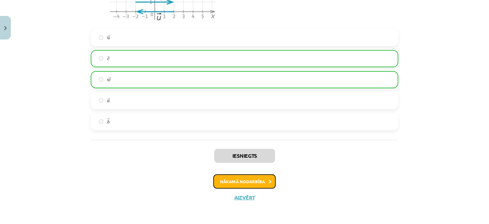
click at [259, 181] on button "Nākamā nodarbība" at bounding box center [244, 181] width 62 height 15
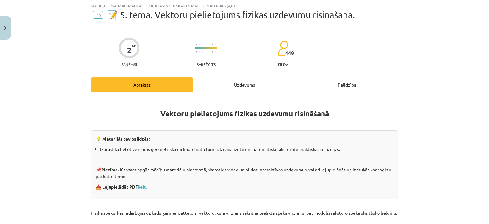
scroll to position [16, 0]
click at [251, 84] on div "Uzdevums" at bounding box center [244, 85] width 103 height 14
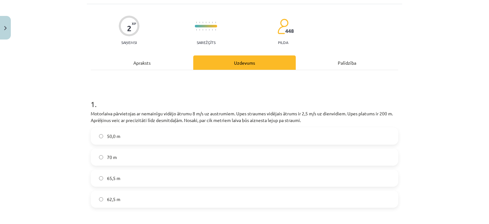
scroll to position [48, 0]
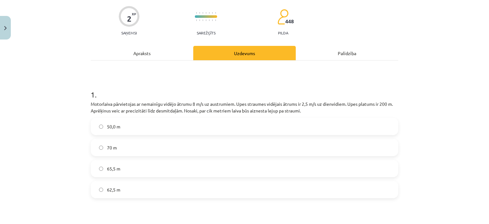
click at [128, 121] on label "50,0 m" at bounding box center [244, 126] width 306 height 16
click at [151, 143] on label "70 m" at bounding box center [244, 147] width 306 height 16
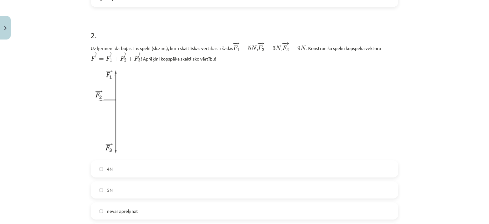
scroll to position [303, 0]
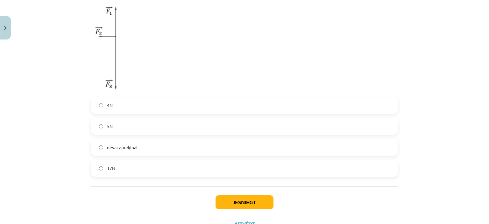
click at [156, 125] on label "5N" at bounding box center [244, 126] width 306 height 16
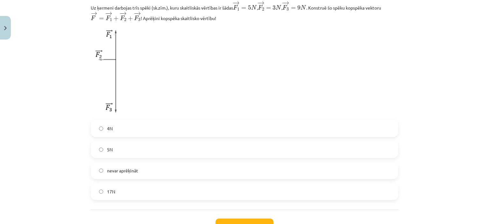
scroll to position [330, 0]
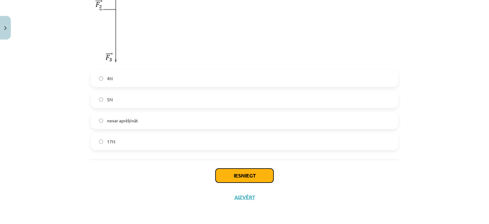
click at [242, 181] on button "Iesniegt" at bounding box center [245, 175] width 58 height 14
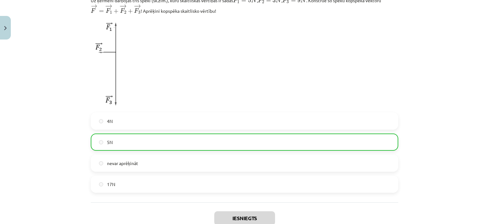
scroll to position [350, 0]
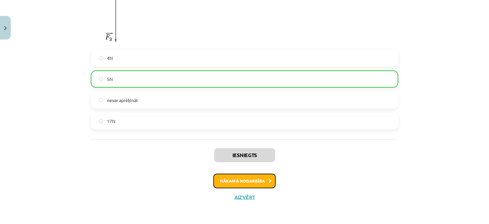
click at [263, 185] on button "Nākamā nodarbība" at bounding box center [244, 181] width 62 height 15
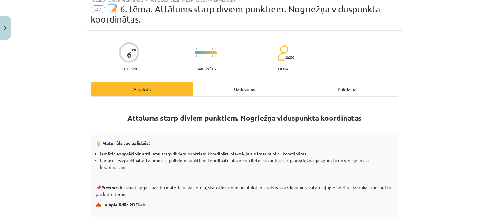
scroll to position [16, 0]
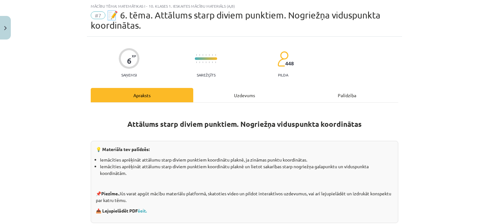
click at [251, 97] on div "Uzdevums" at bounding box center [244, 95] width 103 height 14
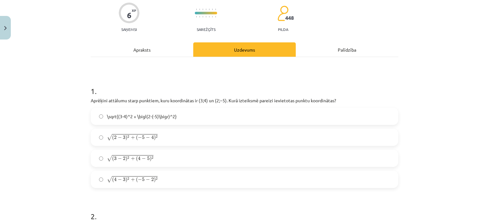
scroll to position [64, 0]
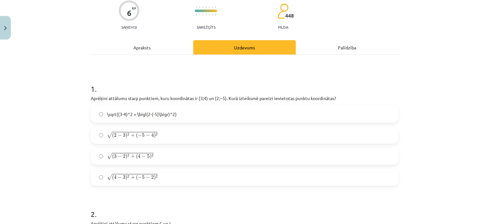
click at [136, 135] on span "(" at bounding box center [137, 135] width 2 height 6
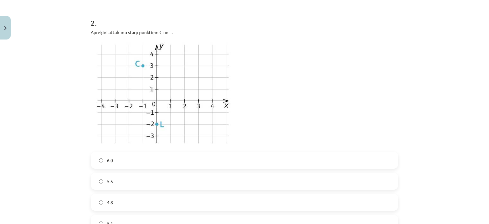
scroll to position [287, 0]
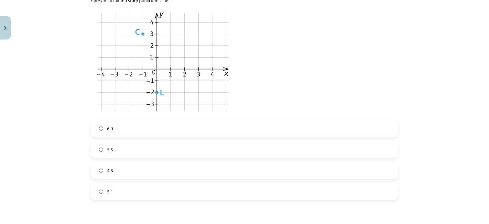
click at [136, 145] on label "5.5" at bounding box center [244, 149] width 306 height 16
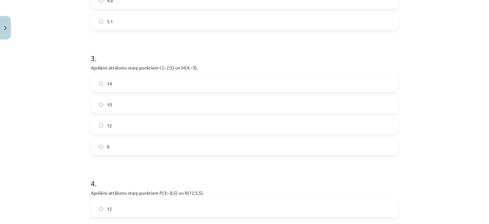
scroll to position [478, 0]
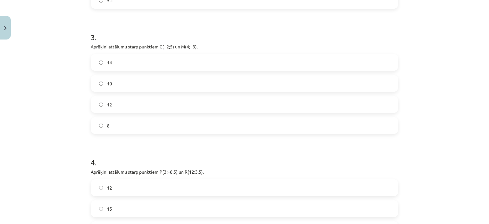
click at [141, 122] on label "8" at bounding box center [244, 126] width 306 height 16
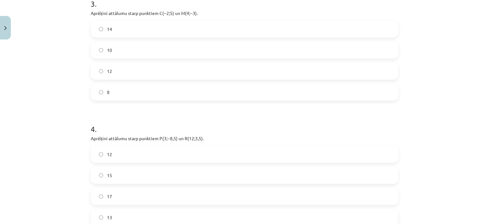
scroll to position [573, 0]
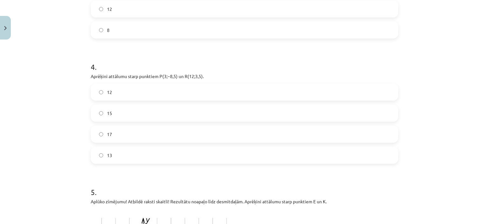
click at [140, 134] on label "17" at bounding box center [244, 134] width 306 height 16
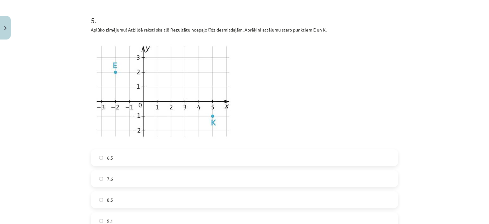
scroll to position [764, 0]
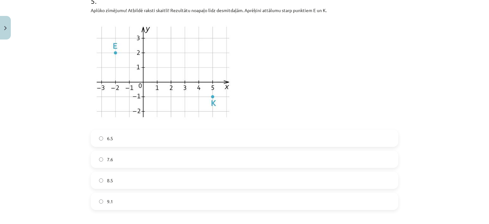
click at [154, 177] on label "8.5" at bounding box center [244, 180] width 306 height 16
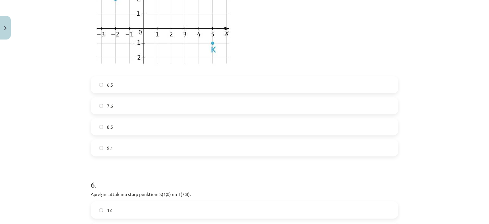
scroll to position [924, 0]
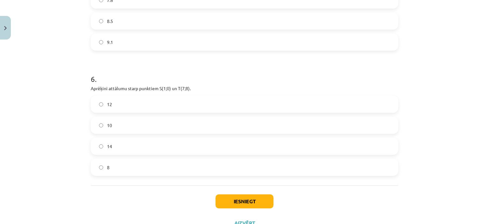
click at [148, 123] on label "10" at bounding box center [244, 125] width 306 height 16
click at [259, 199] on button "Iesniegt" at bounding box center [245, 201] width 58 height 14
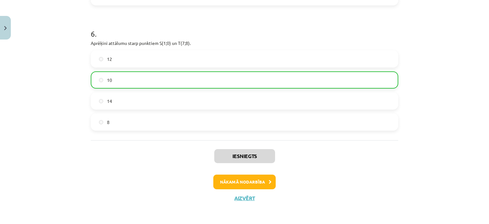
scroll to position [969, 0]
click at [248, 177] on button "Nākamā nodarbība" at bounding box center [244, 181] width 62 height 15
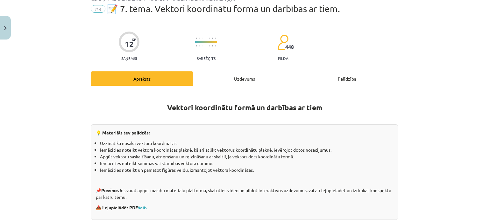
scroll to position [16, 0]
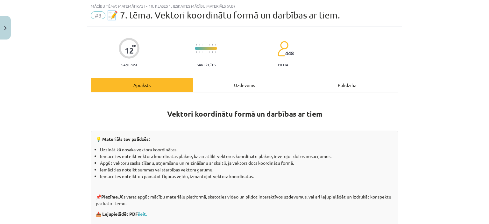
click at [248, 86] on div "Uzdevums" at bounding box center [244, 85] width 103 height 14
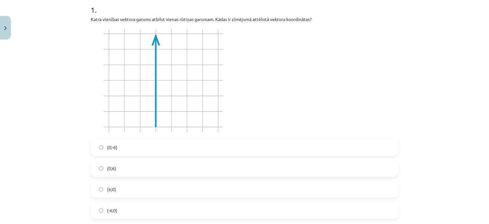
scroll to position [143, 0]
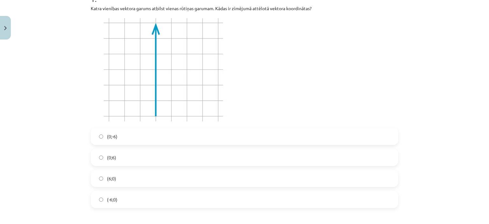
click at [125, 134] on label "(0;-6)" at bounding box center [244, 136] width 306 height 16
click at [134, 152] on label "(0;6)" at bounding box center [244, 157] width 306 height 16
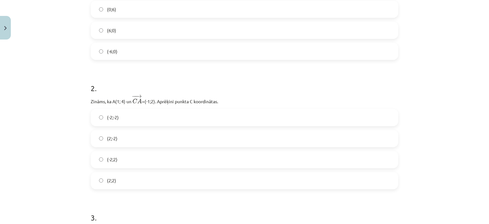
scroll to position [303, 0]
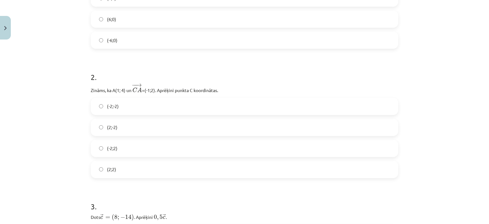
click at [120, 150] on label "(-2;2)" at bounding box center [244, 148] width 306 height 16
click at [126, 128] on label "(16;-28)" at bounding box center [244, 127] width 306 height 16
click at [126, 128] on label "(6;12)" at bounding box center [244, 127] width 306 height 16
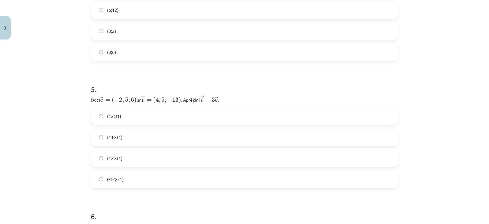
scroll to position [685, 0]
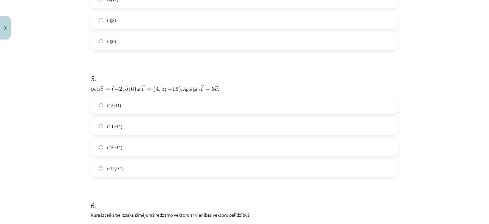
click at [126, 128] on label "(11;-31)" at bounding box center [244, 126] width 306 height 16
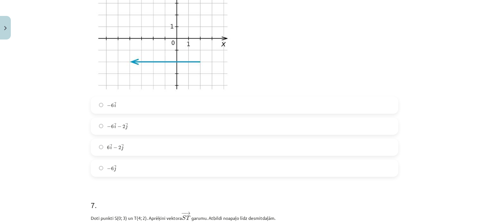
scroll to position [908, 0]
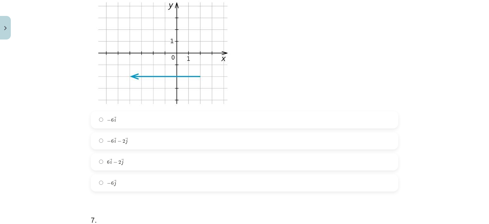
click at [135, 119] on label "− 6 → i − 6 i →" at bounding box center [244, 120] width 306 height 16
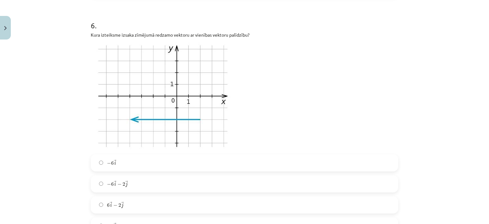
scroll to position [876, 0]
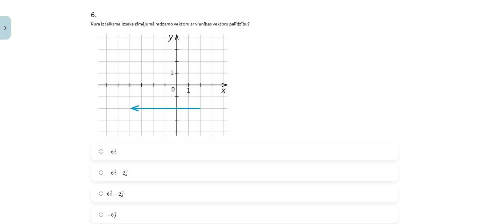
click at [132, 173] on label "− 6 → i − 2 → j − 6 i → − 2 j →" at bounding box center [244, 173] width 306 height 16
click at [139, 193] on label "6 → i − 2 → j 6 i → − 2 j →" at bounding box center [244, 194] width 306 height 16
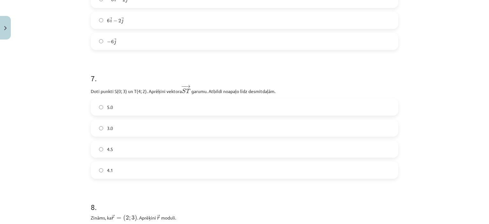
scroll to position [1067, 0]
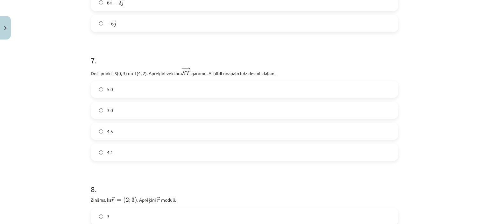
click at [132, 132] on label "4.5" at bounding box center [244, 131] width 306 height 16
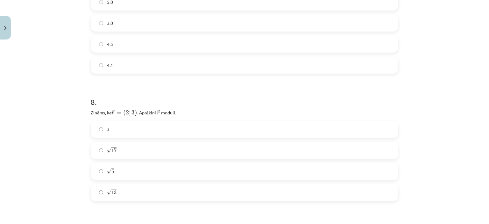
scroll to position [1162, 0]
click at [132, 138] on label "√ 17 17" at bounding box center [244, 142] width 306 height 16
click at [135, 162] on label "√ 5 5" at bounding box center [244, 163] width 306 height 16
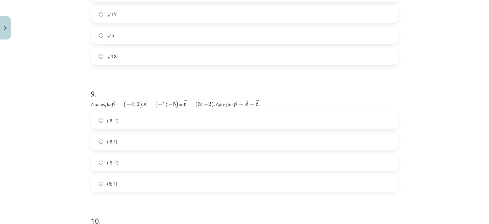
click at [138, 162] on label "(-5;-1)" at bounding box center [244, 163] width 306 height 16
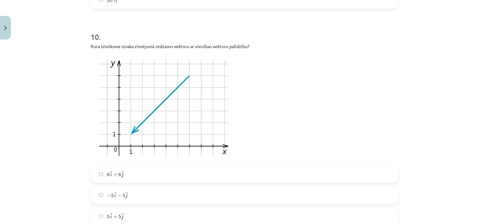
scroll to position [1513, 0]
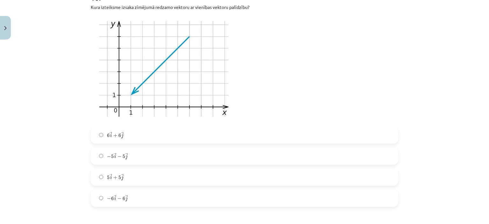
click at [114, 157] on span "i" at bounding box center [115, 156] width 2 height 4
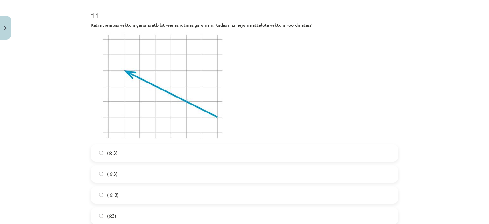
scroll to position [1768, 0]
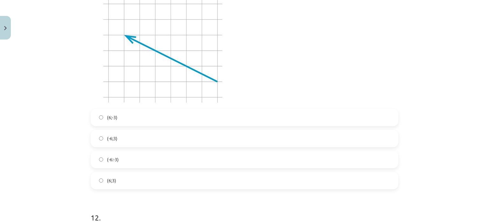
click at [128, 176] on label "(6;3)" at bounding box center [244, 181] width 306 height 16
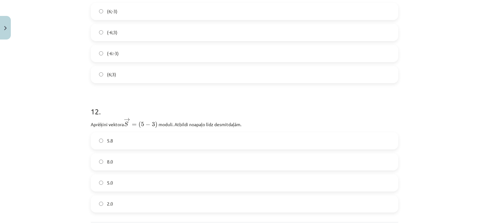
scroll to position [1927, 0]
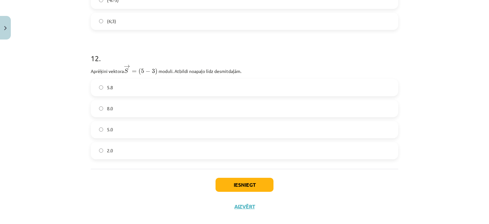
click at [122, 126] on label "5.0" at bounding box center [244, 130] width 306 height 16
click at [232, 182] on button "Iesniegt" at bounding box center [245, 185] width 58 height 14
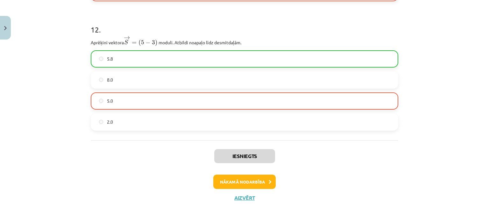
scroll to position [1930, 0]
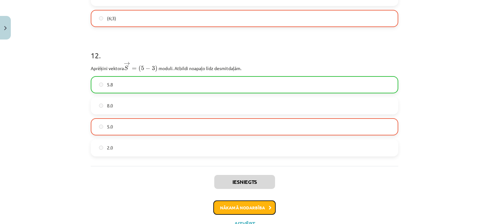
click at [259, 209] on button "Nākamā nodarbība" at bounding box center [244, 207] width 62 height 15
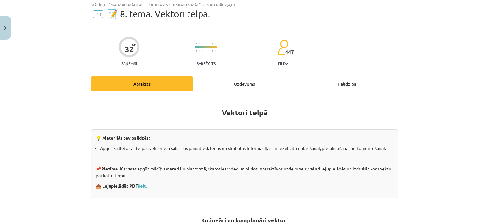
scroll to position [16, 0]
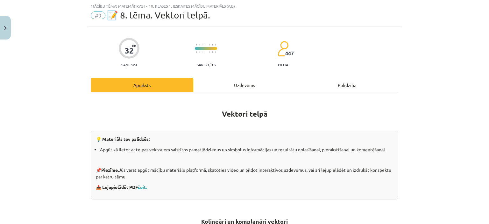
click at [236, 86] on div "Uzdevums" at bounding box center [244, 85] width 103 height 14
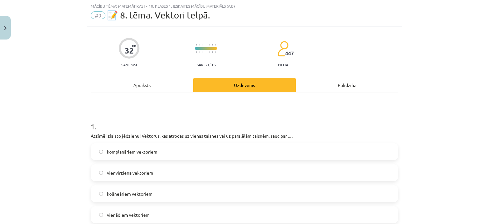
scroll to position [48, 0]
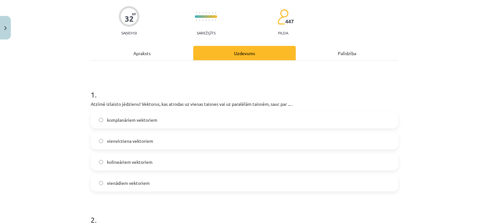
click at [146, 163] on span "kolineāriem vektoriem" at bounding box center [130, 162] width 46 height 7
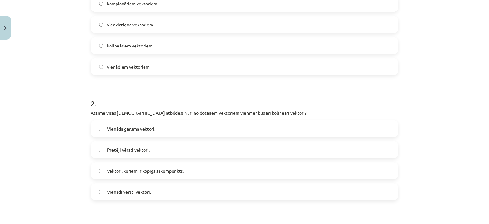
scroll to position [175, 0]
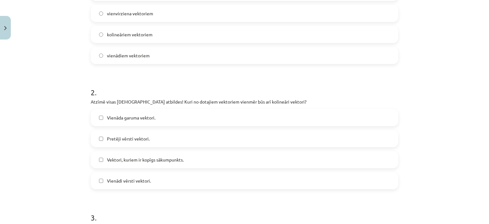
click at [144, 115] on span "Vienāda garuma vektori." at bounding box center [131, 117] width 48 height 7
click at [148, 179] on span "Vienādi vērsti vektori." at bounding box center [129, 180] width 44 height 7
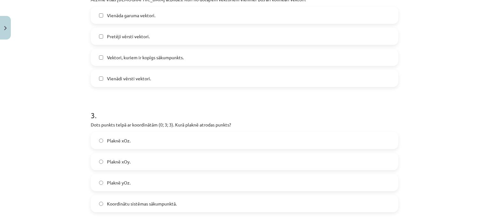
scroll to position [303, 0]
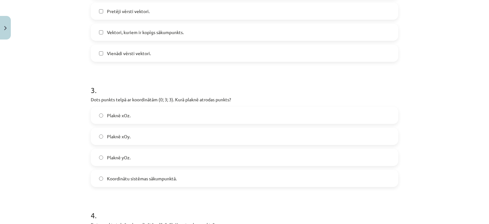
click at [146, 133] on label "Plaknē xOy." at bounding box center [244, 136] width 306 height 16
click at [130, 183] on label "Koordinātu sistēmas sākumpunktā." at bounding box center [244, 178] width 306 height 16
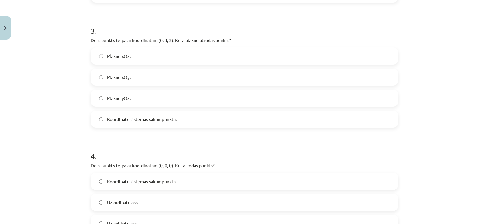
scroll to position [430, 0]
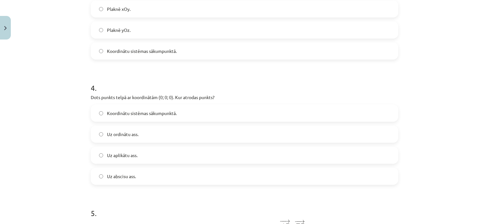
click at [140, 111] on span "Koordinātu sistēmas sākumpunktā." at bounding box center [142, 113] width 70 height 7
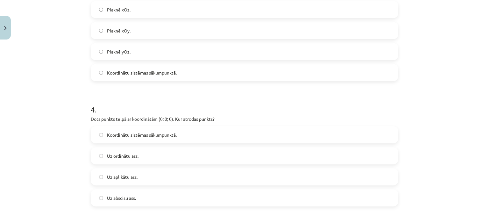
scroll to position [398, 0]
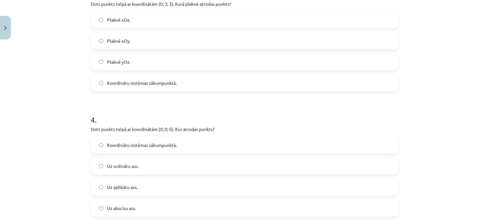
click at [145, 39] on label "Plaknē xOy." at bounding box center [244, 41] width 306 height 16
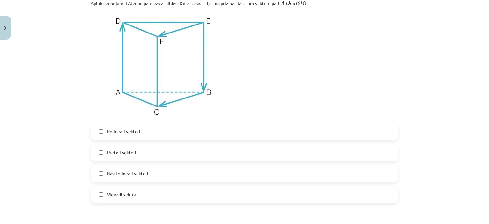
scroll to position [621, 0]
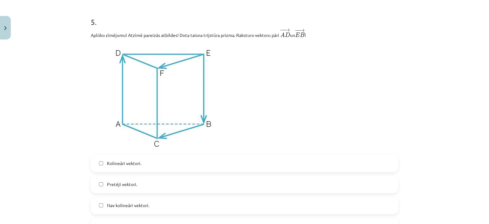
click at [154, 178] on label "Pretēji vektori." at bounding box center [244, 184] width 306 height 16
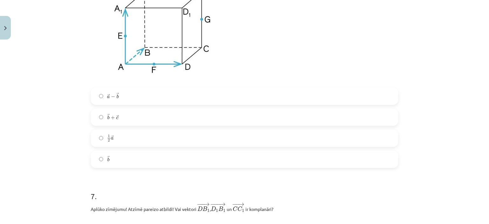
scroll to position [940, 0]
click at [129, 113] on label "→ b + → c b → + c →" at bounding box center [244, 118] width 306 height 16
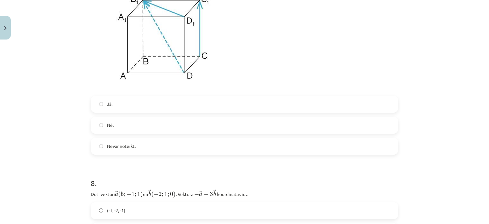
scroll to position [1131, 0]
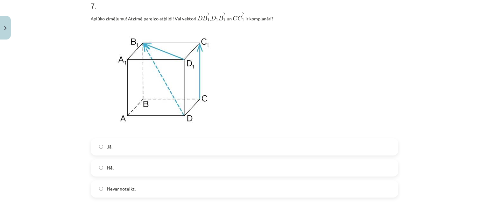
click at [198, 166] on label "Nē." at bounding box center [244, 168] width 306 height 16
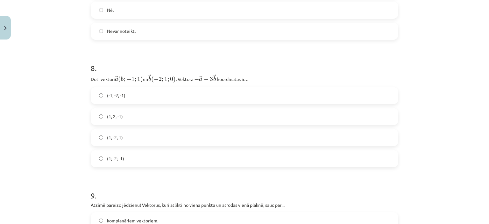
scroll to position [1290, 0]
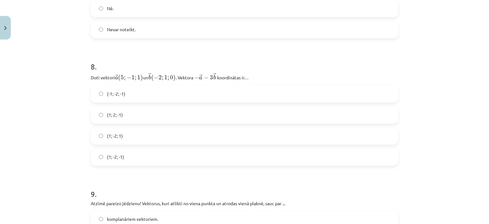
click at [140, 135] on label "(1; -2; 1)" at bounding box center [244, 136] width 306 height 16
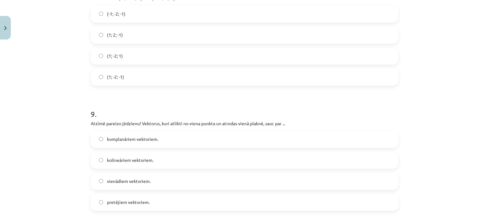
scroll to position [1417, 0]
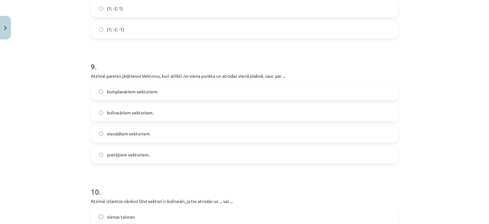
click at [177, 136] on label "vienādiem vektoriem." at bounding box center [244, 134] width 306 height 16
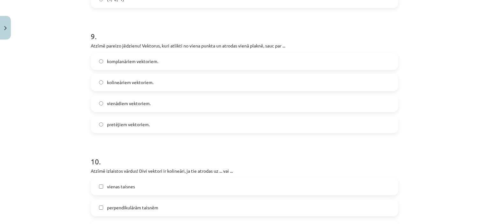
scroll to position [1513, 0]
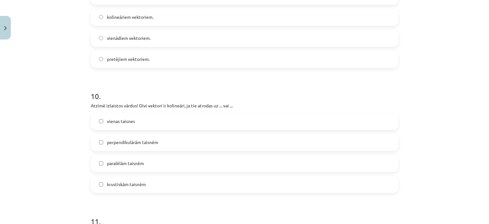
click at [140, 123] on label "vienas taisnes" at bounding box center [244, 121] width 306 height 16
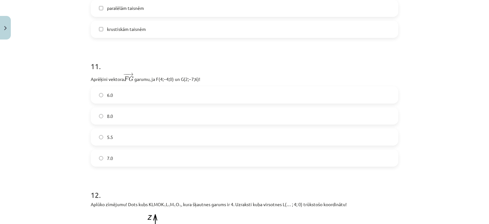
scroll to position [1672, 0]
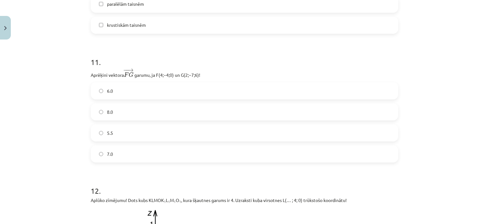
click at [159, 137] on label "5.5" at bounding box center [244, 133] width 306 height 16
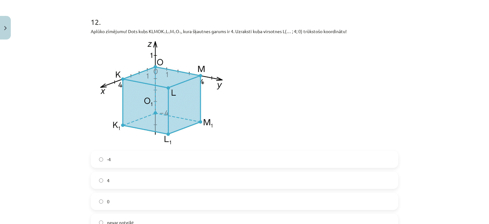
scroll to position [1851, 0]
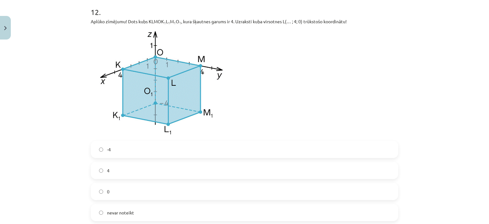
click at [162, 171] on label "4" at bounding box center [244, 170] width 306 height 16
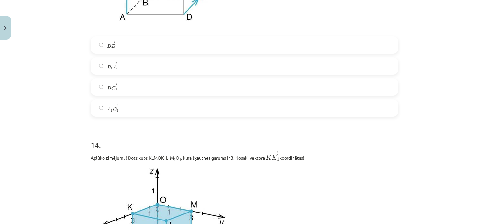
scroll to position [2201, 0]
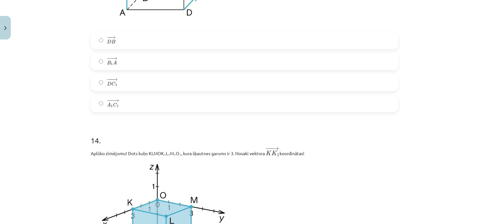
click at [128, 85] on label "− −− → D C 1 D C 1 →" at bounding box center [244, 83] width 306 height 16
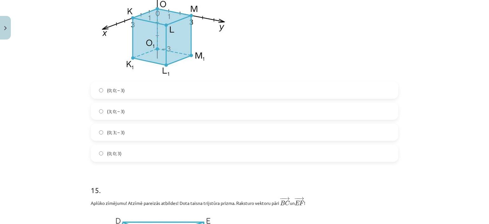
click at [131, 117] on label "(3; 0; – 3)" at bounding box center [244, 111] width 306 height 16
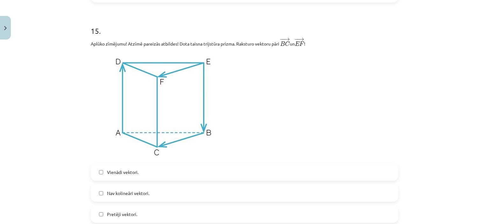
scroll to position [2615, 0]
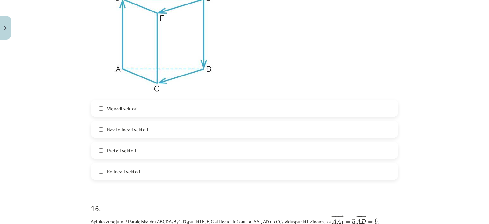
click at [133, 149] on label "Pretēji vektori." at bounding box center [244, 150] width 306 height 16
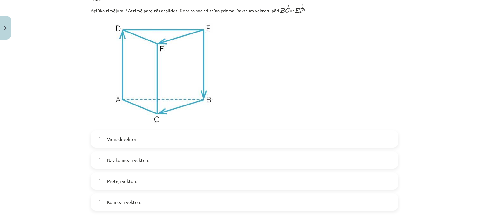
scroll to position [2583, 0]
click at [142, 204] on label "Kolineāri vektori." at bounding box center [244, 203] width 306 height 16
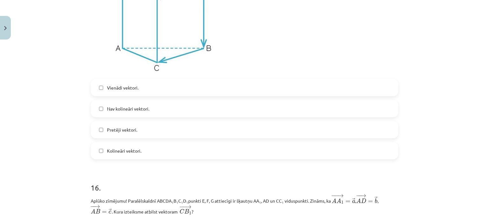
scroll to position [2647, 0]
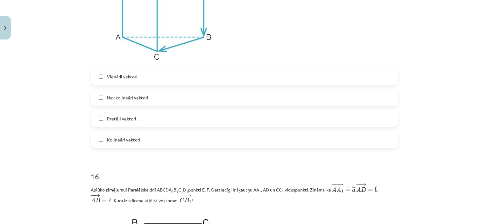
click at [118, 79] on span "Vienādi vektori." at bounding box center [123, 76] width 32 height 7
click at [115, 126] on label "Pretēji vektori." at bounding box center [244, 119] width 306 height 16
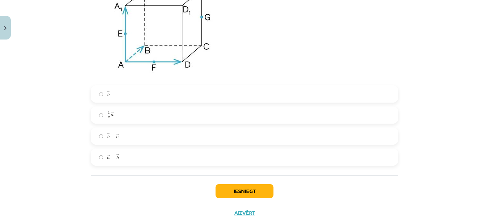
scroll to position [2901, 0]
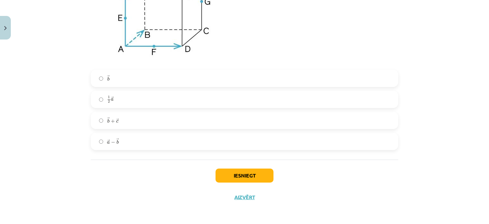
click at [132, 117] on label "→ b + → c b → + c →" at bounding box center [244, 120] width 306 height 16
click at [232, 176] on button "Iesniegt" at bounding box center [245, 175] width 58 height 14
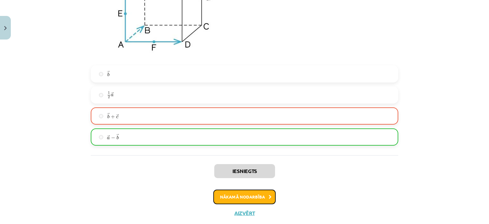
click at [252, 198] on button "Nākamā nodarbība" at bounding box center [244, 196] width 62 height 15
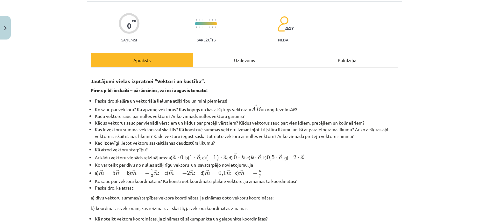
scroll to position [16, 0]
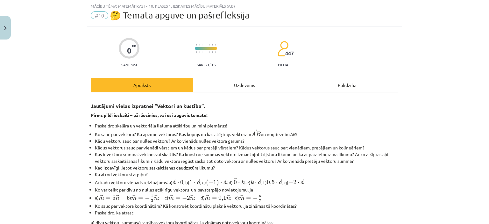
click at [233, 80] on div "Uzdevums" at bounding box center [244, 85] width 103 height 14
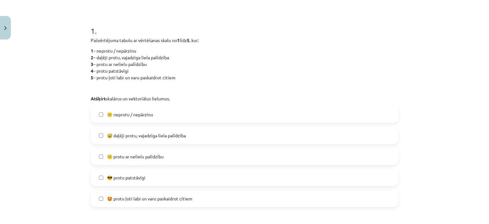
click at [133, 158] on span "🙂 protu ar nelielu palīdzību" at bounding box center [135, 156] width 57 height 7
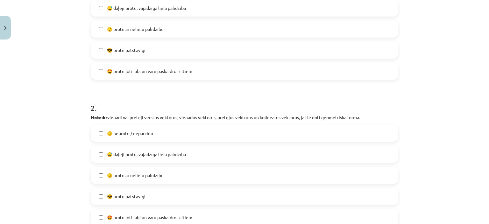
click at [139, 162] on div "😅 daļēji protu, vajadzīga liela palīdzība" at bounding box center [245, 154] width 308 height 17
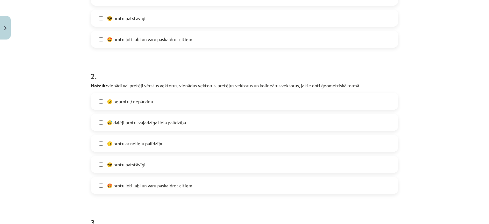
click at [150, 146] on span "🙂 protu ar nelielu palīdzību" at bounding box center [135, 143] width 57 height 7
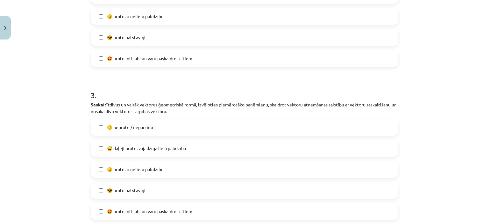
scroll to position [398, 0]
click at [145, 188] on label "😎 protu patstāvīgi" at bounding box center [244, 190] width 306 height 16
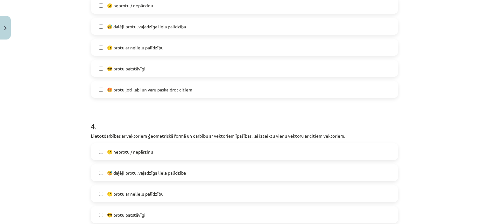
scroll to position [557, 0]
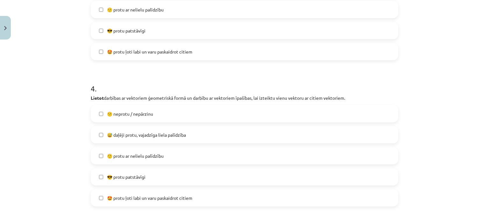
click at [146, 191] on label "🤩 protu ļoti labi un varu paskaidrot citiem" at bounding box center [244, 198] width 306 height 16
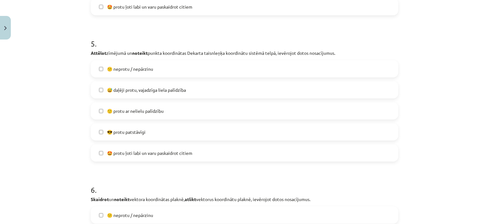
click at [151, 147] on label "🤩 protu ļoti labi un varu paskaidrot citiem" at bounding box center [244, 153] width 306 height 16
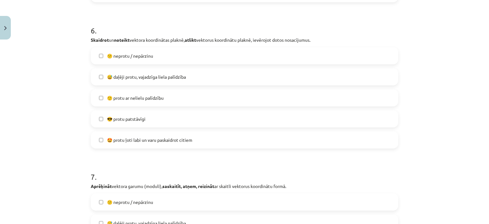
click at [165, 116] on label "😎 protu patstāvīgi" at bounding box center [244, 119] width 306 height 16
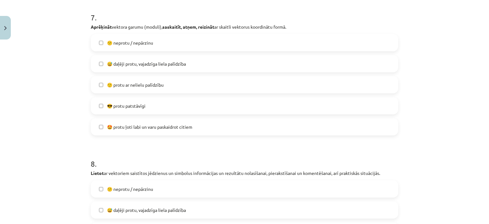
click at [140, 127] on span "🤩 protu ļoti labi un varu paskaidrot citiem" at bounding box center [149, 127] width 85 height 7
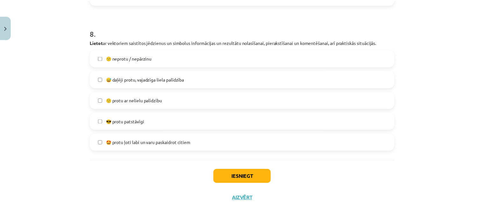
scroll to position [1198, 0]
click at [145, 144] on span "🤩 protu ļoti labi un varu paskaidrot citiem" at bounding box center [149, 142] width 85 height 7
click at [238, 172] on button "Iesniegt" at bounding box center [245, 176] width 58 height 14
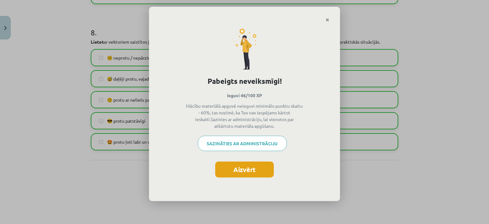
click at [250, 173] on button "Aizvērt" at bounding box center [244, 169] width 59 height 16
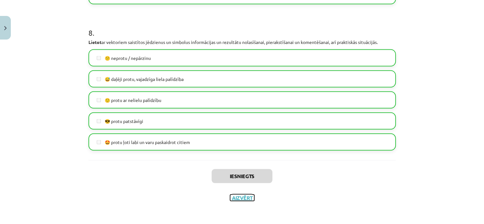
click at [236, 198] on button "Aizvērt" at bounding box center [242, 197] width 24 height 6
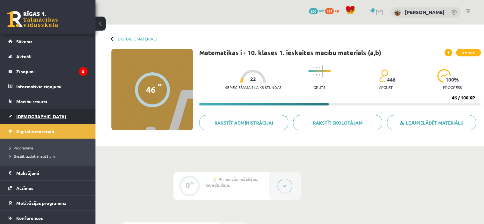
click at [36, 118] on link "[DEMOGRAPHIC_DATA]" at bounding box center [47, 116] width 79 height 15
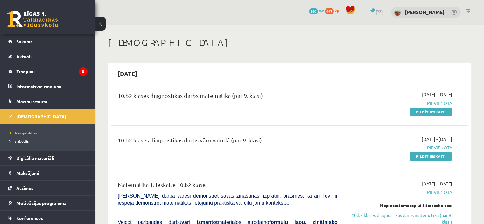
click at [431, 113] on link "Pildīt ieskaiti" at bounding box center [431, 112] width 43 height 8
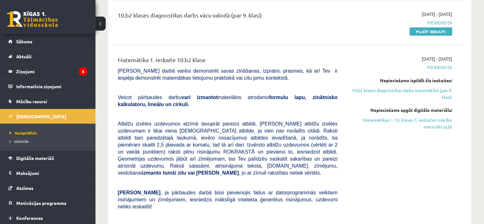
scroll to position [127, 0]
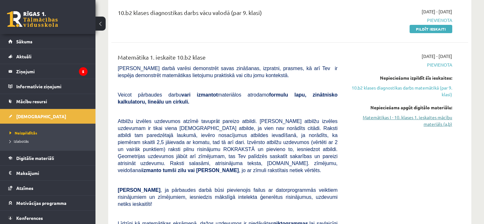
click at [373, 120] on link "Matemātikas I - 10. klases 1. ieskaites mācību materiāls (a,b)" at bounding box center [399, 120] width 105 height 13
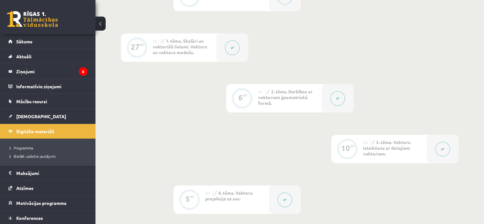
scroll to position [223, 0]
